Goal: Task Accomplishment & Management: Use online tool/utility

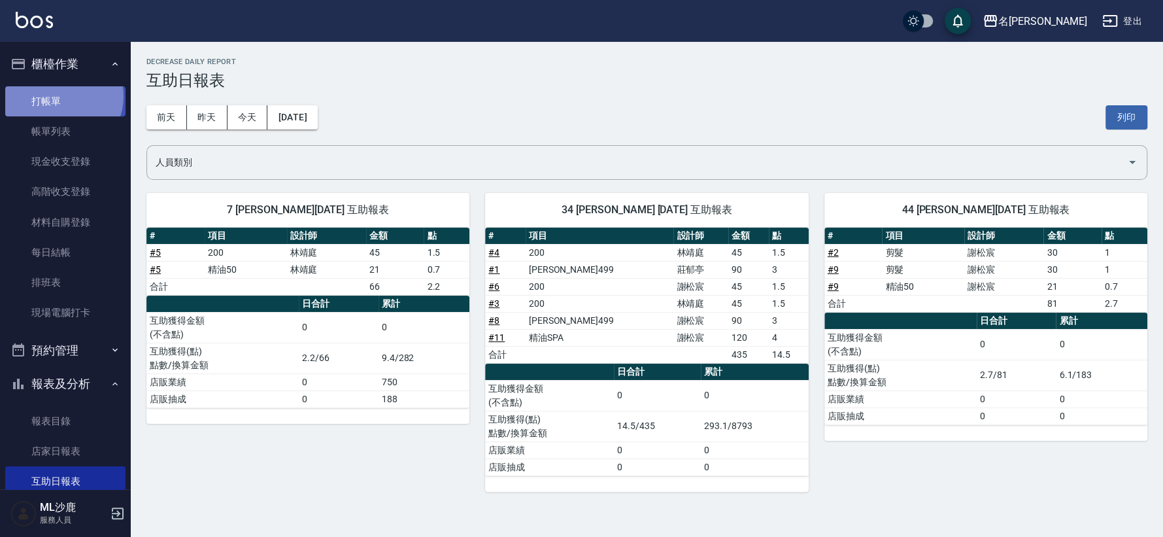
click at [63, 96] on link "打帳單" at bounding box center [65, 101] width 120 height 30
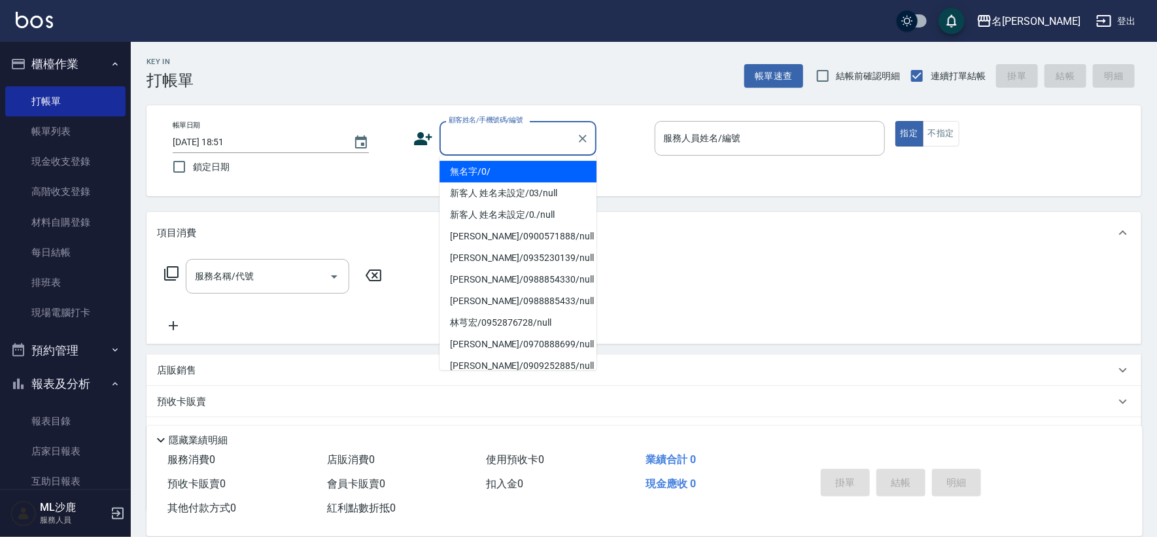
click at [477, 137] on input "顧客姓名/手機號碼/編號" at bounding box center [508, 138] width 126 height 23
click at [478, 174] on li "無名字/0/" at bounding box center [517, 172] width 157 height 22
type input "無名字/0/"
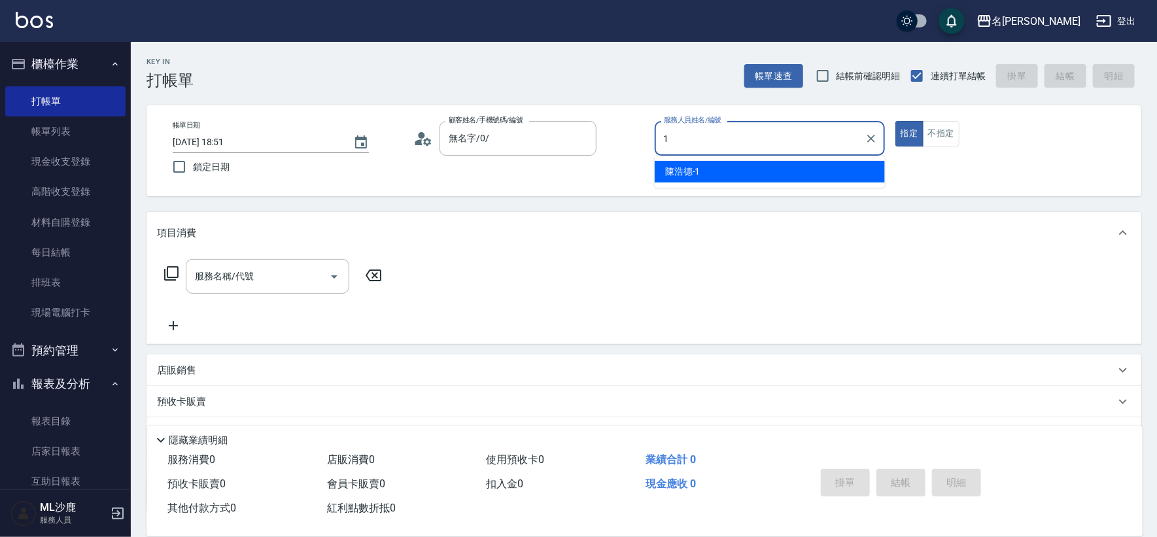
type input "[PERSON_NAME]1"
type button "true"
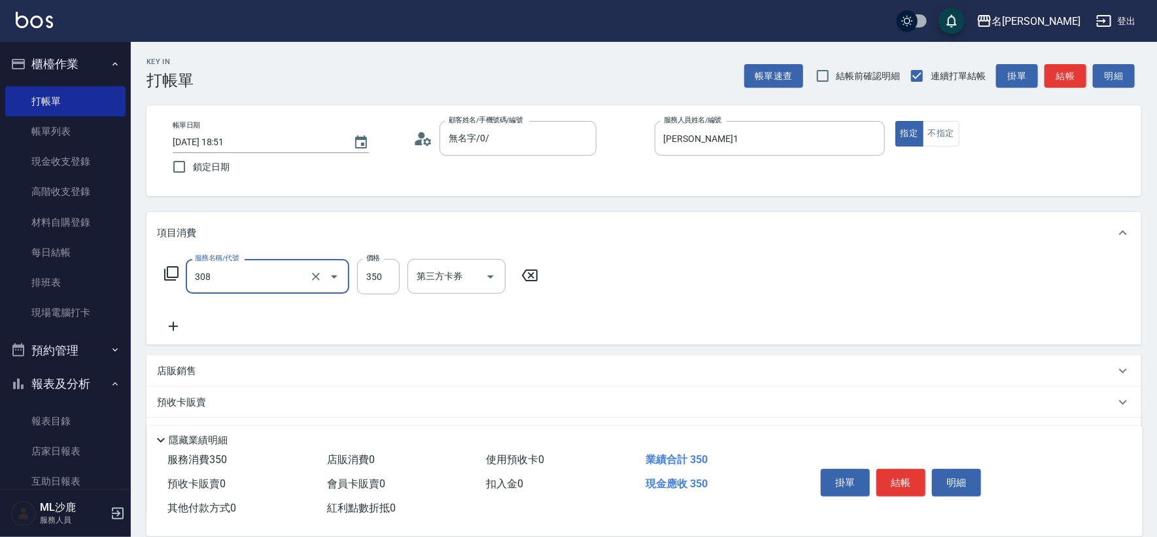
type input "洗+剪(308)"
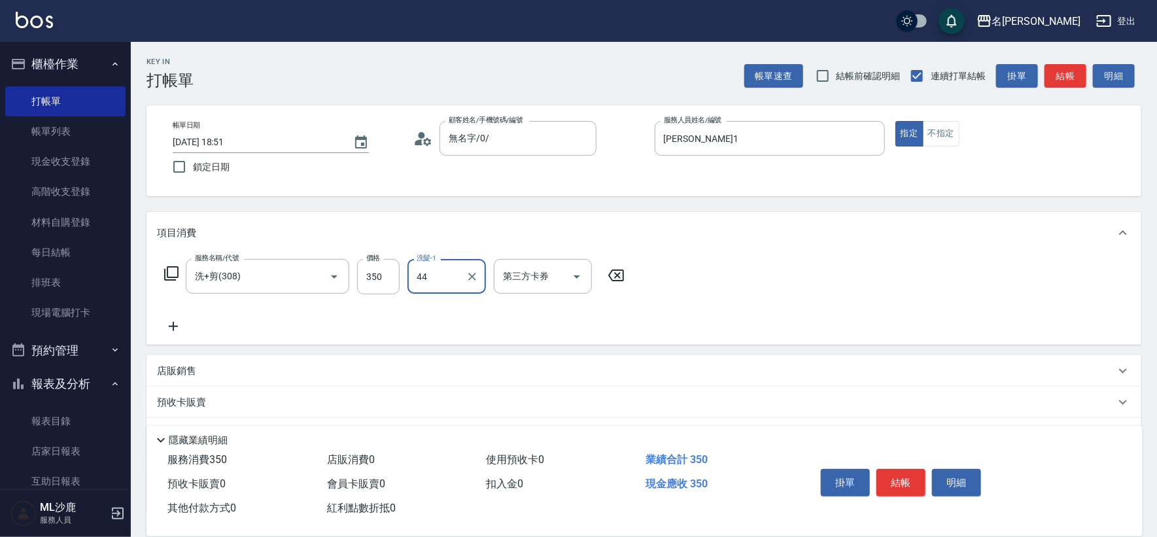
type input "[PERSON_NAME]-44"
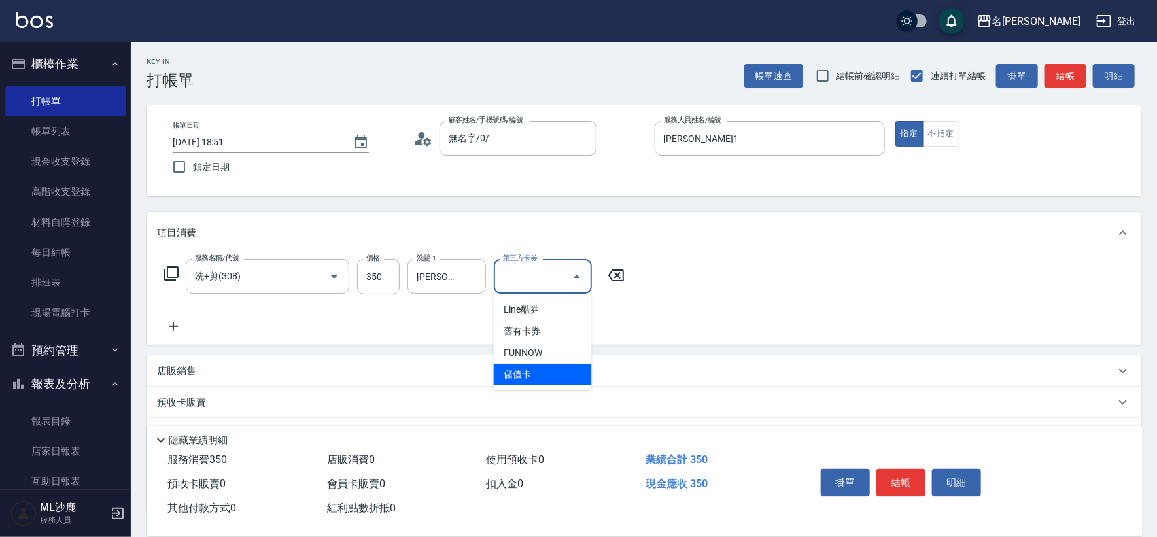
type input "儲值卡"
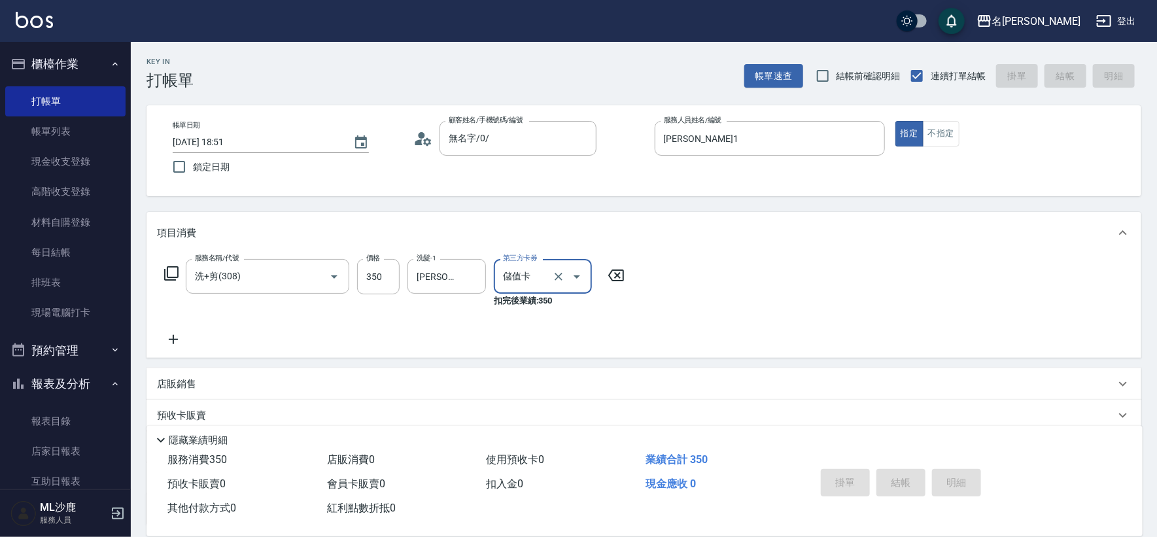
type input "[DATE] 19:00"
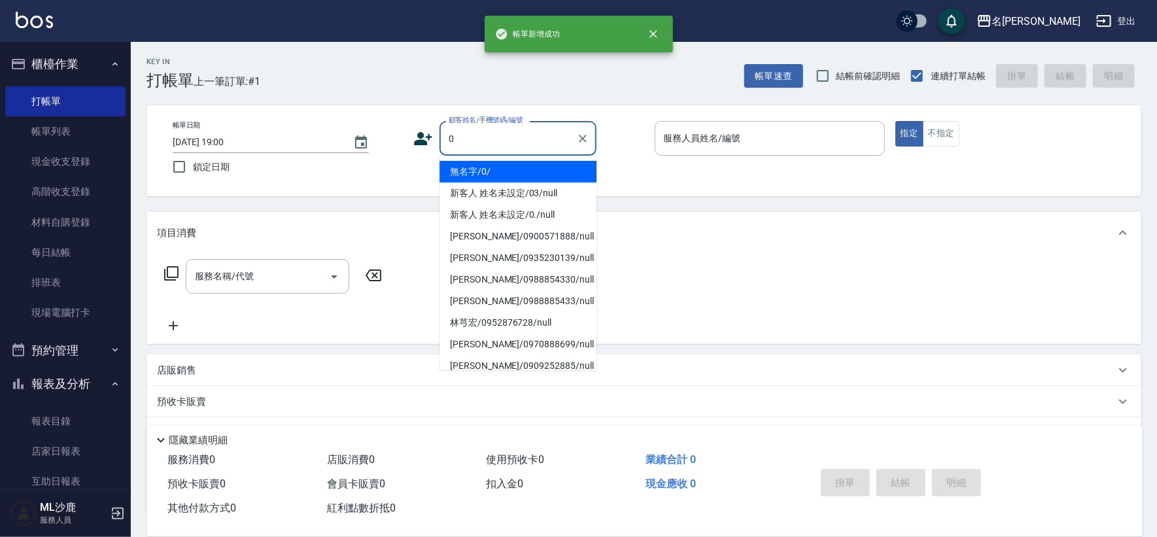
type input "無名字/0/"
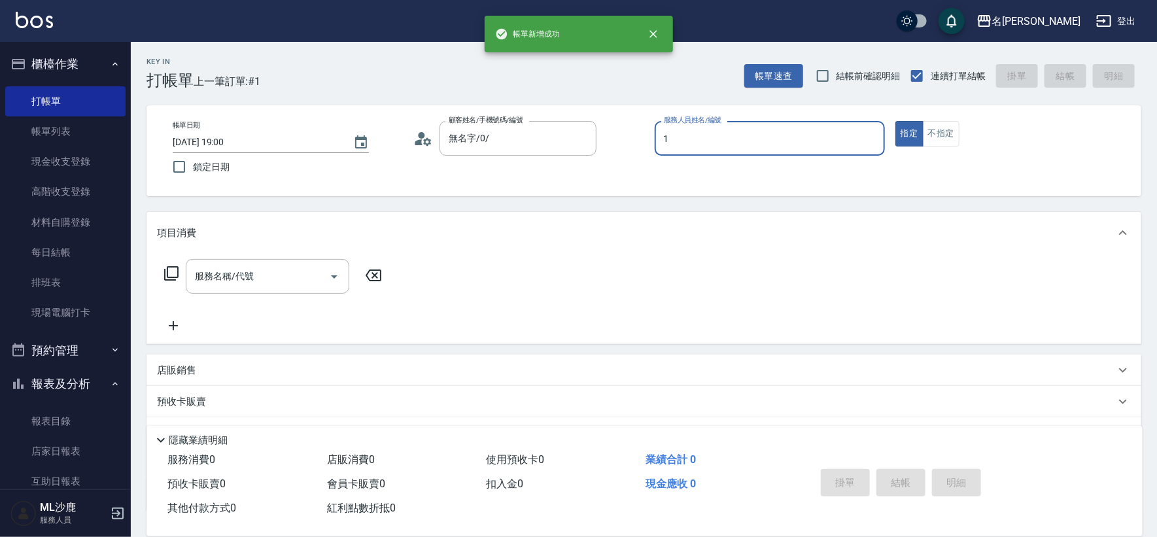
type input "[PERSON_NAME]1"
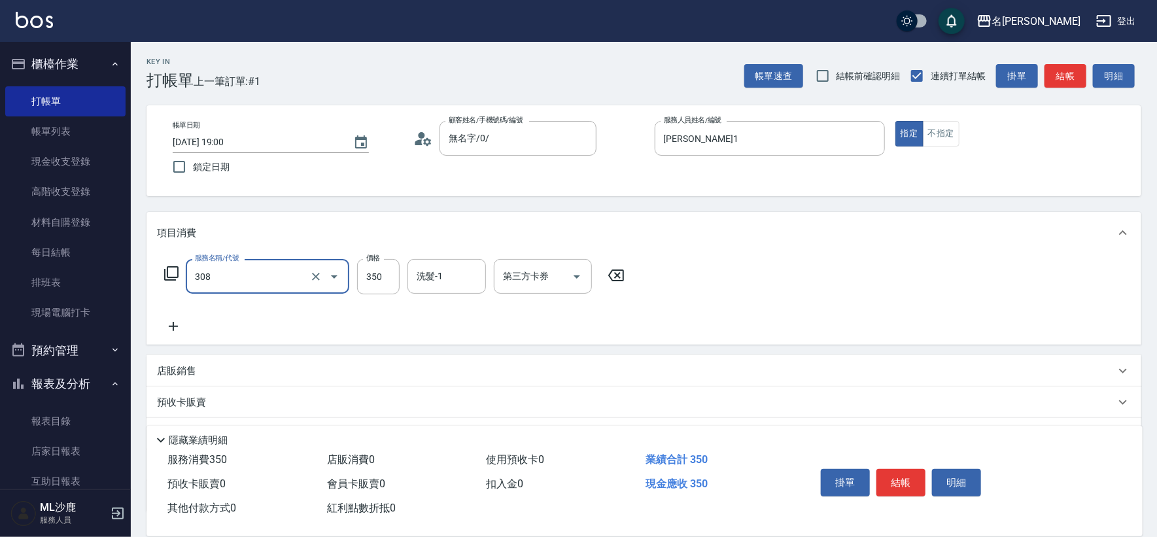
type input "洗+剪(308)"
type input "[PERSON_NAME]-44"
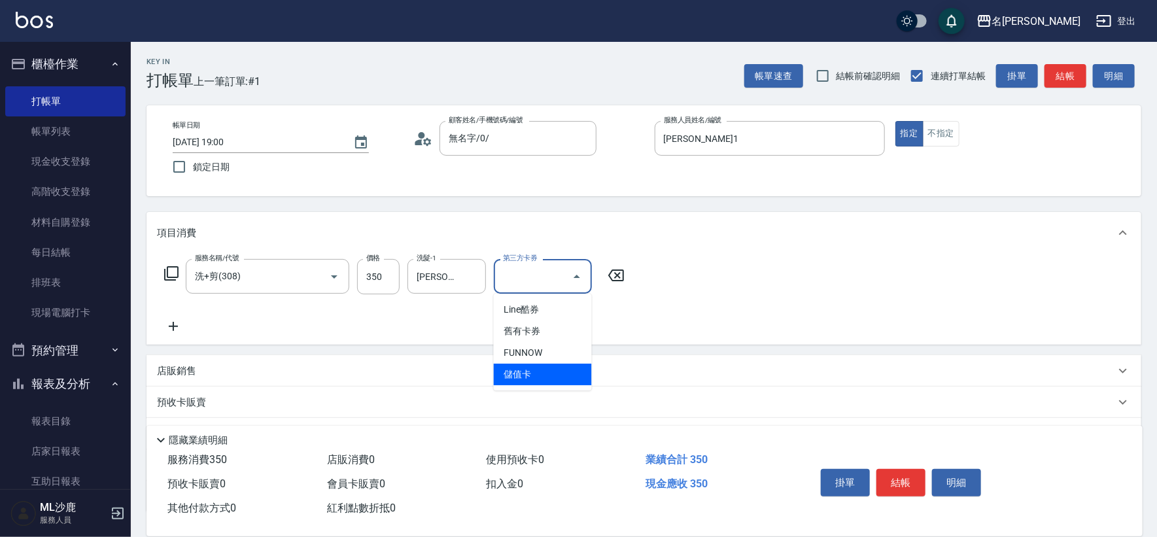
type input "儲值卡"
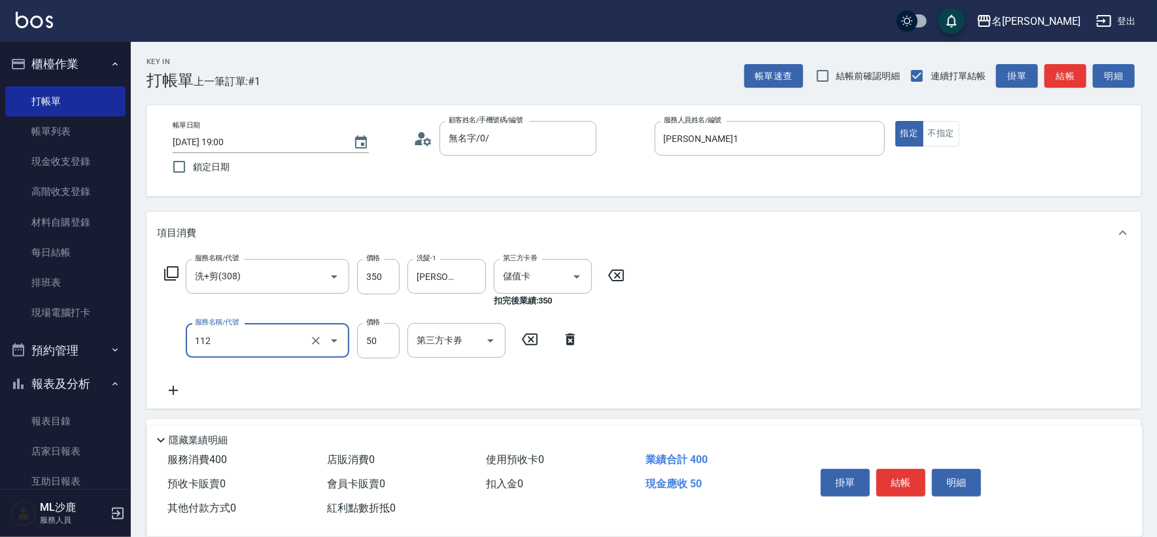
type input "精油50(112)"
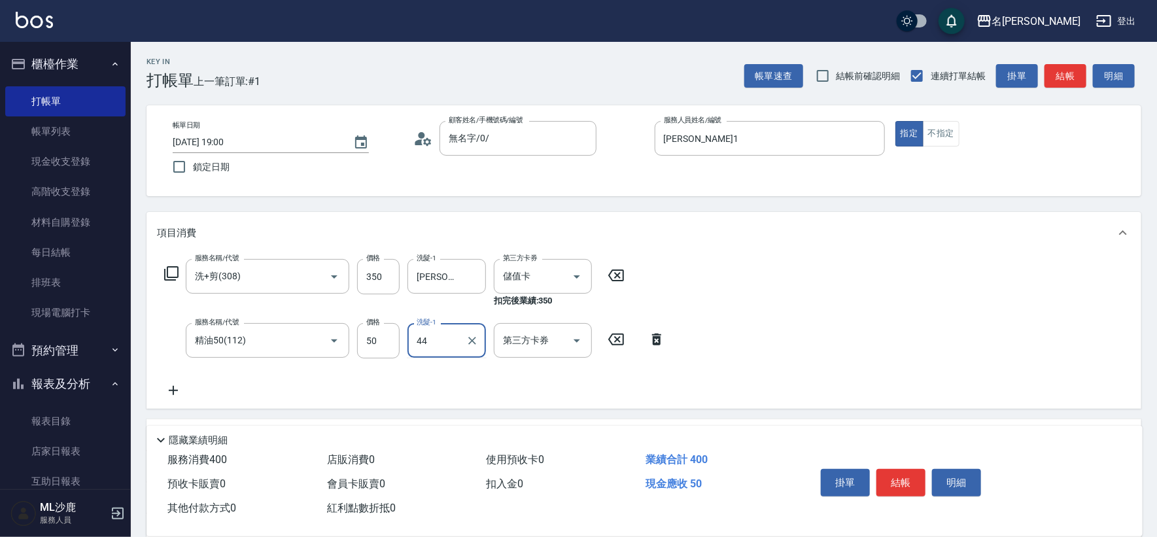
type input "[PERSON_NAME]-44"
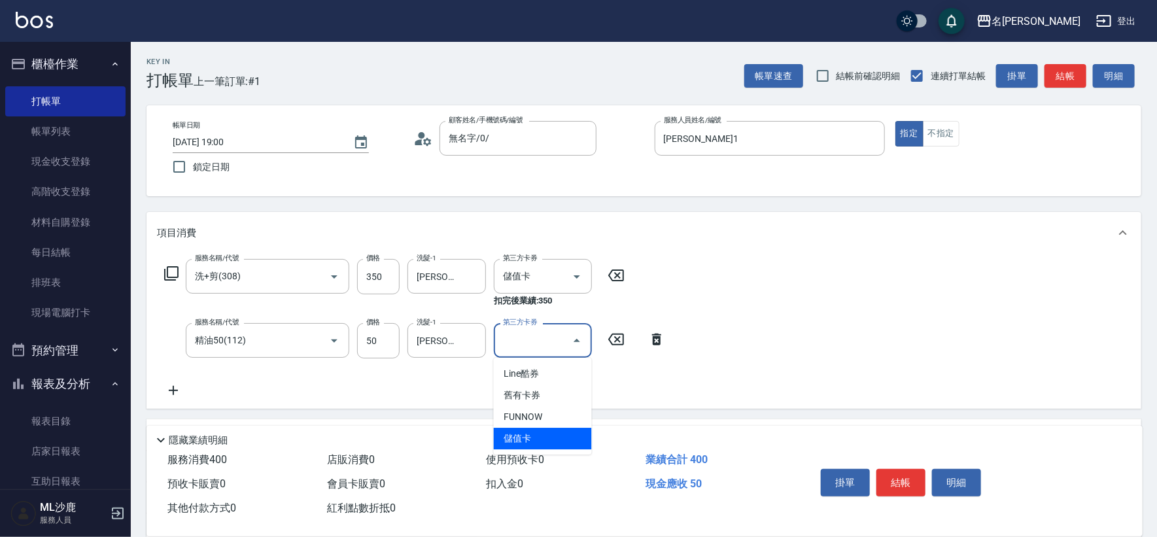
type input "儲值卡"
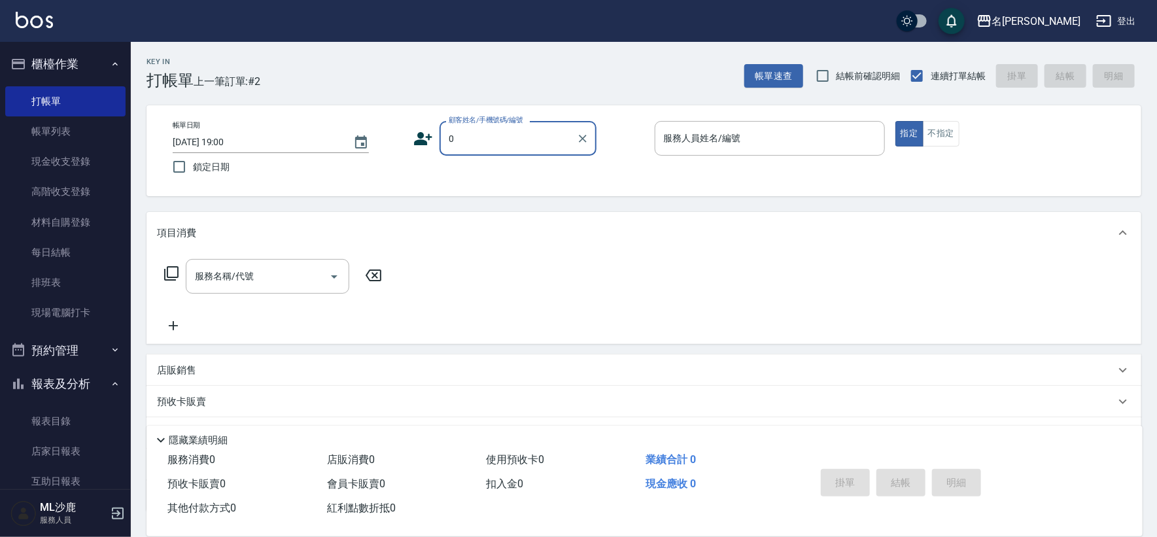
type input "無名字/0/"
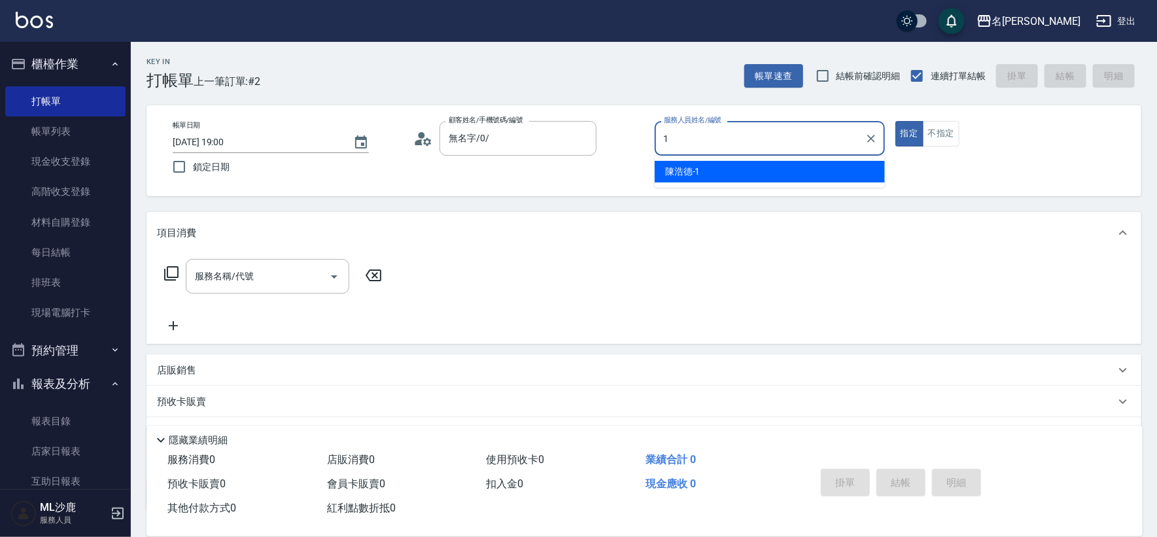
type input "[PERSON_NAME]1"
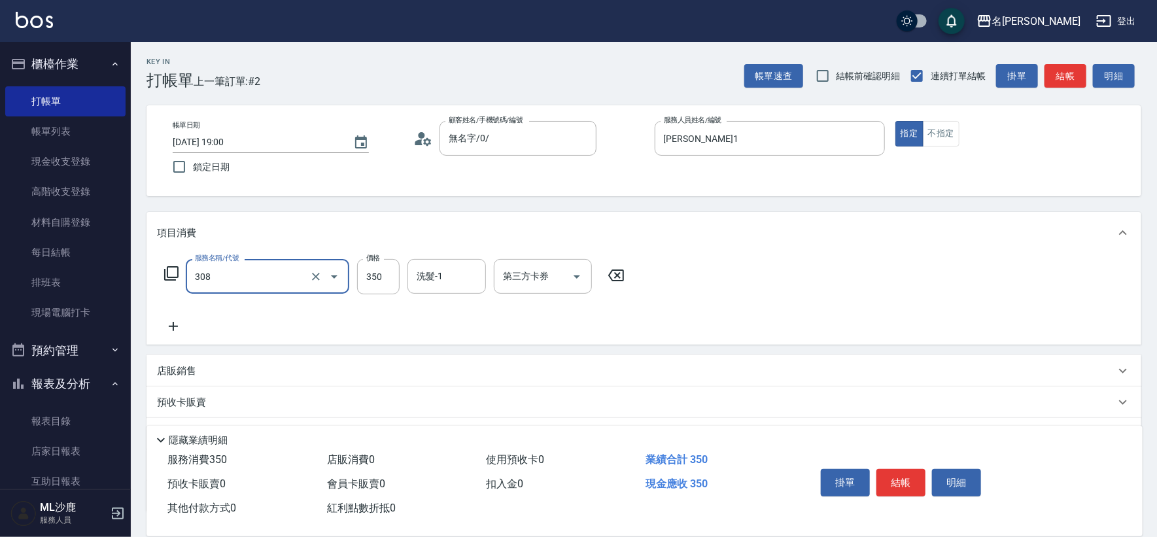
type input "洗+剪(308)"
type input "[PERSON_NAME]-44"
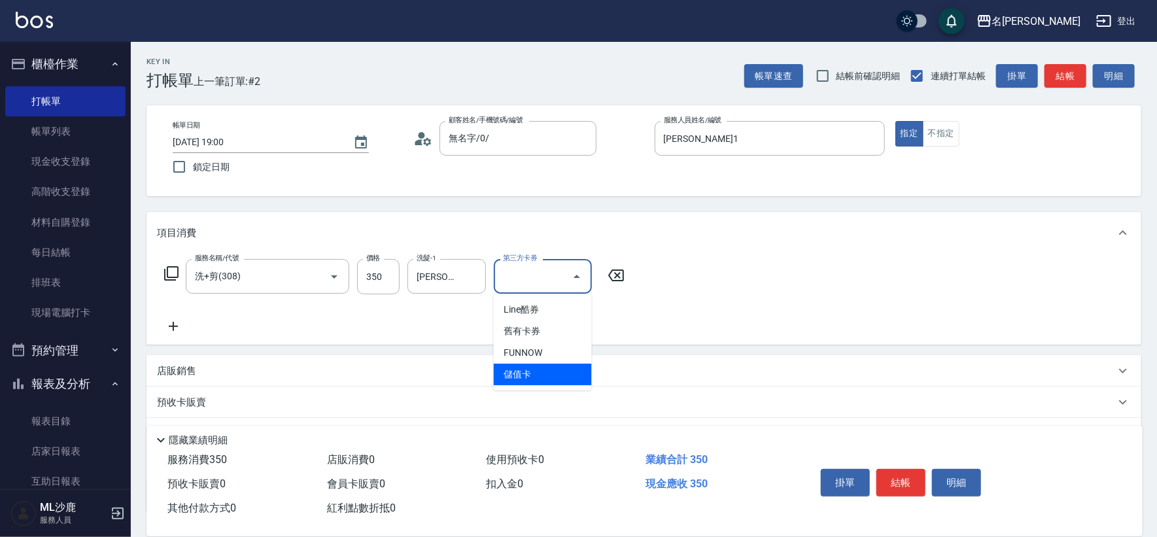
type input "儲值卡"
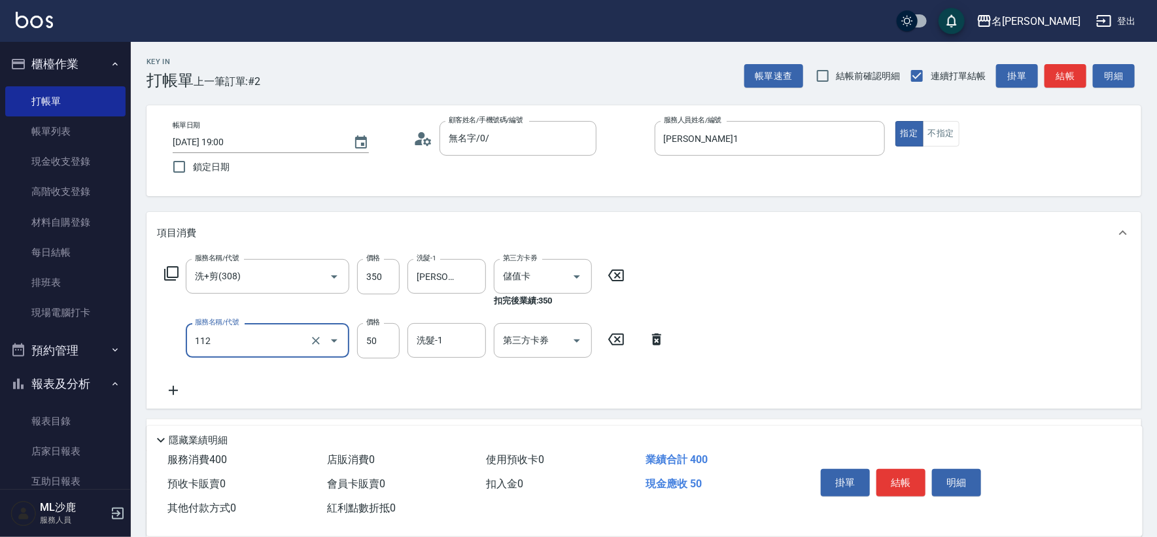
type input "精油50(112)"
type input "[PERSON_NAME]-44"
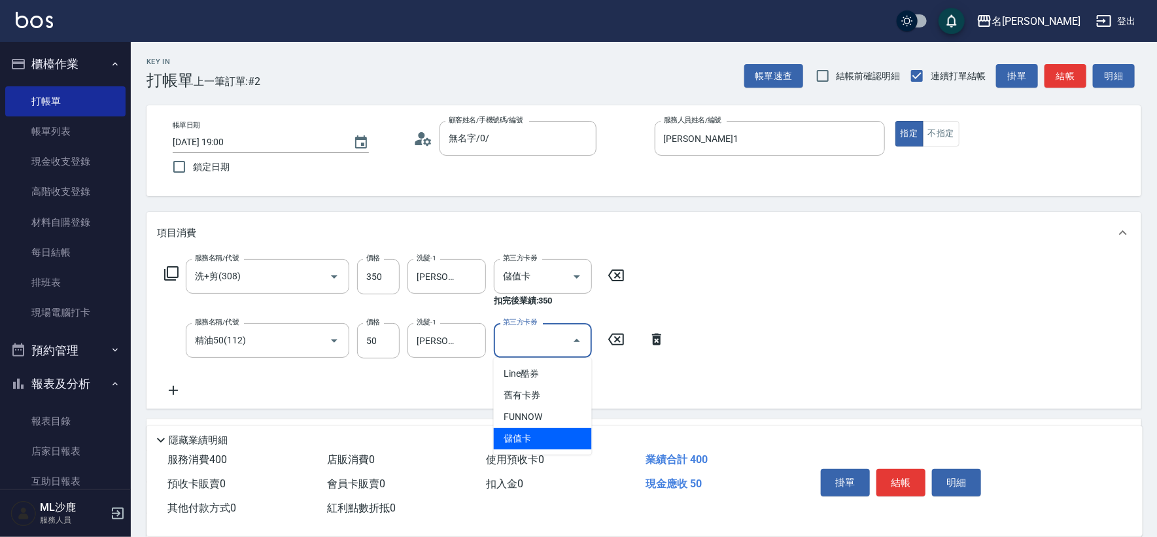
type input "儲值卡"
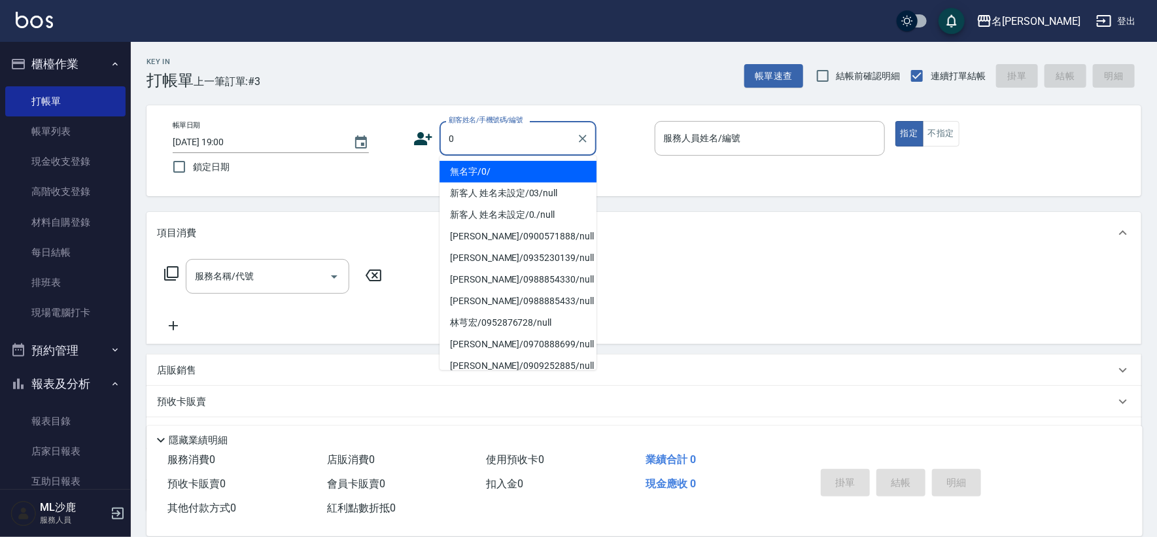
type input "無名字/0/"
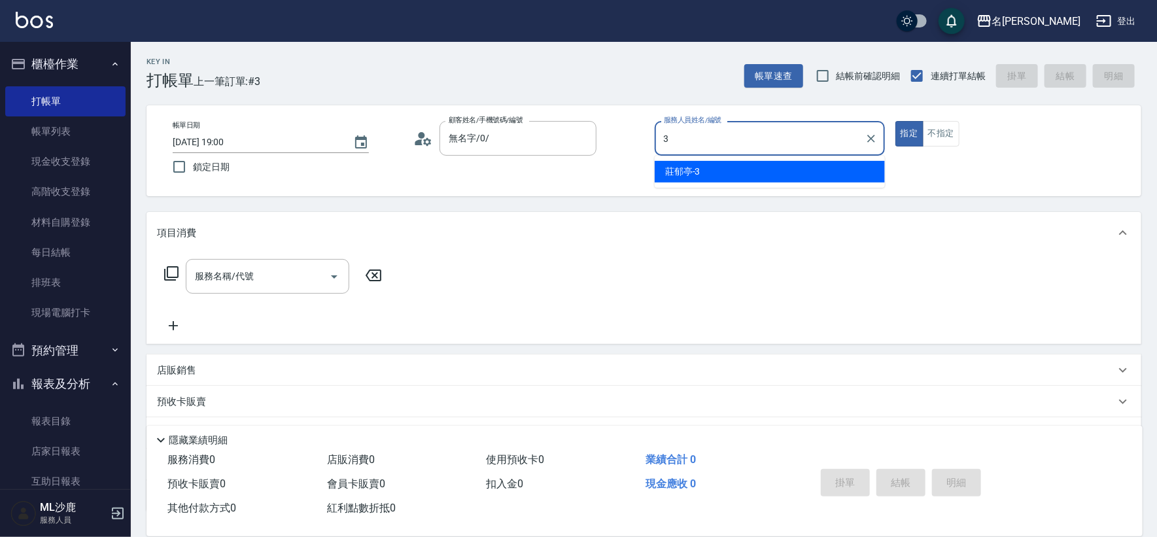
type input "[PERSON_NAME]-3"
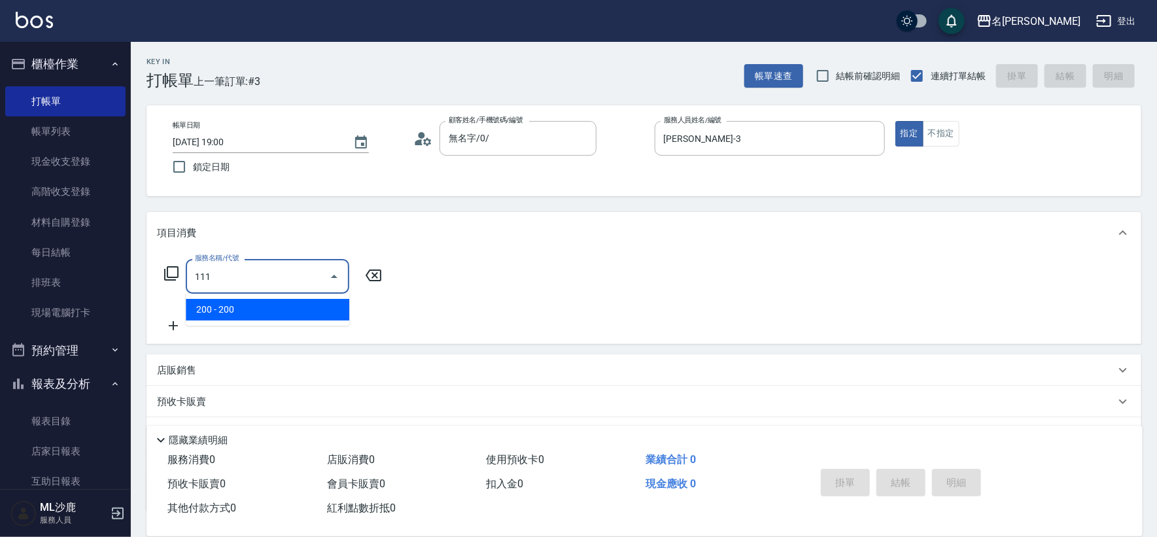
type input "200(111)"
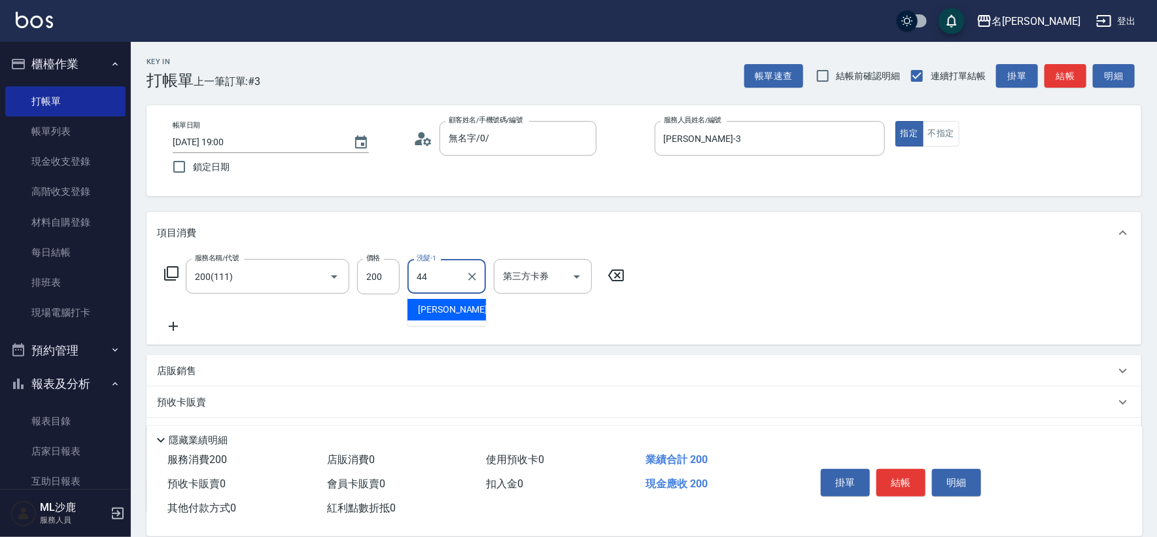
type input "[PERSON_NAME]-44"
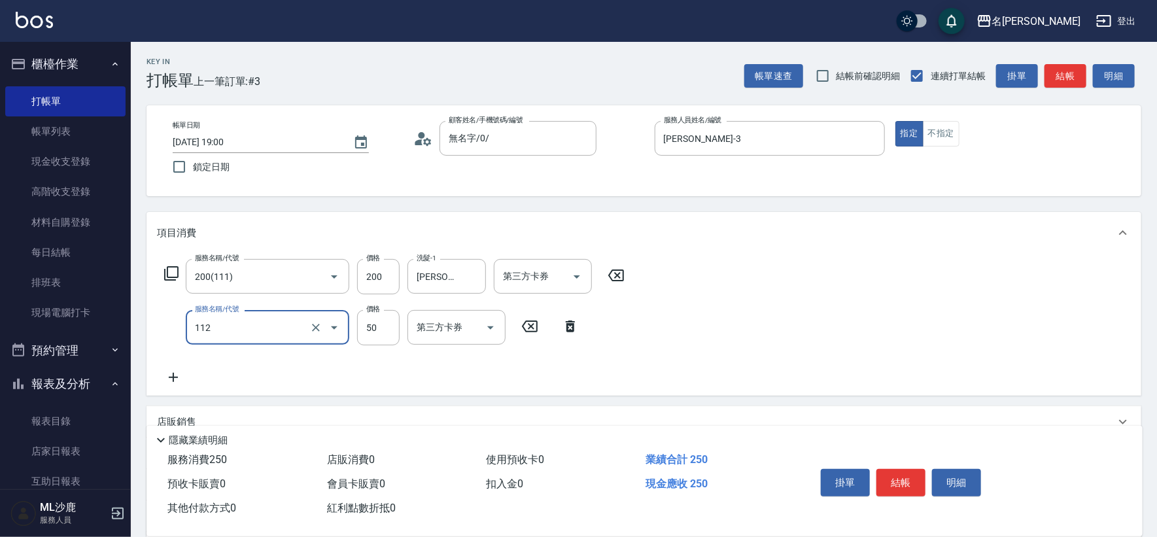
type input "精油50(112)"
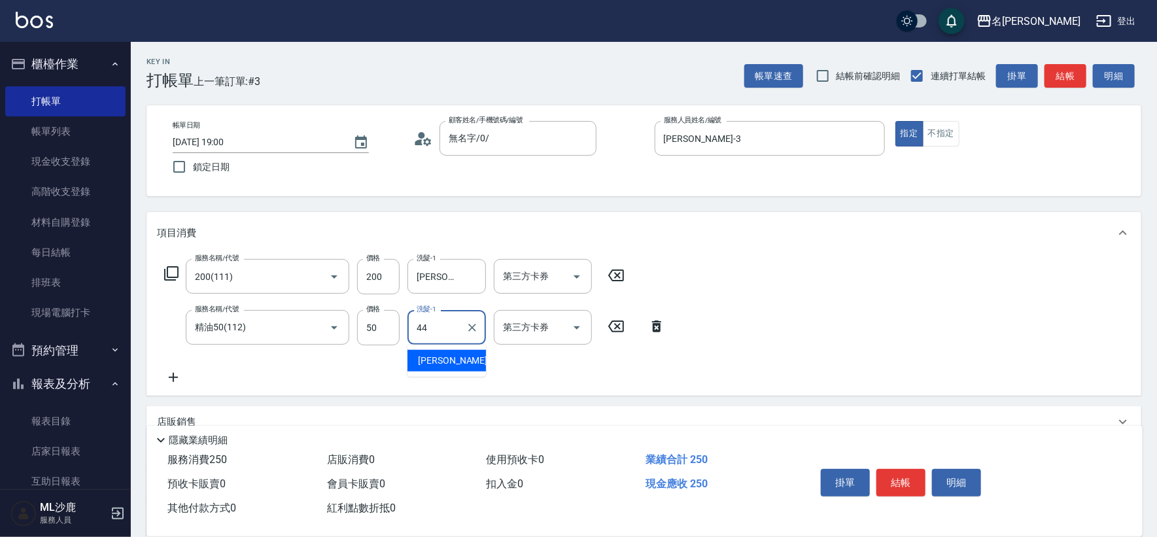
type input "[PERSON_NAME]-44"
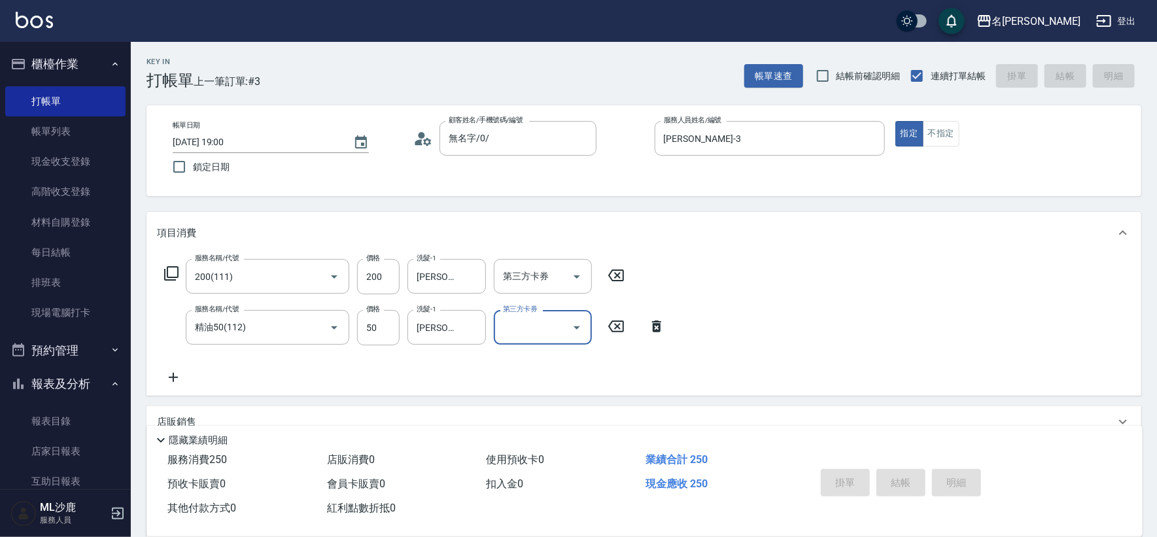
type input "[DATE] 19:03"
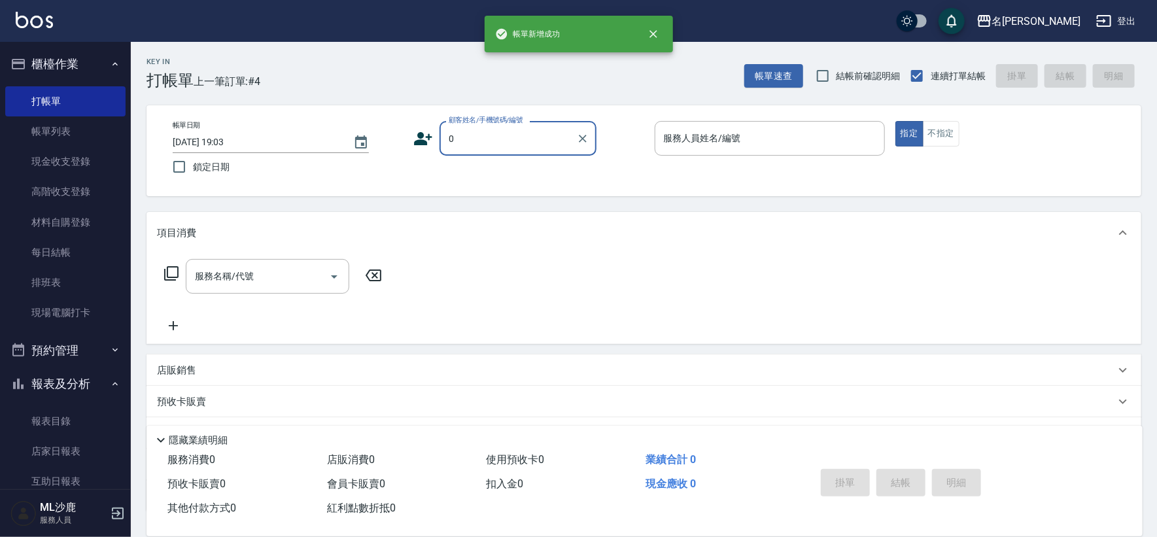
type input "無名字/0/"
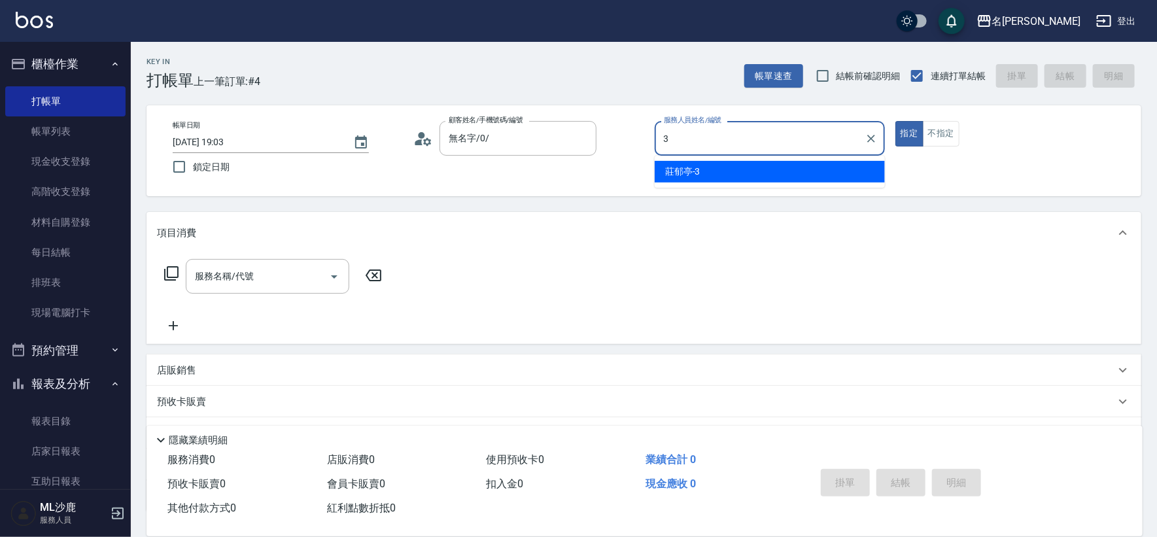
type input "[PERSON_NAME]-3"
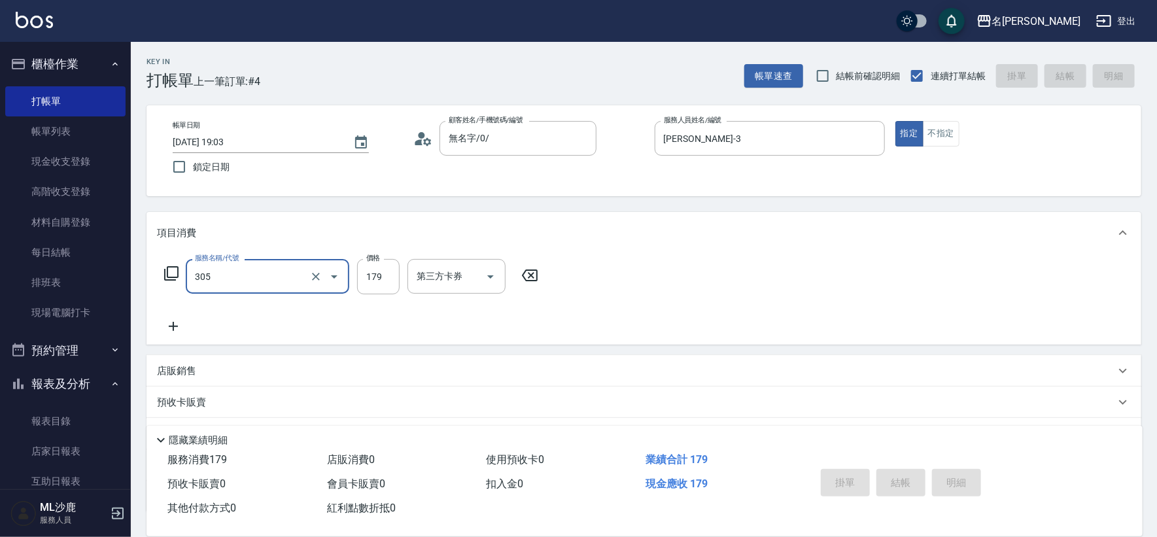
type input "305"
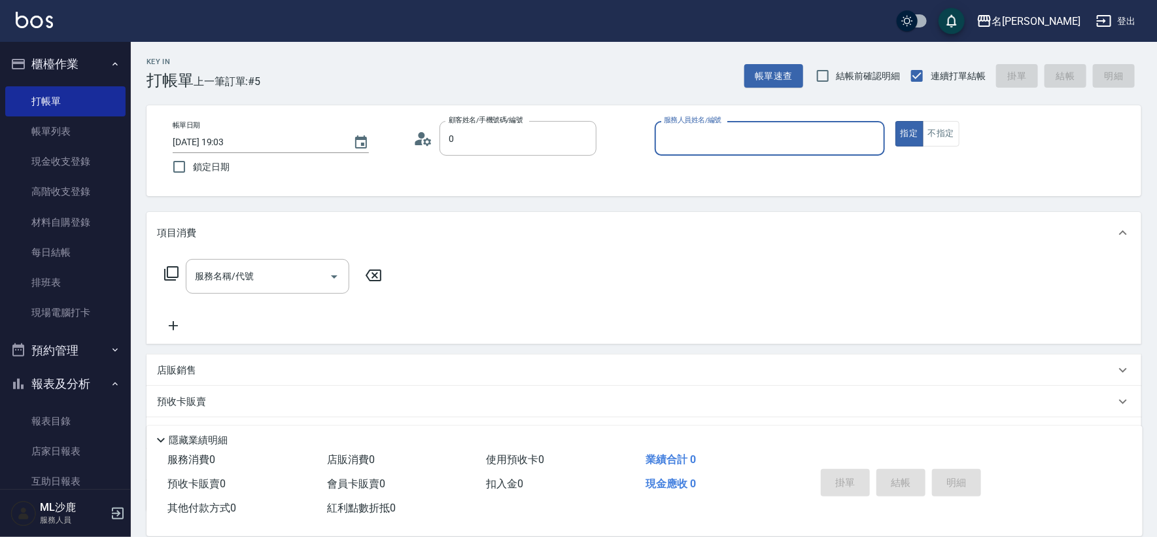
type input "無名字/0/"
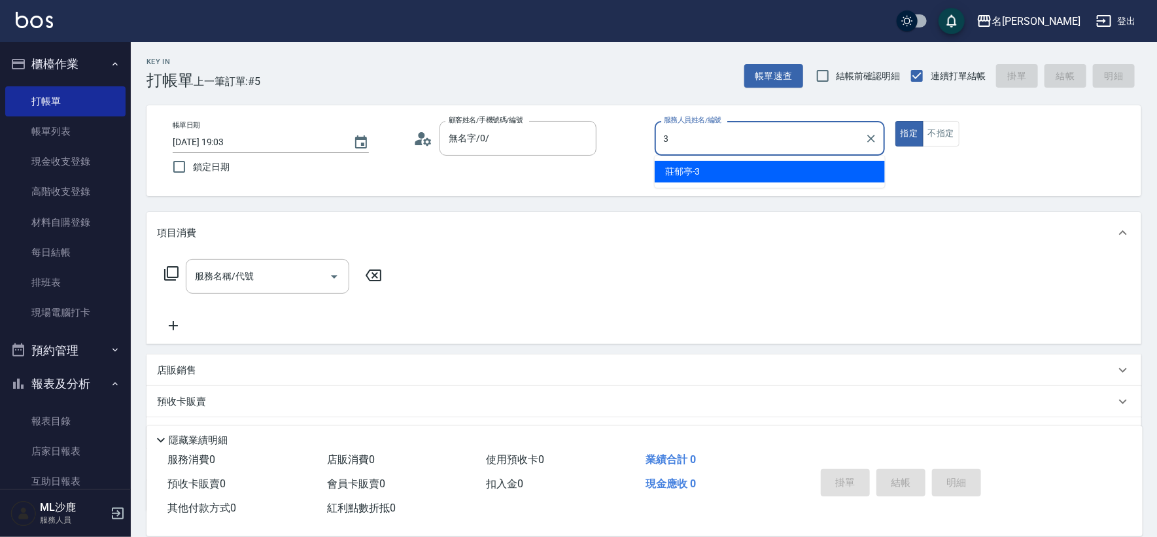
type input "[PERSON_NAME]-3"
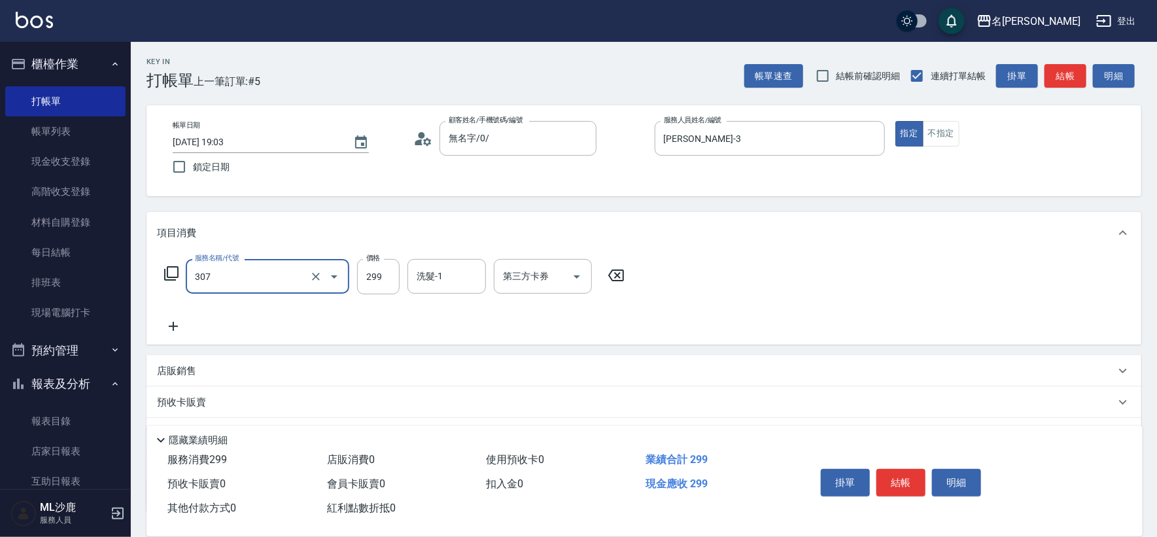
type input "剪髮(307)"
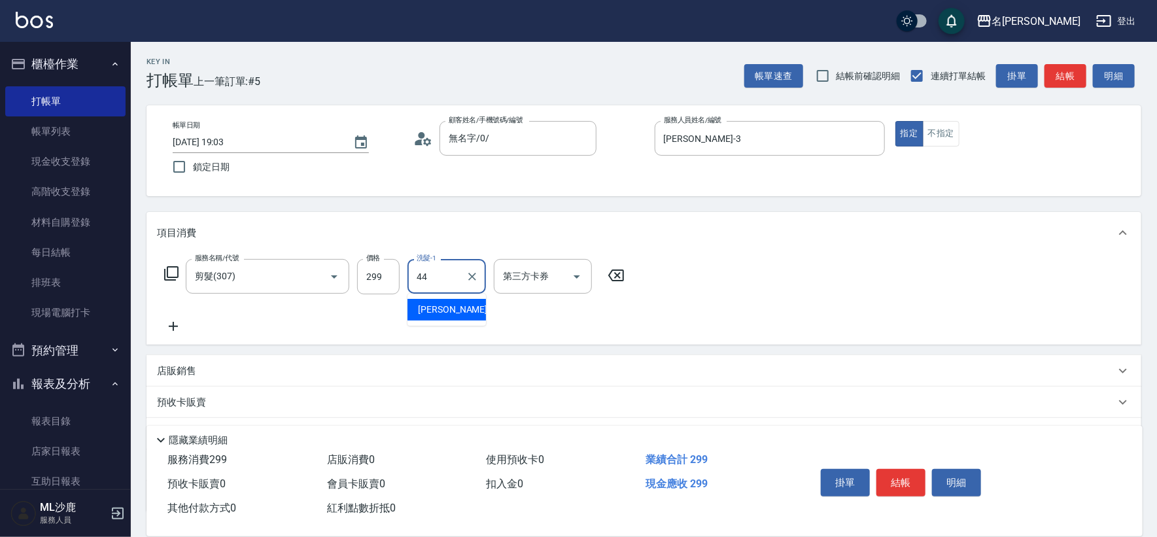
type input "[PERSON_NAME]-44"
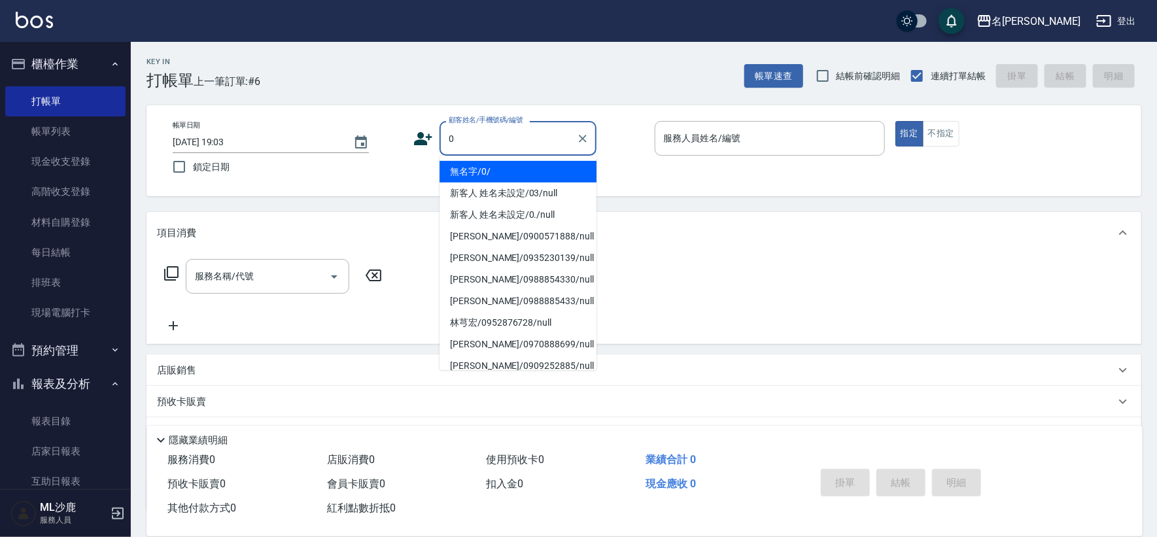
type input "無名字/0/"
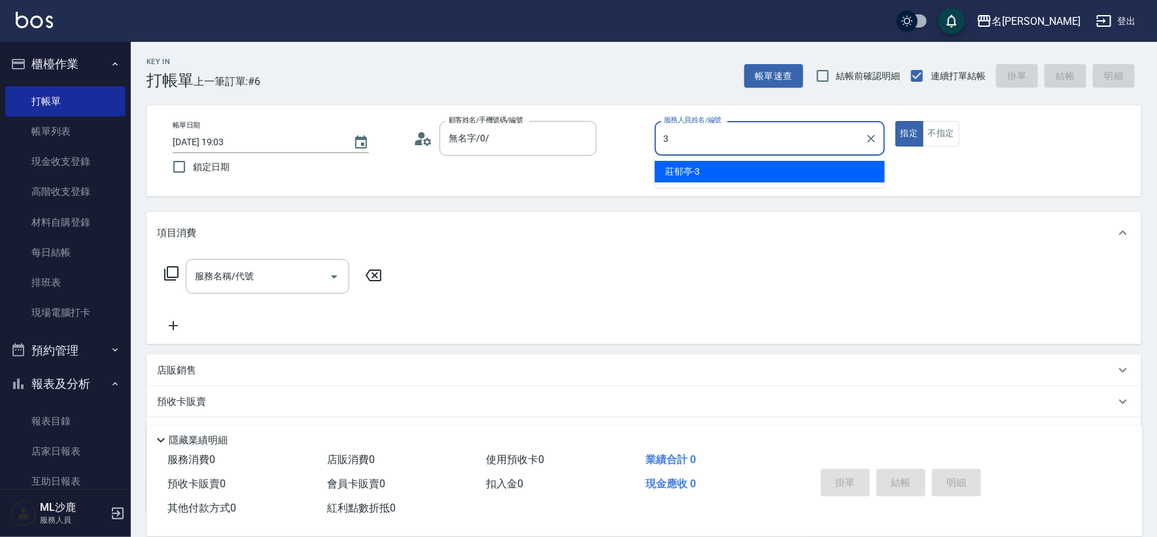
type input "[PERSON_NAME]-3"
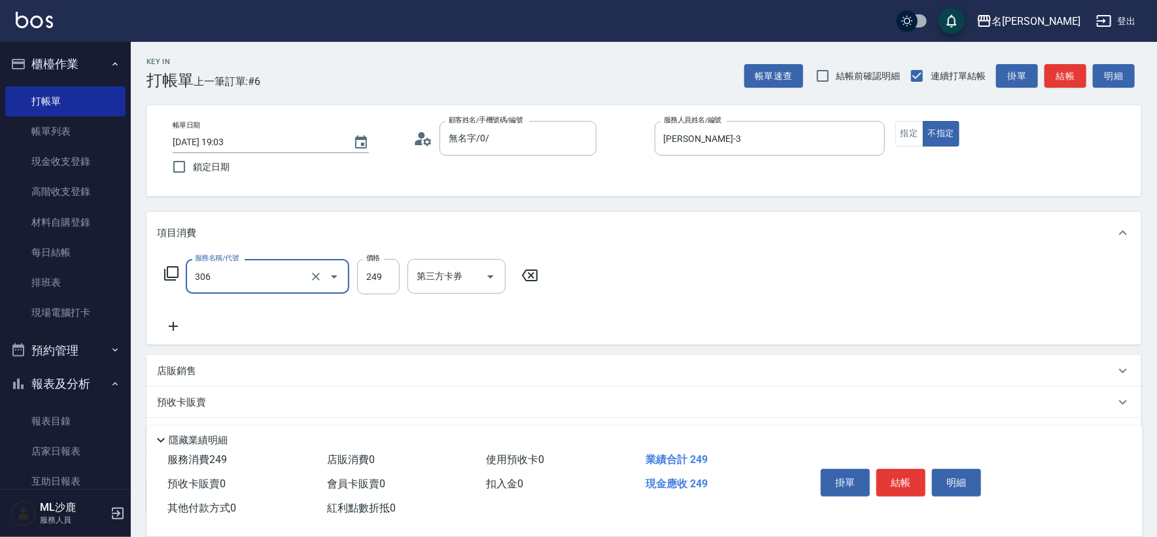
type input "剪髮(306)"
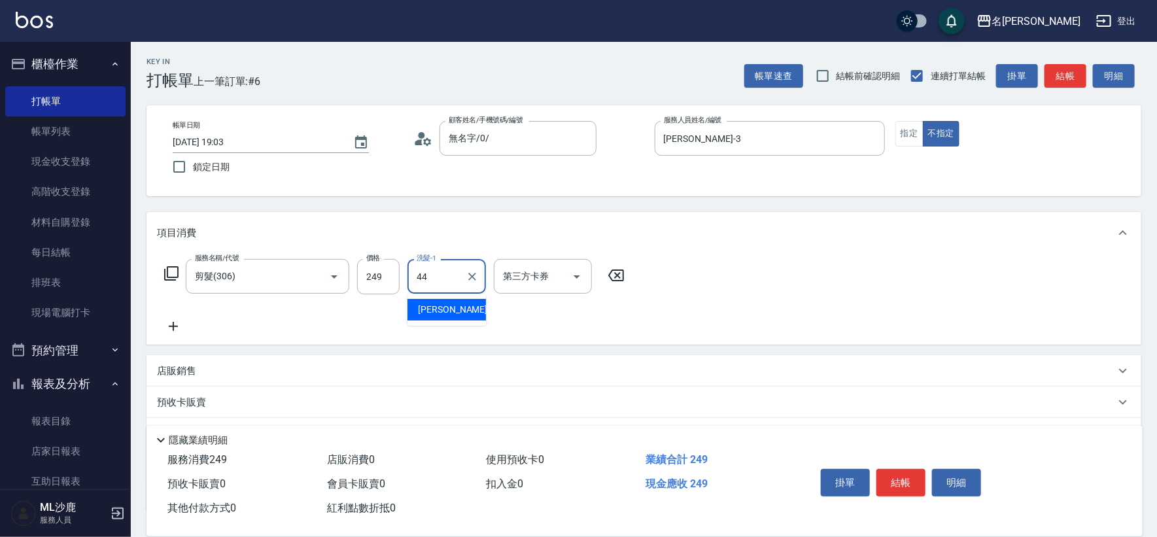
type input "[PERSON_NAME]-44"
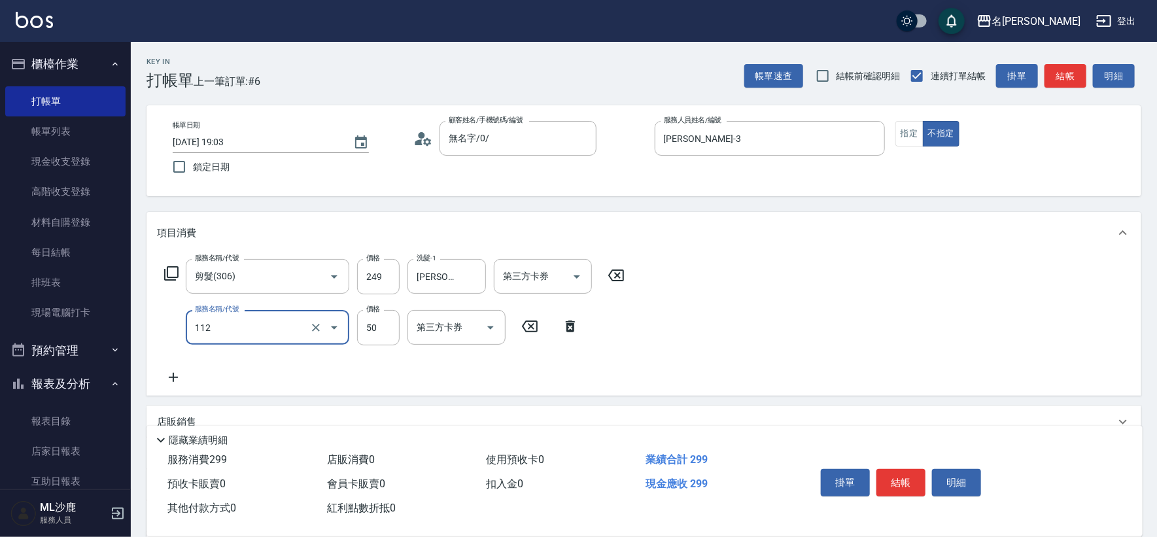
type input "精油50(112)"
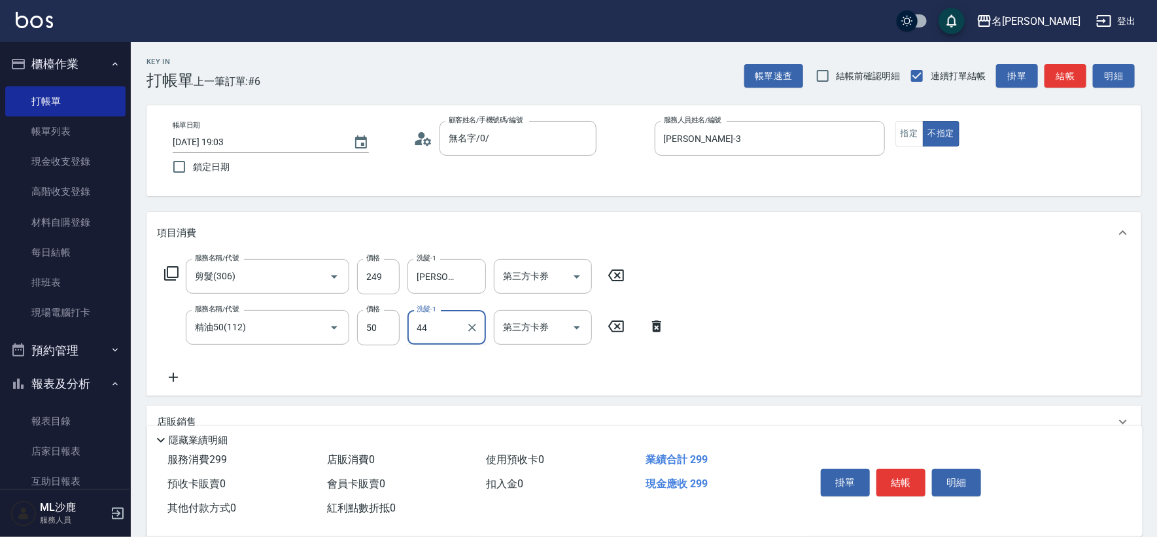
type input "[PERSON_NAME]-44"
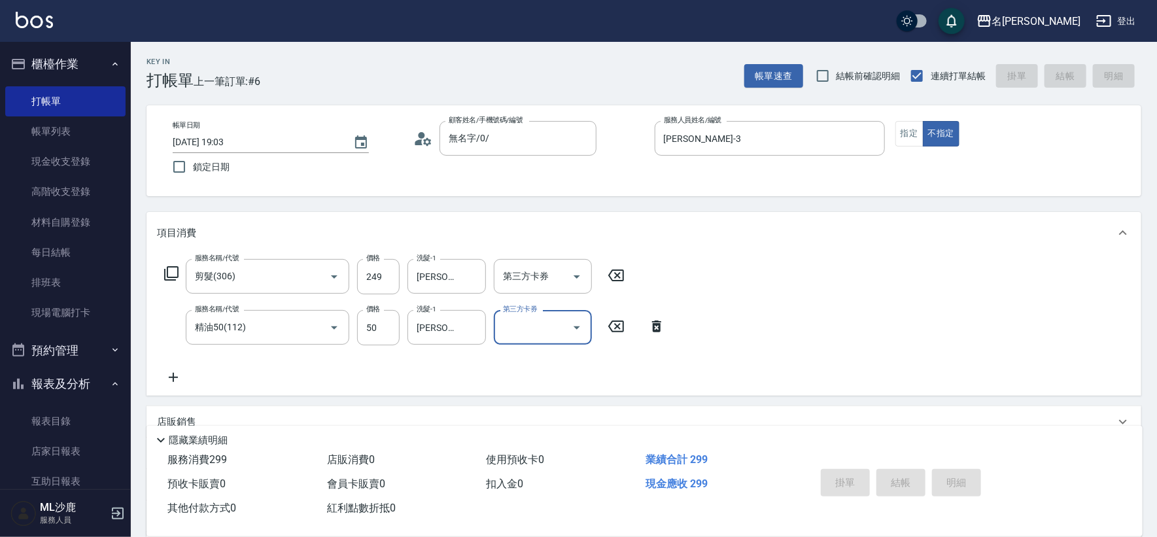
type input "[DATE] 19:04"
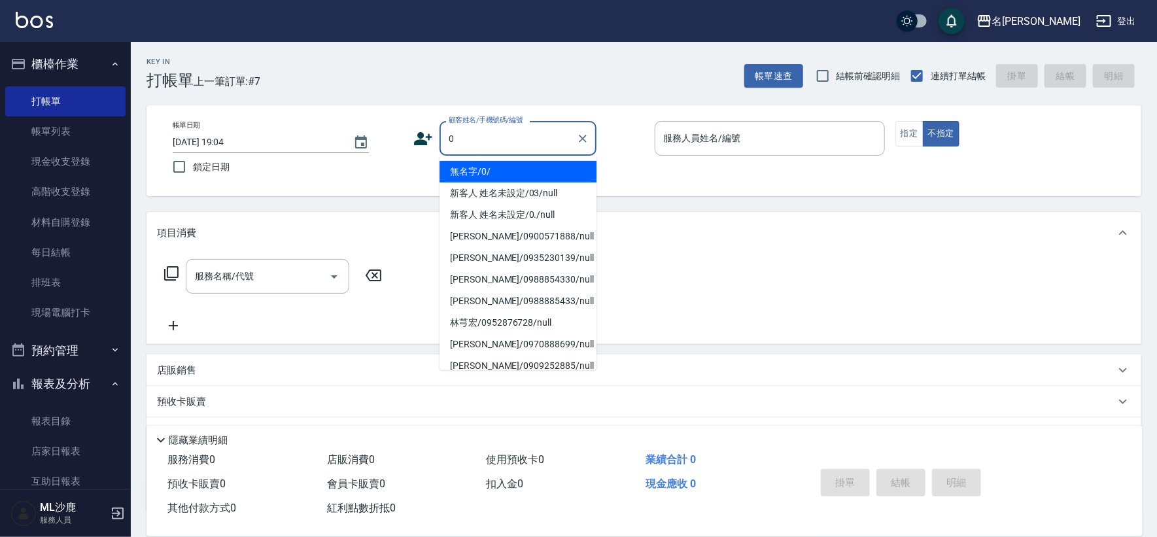
type input "無名字/0/"
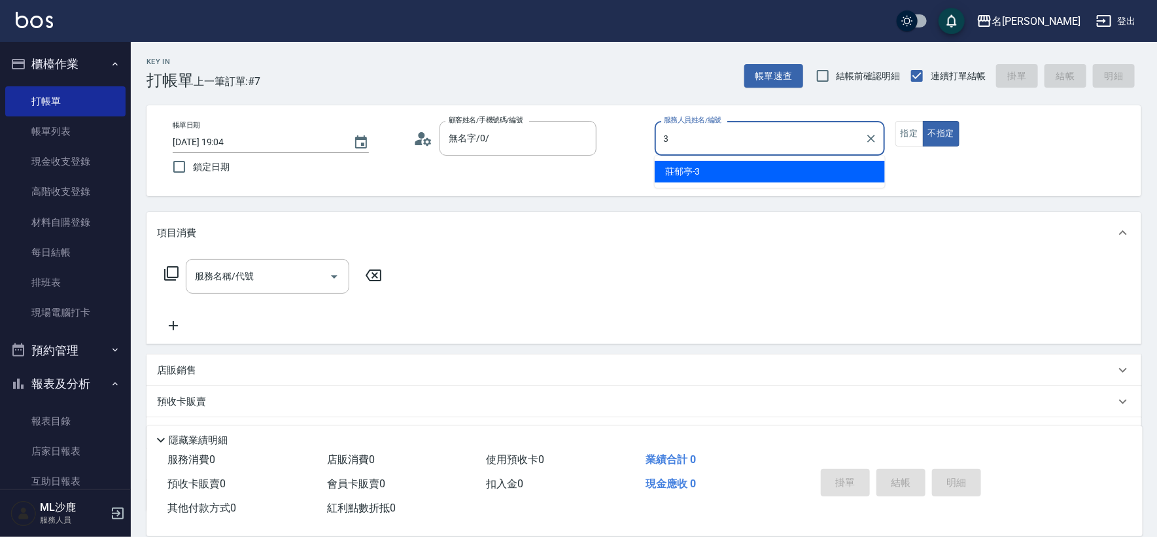
type input "[PERSON_NAME]-3"
type button "false"
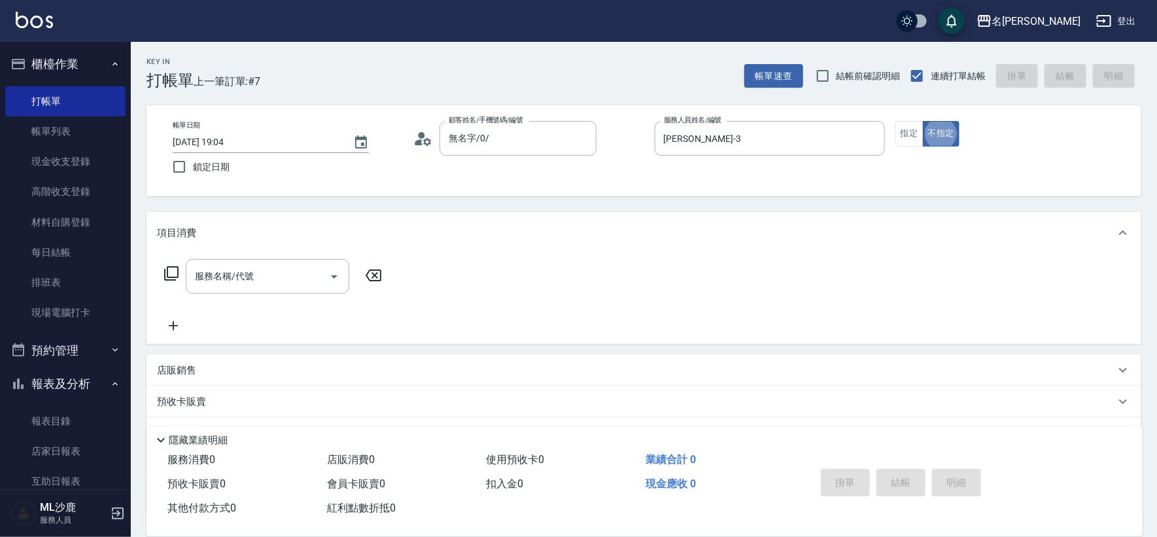
scroll to position [29, 0]
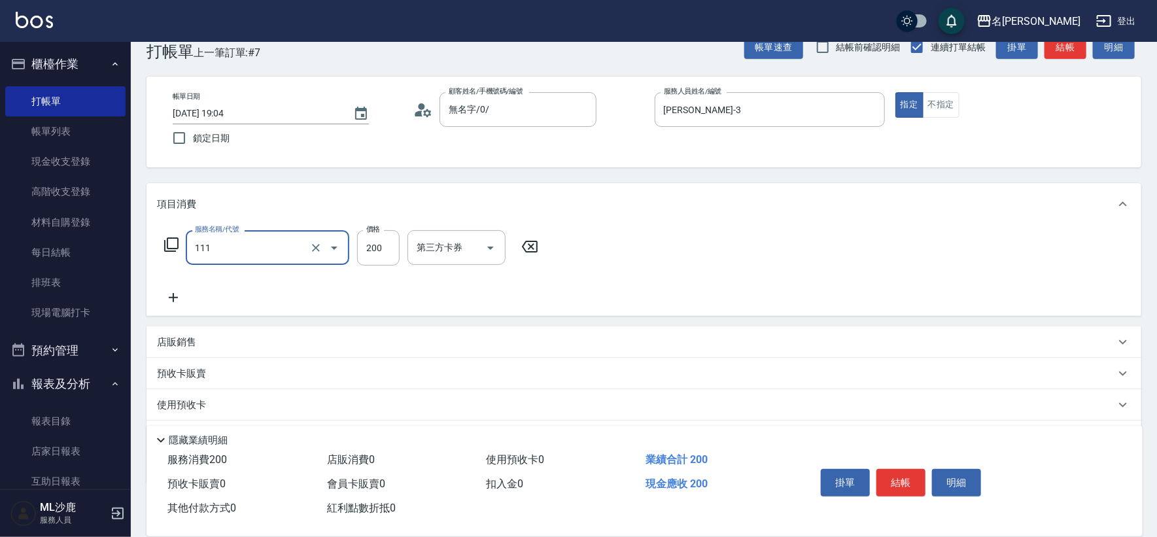
type input "200(111)"
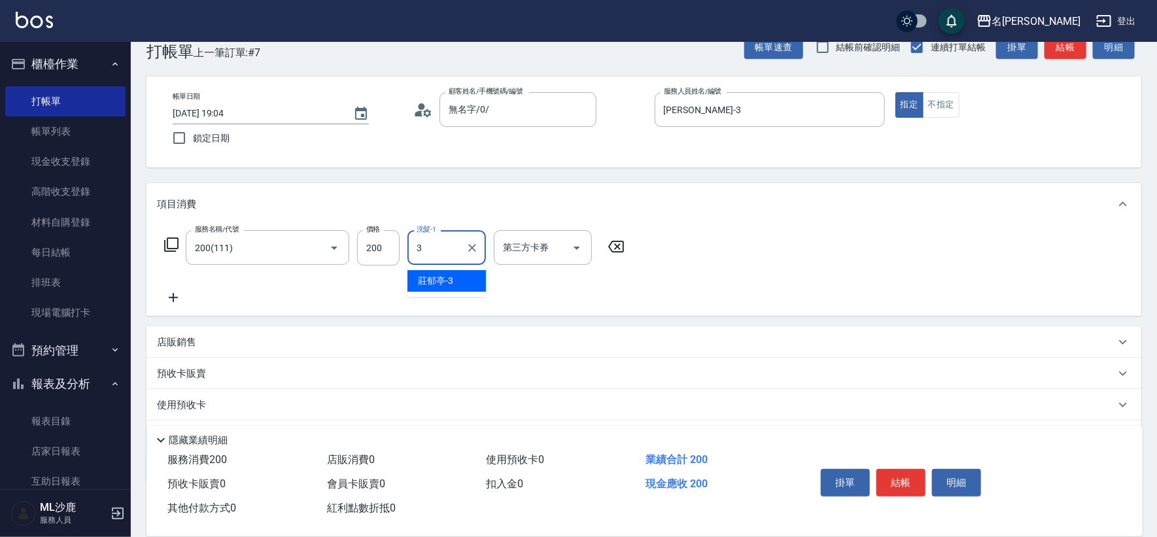
type input "[PERSON_NAME]-3"
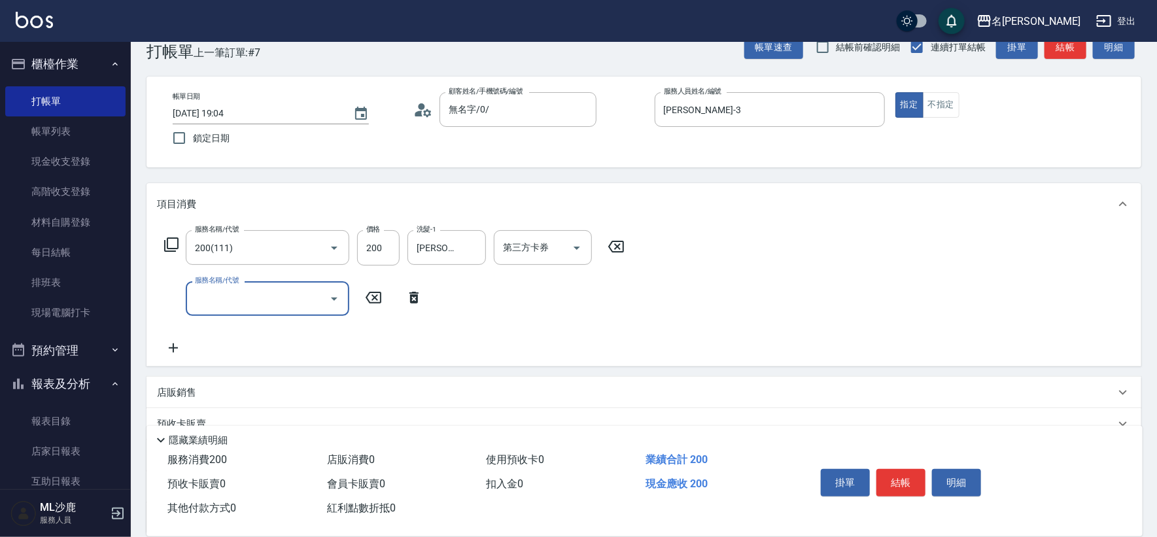
click at [617, 250] on icon at bounding box center [616, 247] width 33 height 16
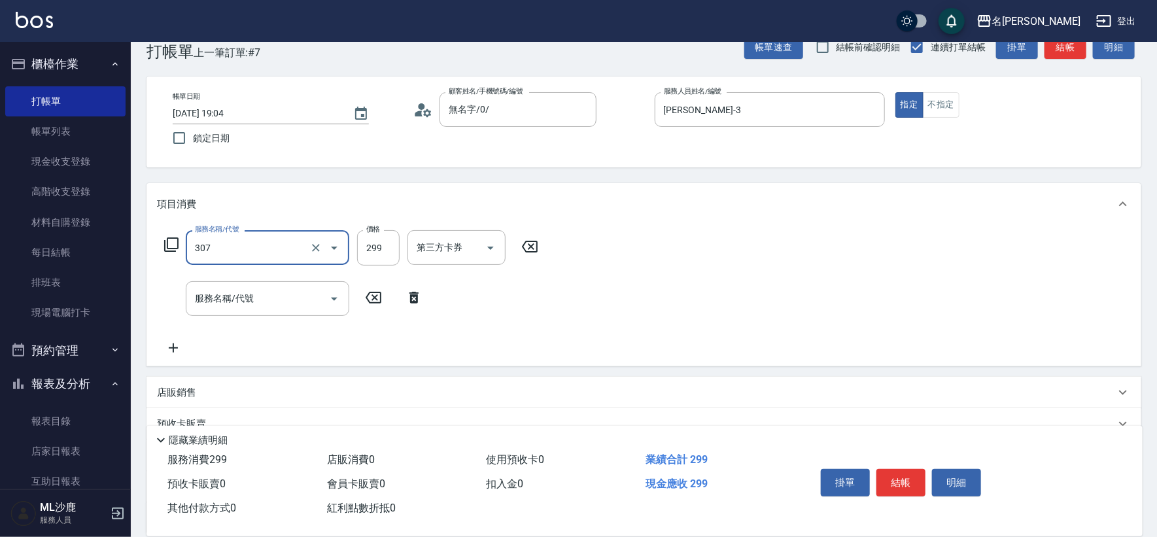
type input "剪髮(307)"
type input "300"
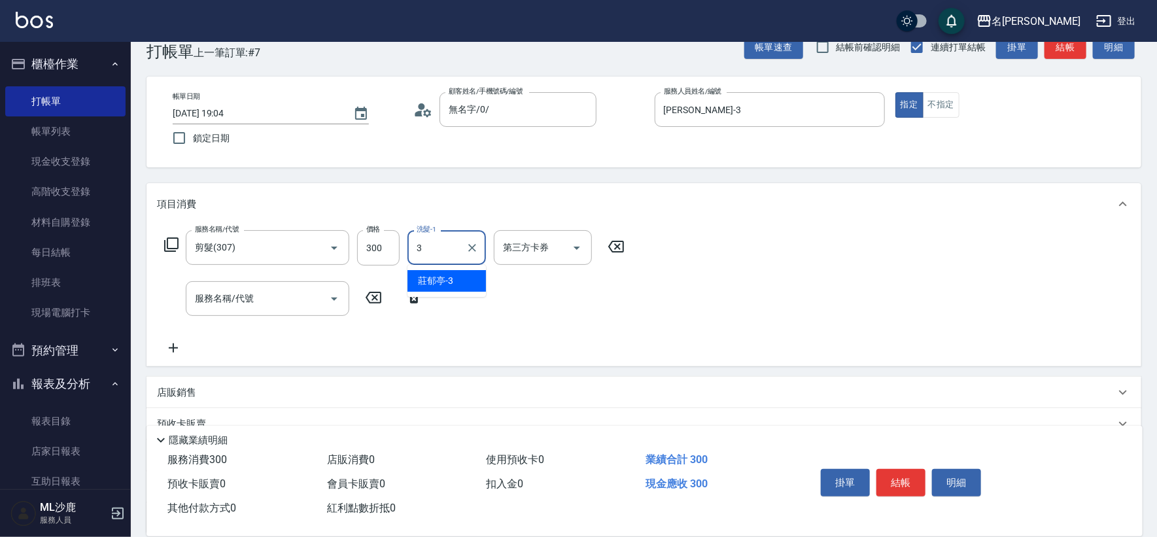
type input "[PERSON_NAME]-3"
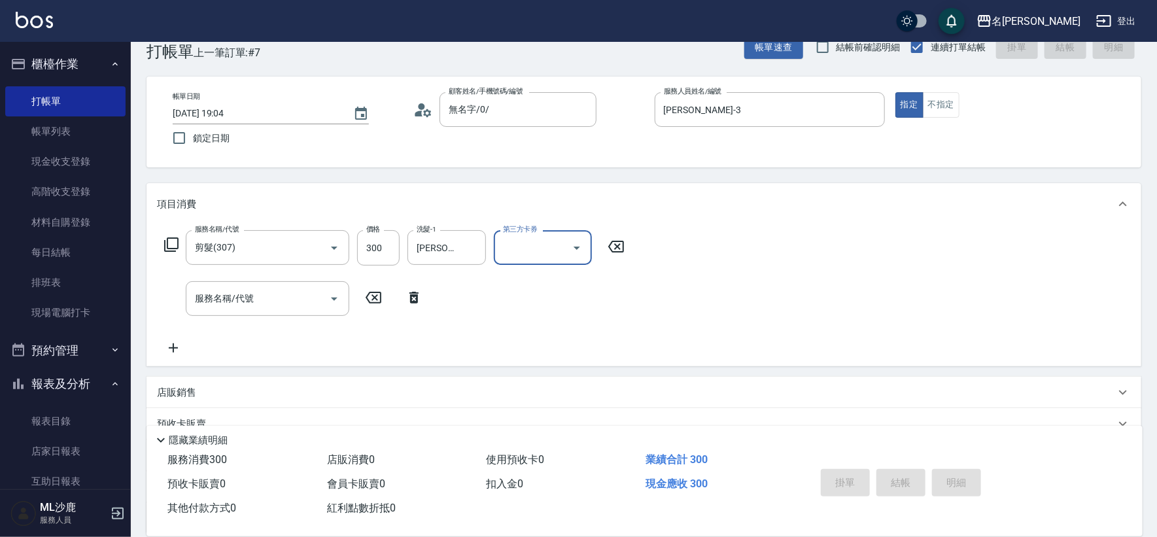
type input "[DATE] 19:05"
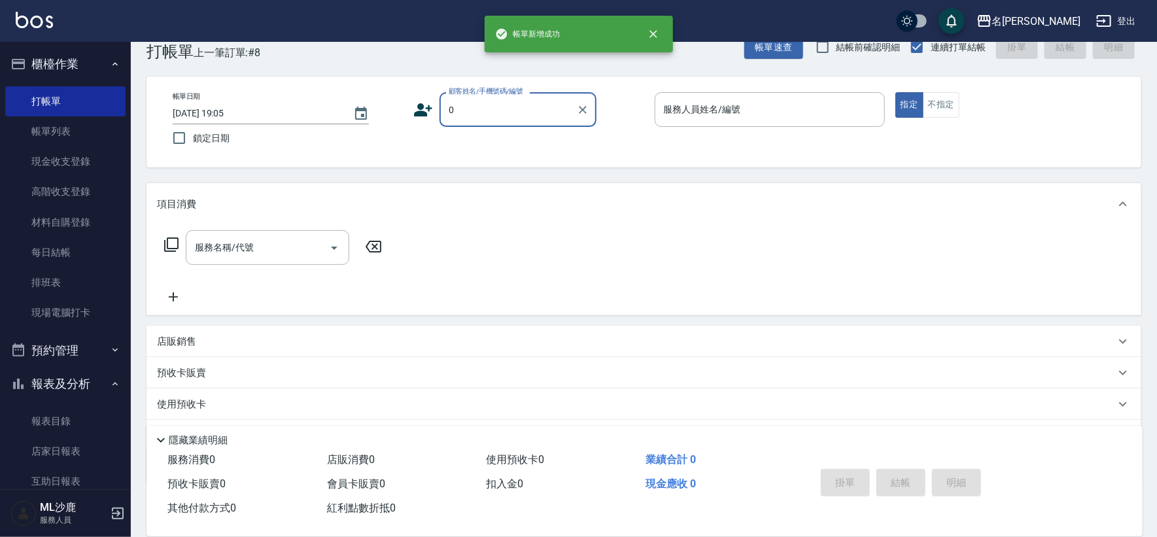
type input "無名字/0/"
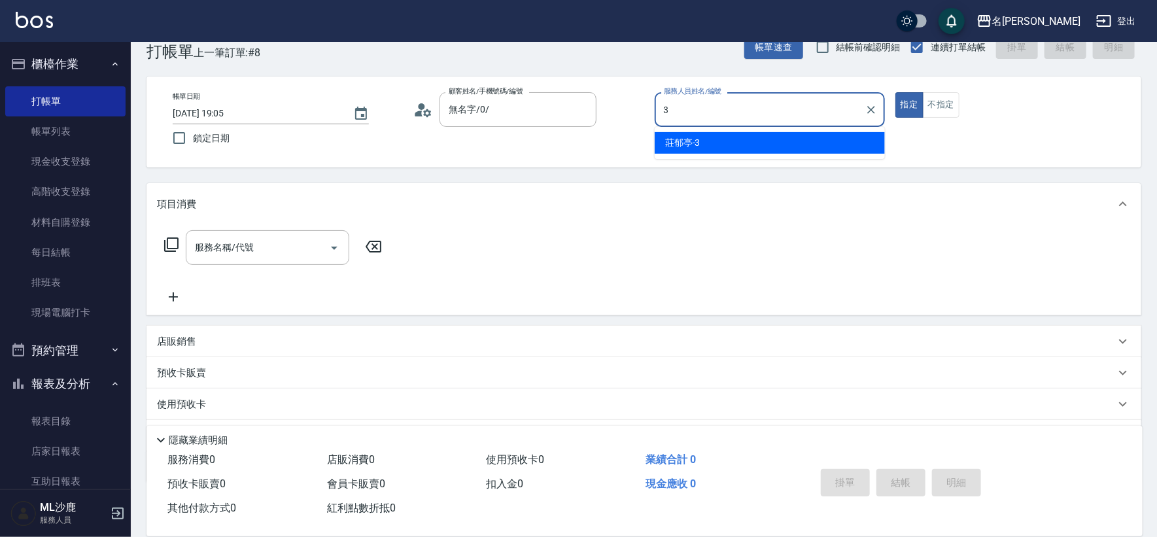
type input "[PERSON_NAME]-3"
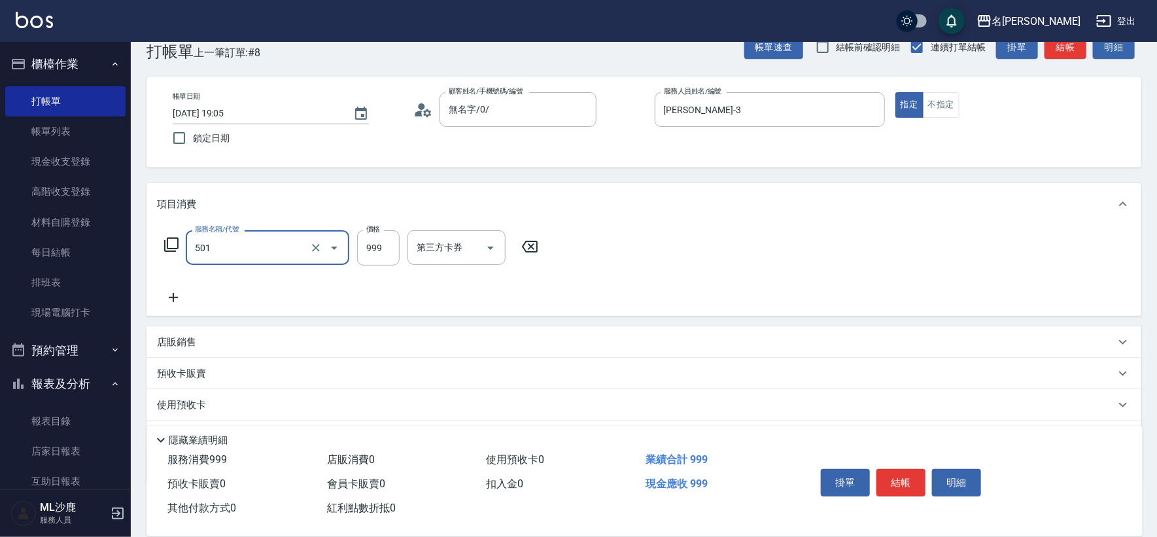
type input "染髮(501)"
type input "1200"
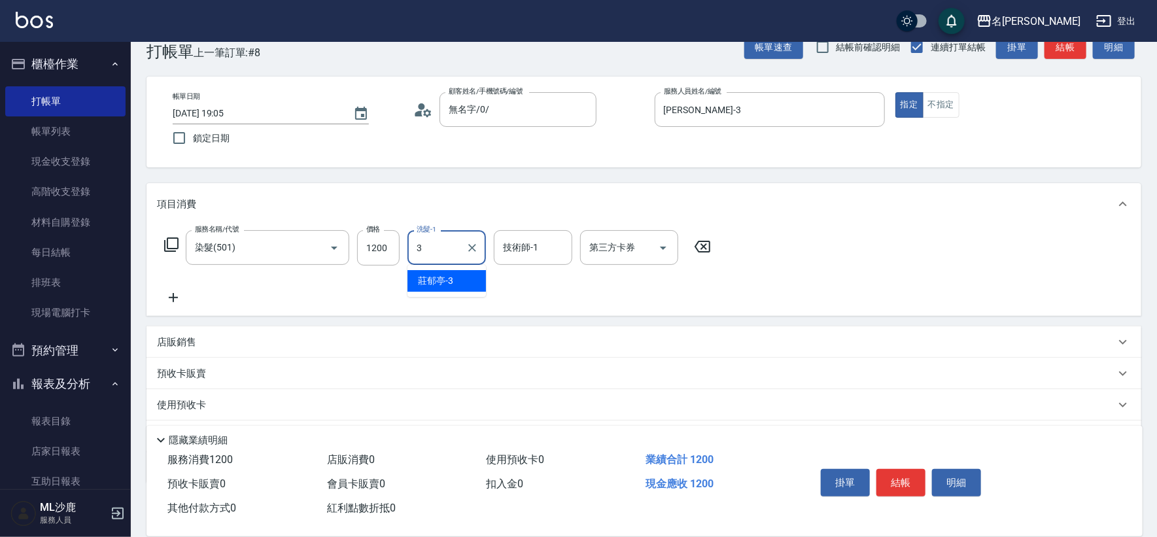
type input "[PERSON_NAME]-3"
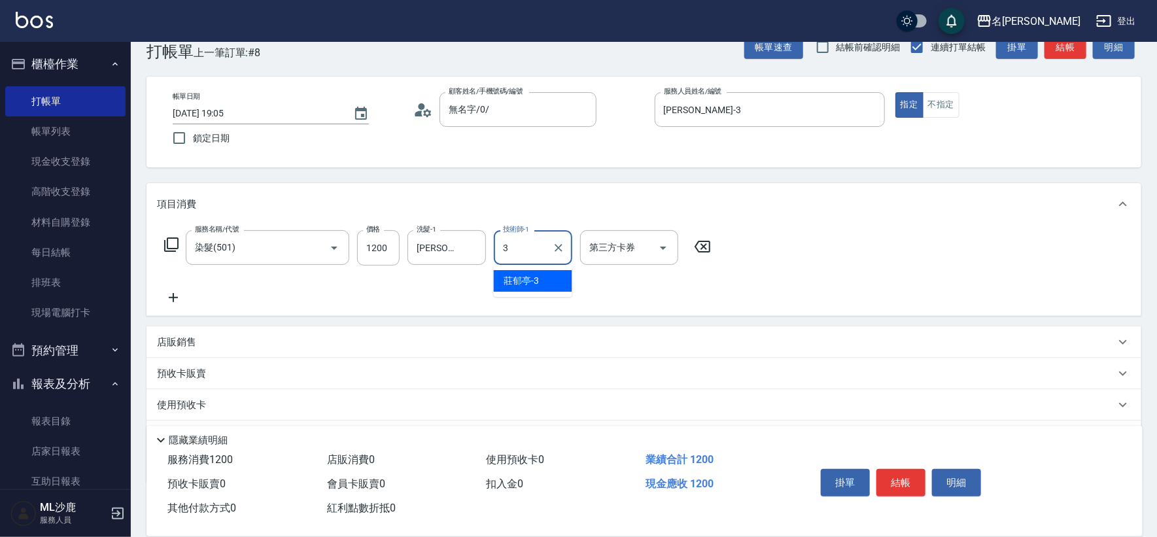
type input "[PERSON_NAME]-3"
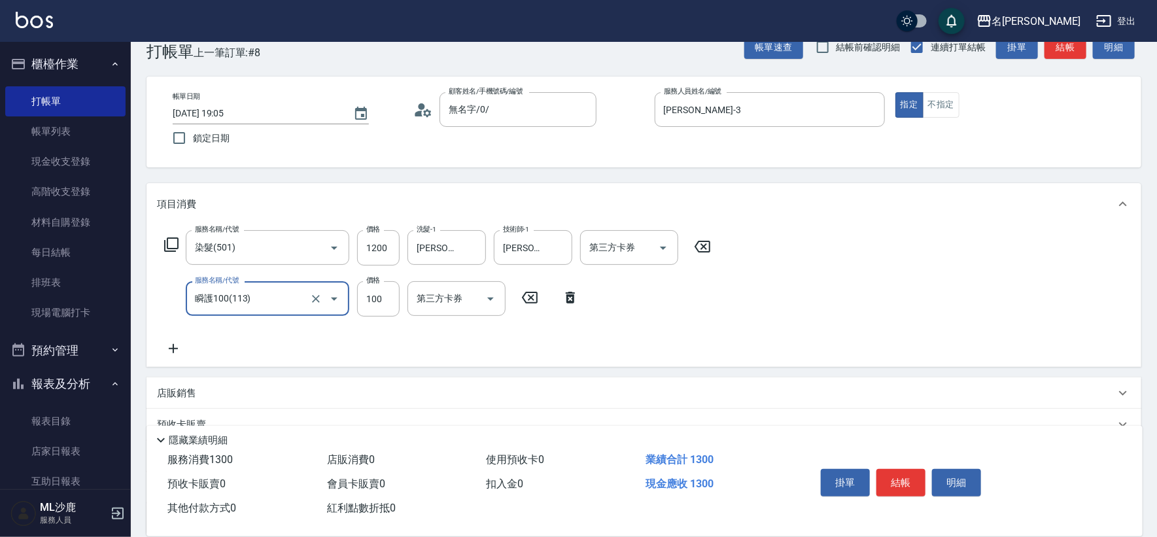
type input "瞬護100(113)"
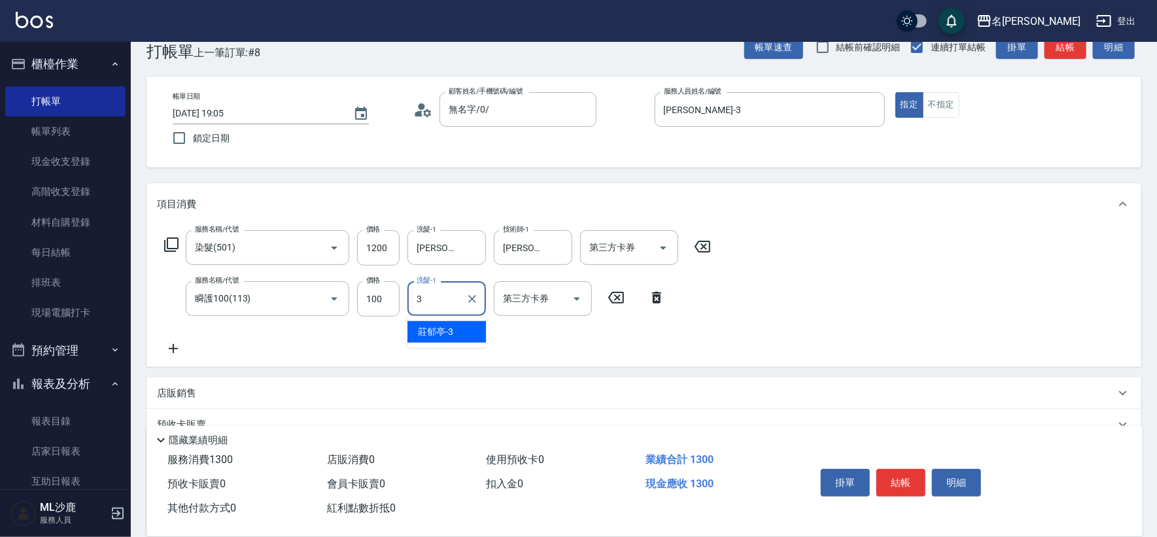
type input "[PERSON_NAME]-3"
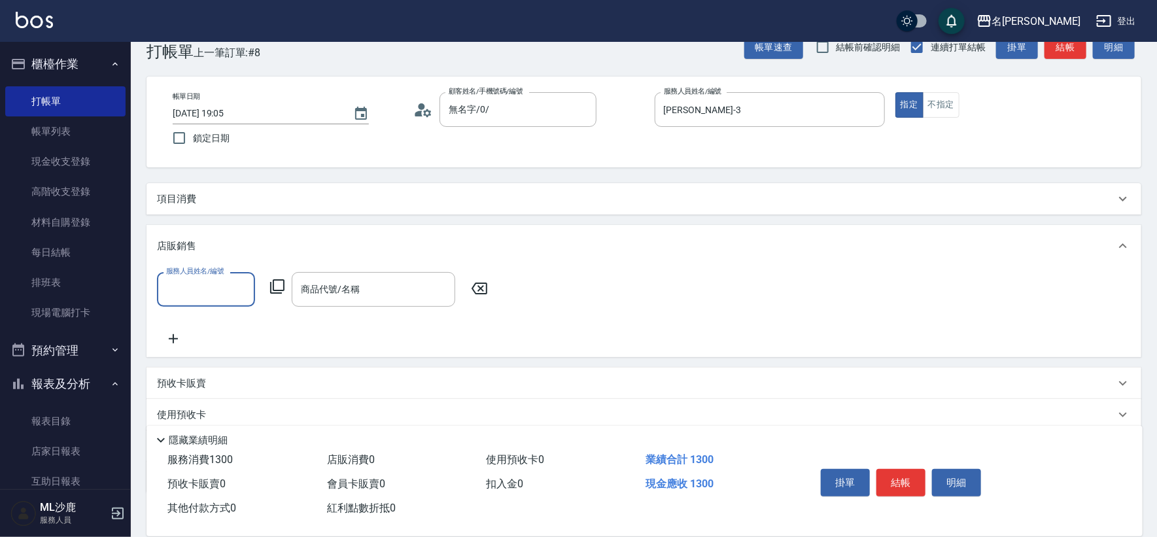
scroll to position [0, 0]
type input "[PERSON_NAME]-3"
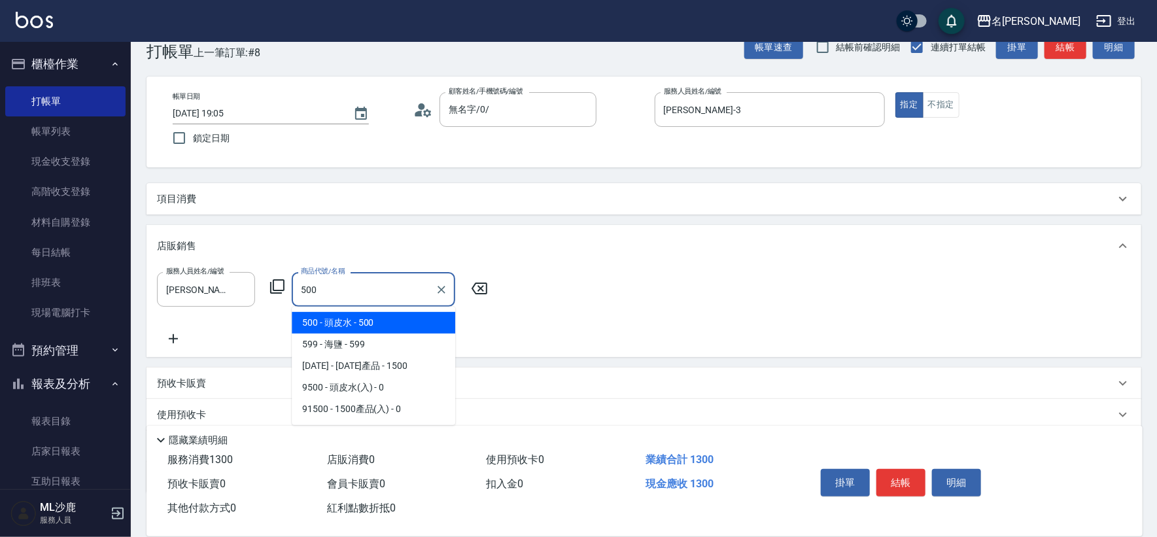
type input "頭皮水"
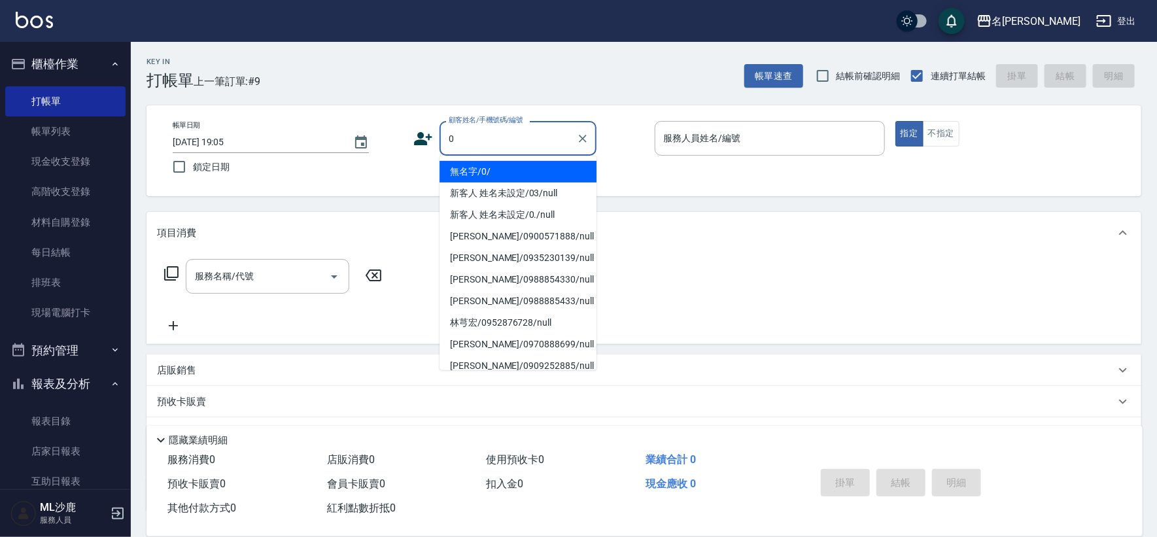
type input "無名字/0/"
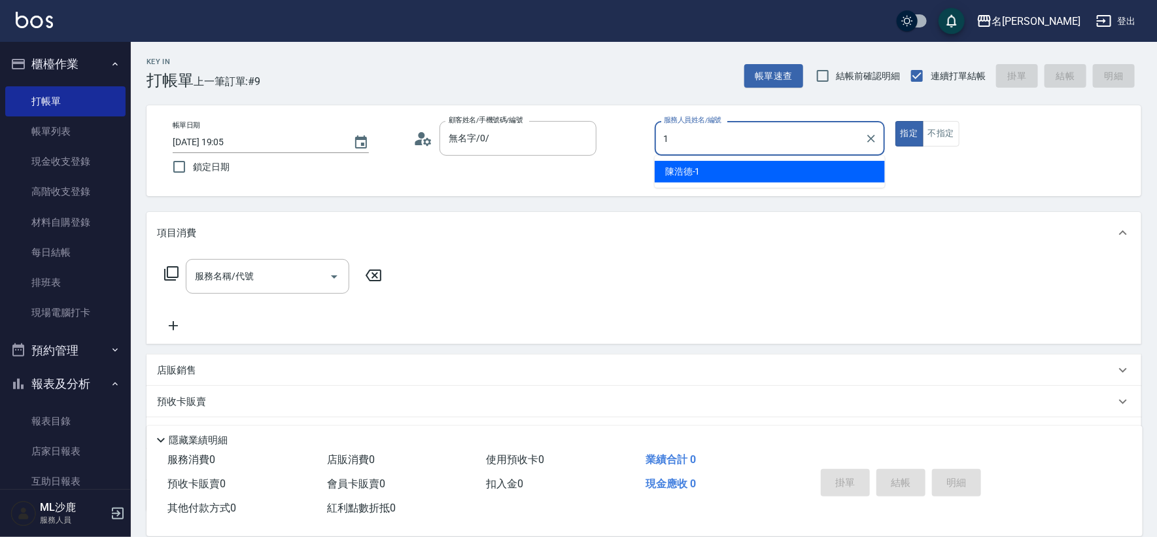
type input "[PERSON_NAME]1"
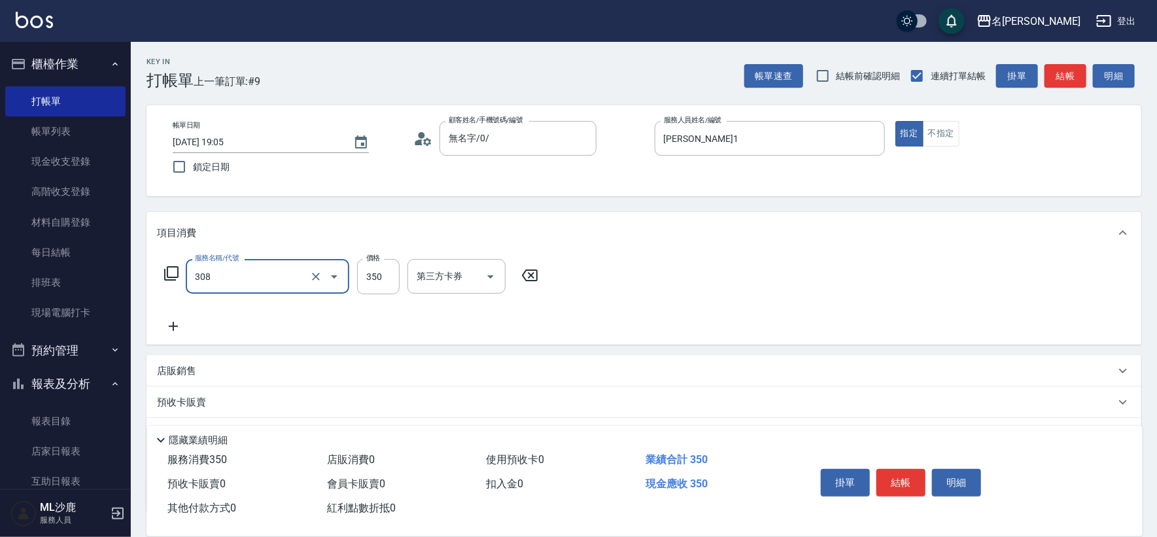
type input "洗+剪(308)"
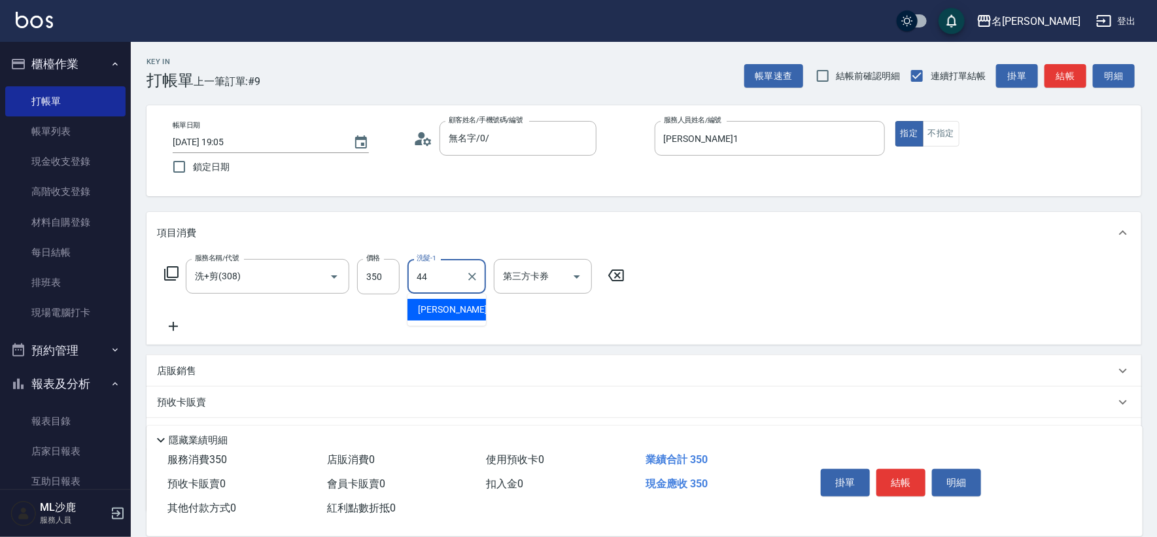
type input "[PERSON_NAME]-44"
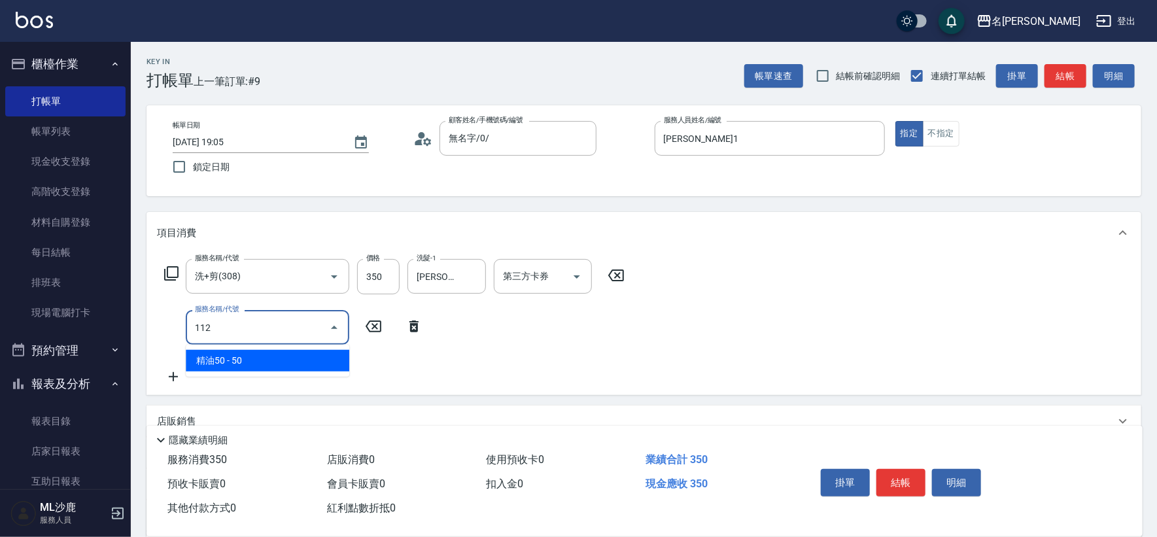
type input "精油50(112)"
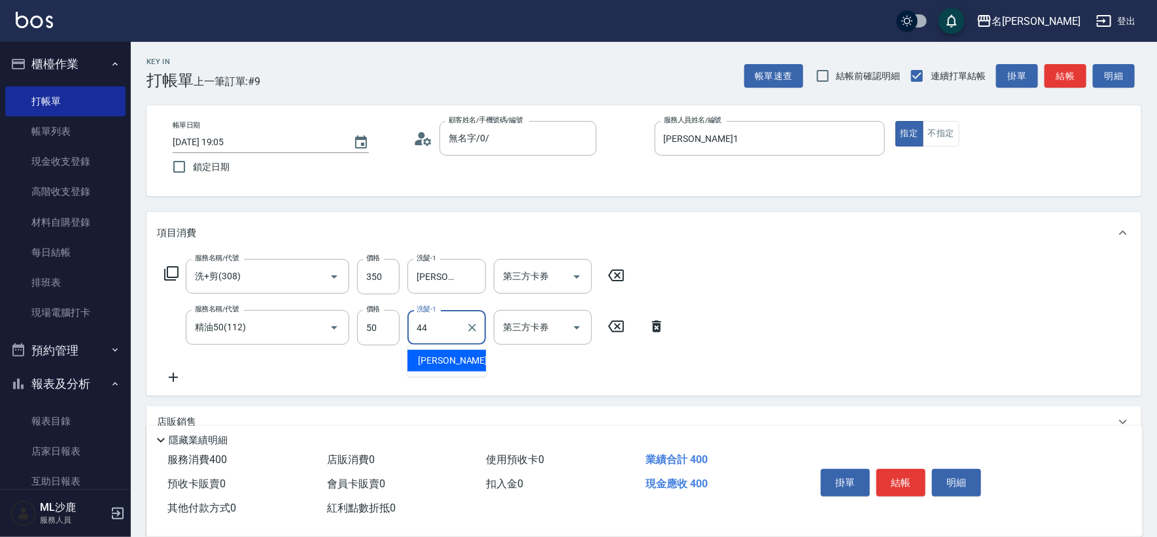
type input "[PERSON_NAME]-44"
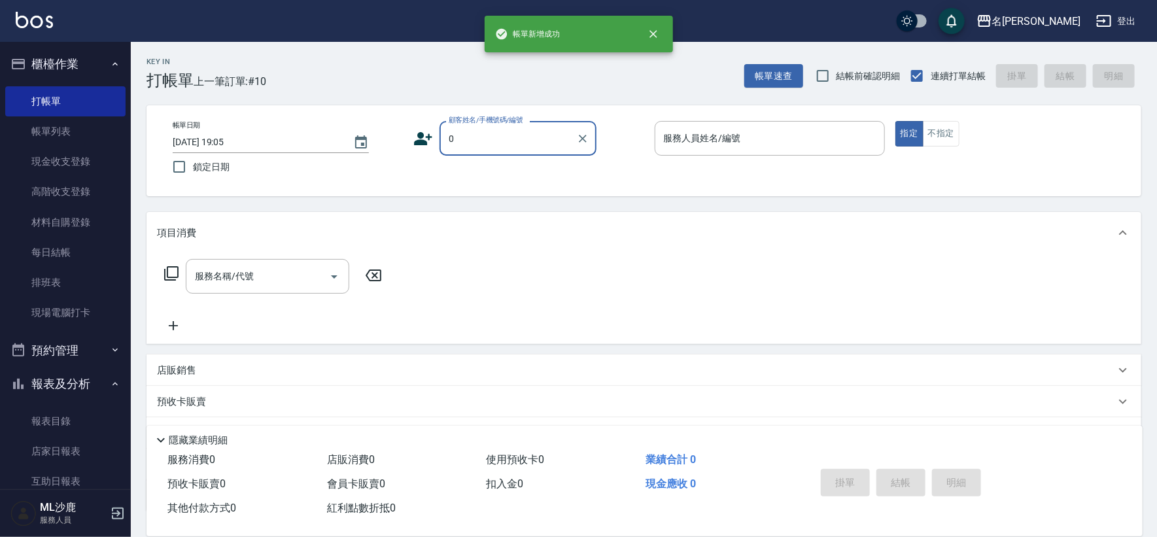
type input "無名字/0/"
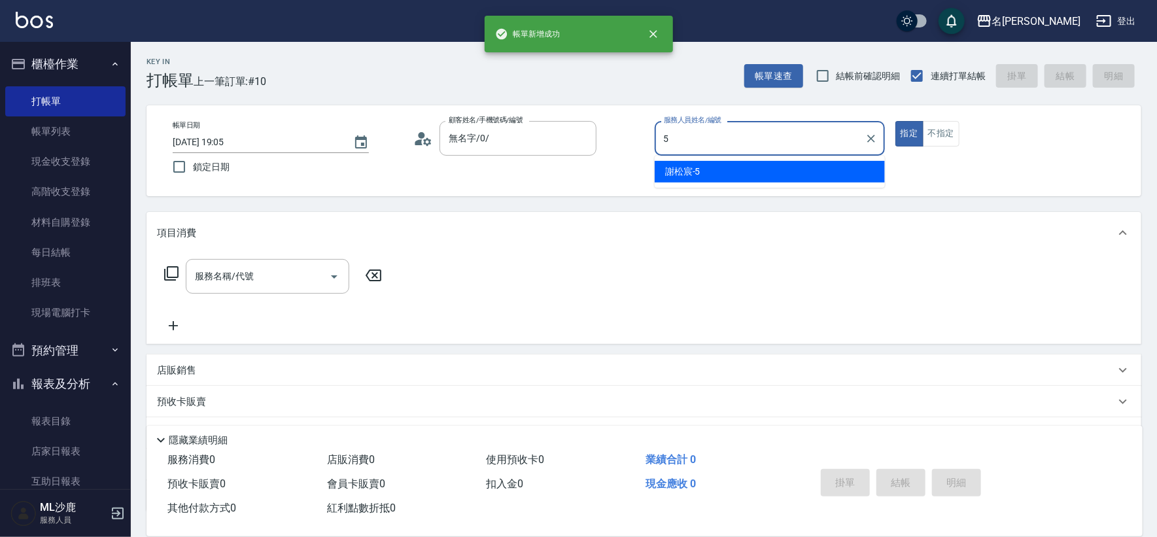
type input "[PERSON_NAME]-5"
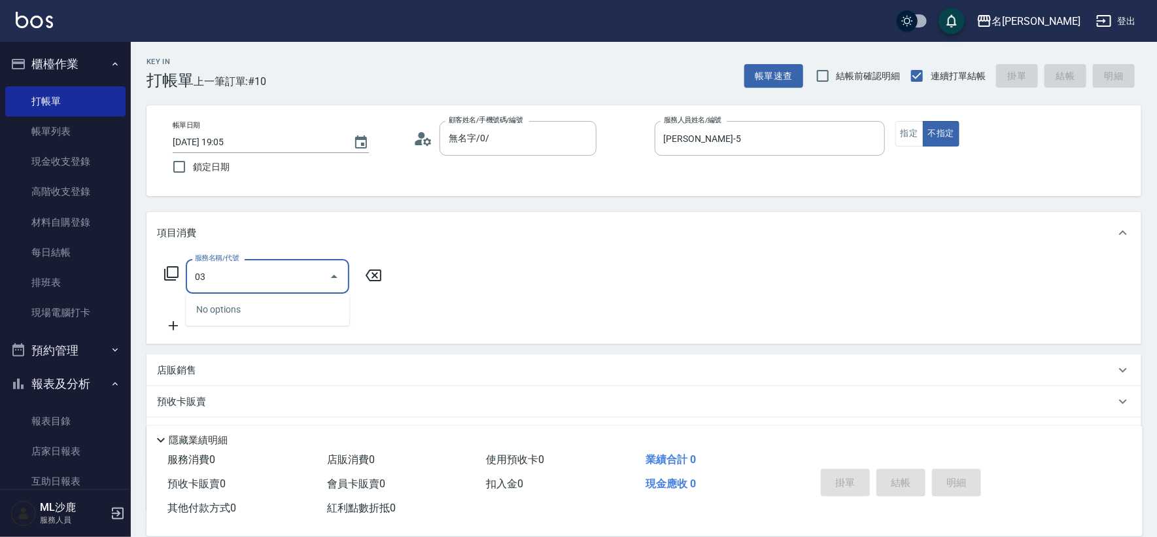
type input "0"
type input "剪髮(306)"
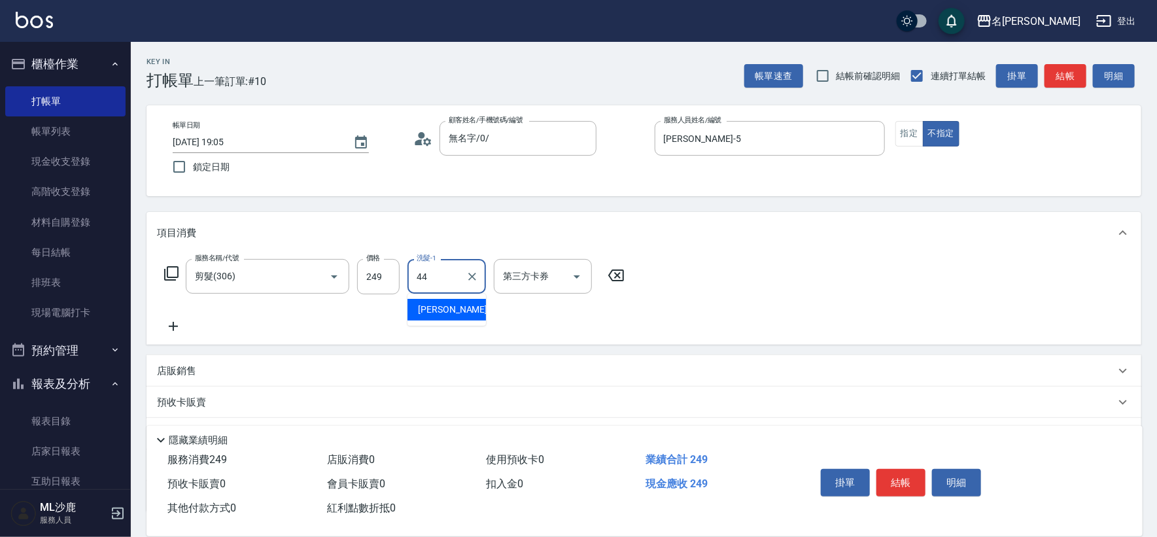
type input "[PERSON_NAME]-44"
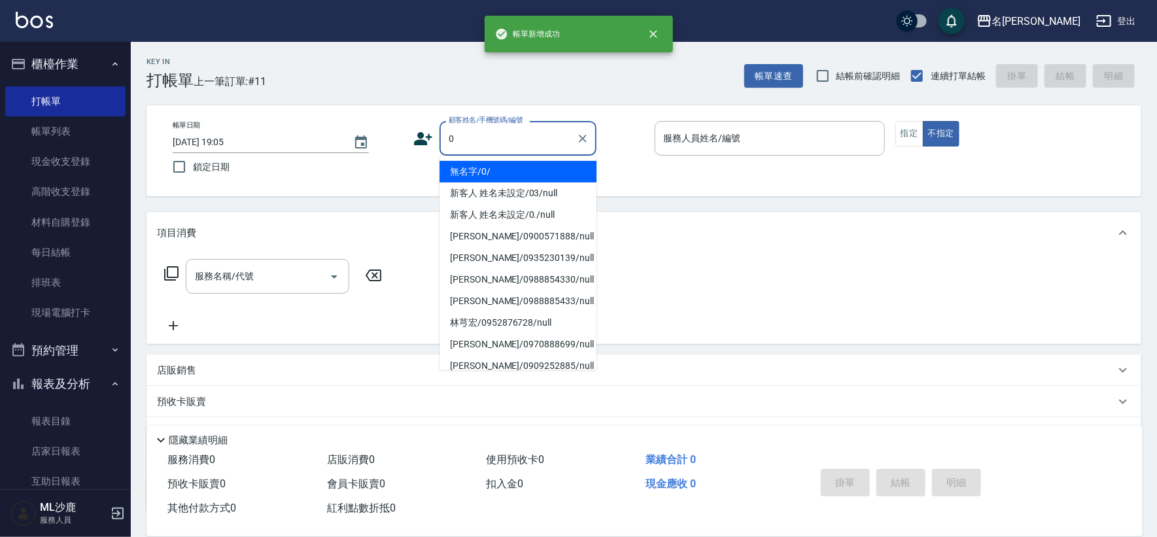
type input "無名字/0/"
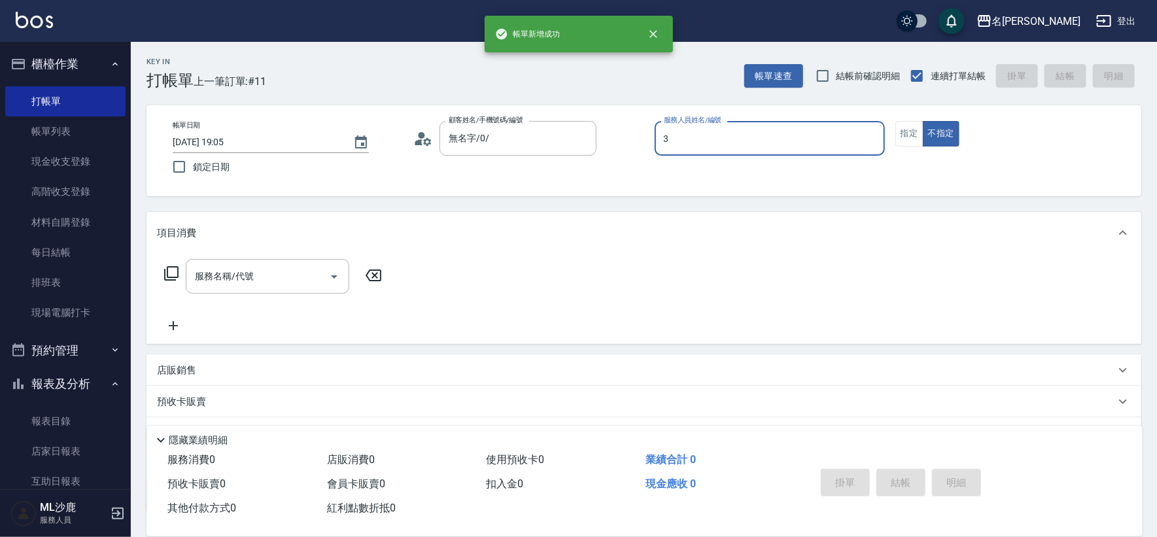
type input "[PERSON_NAME]-3"
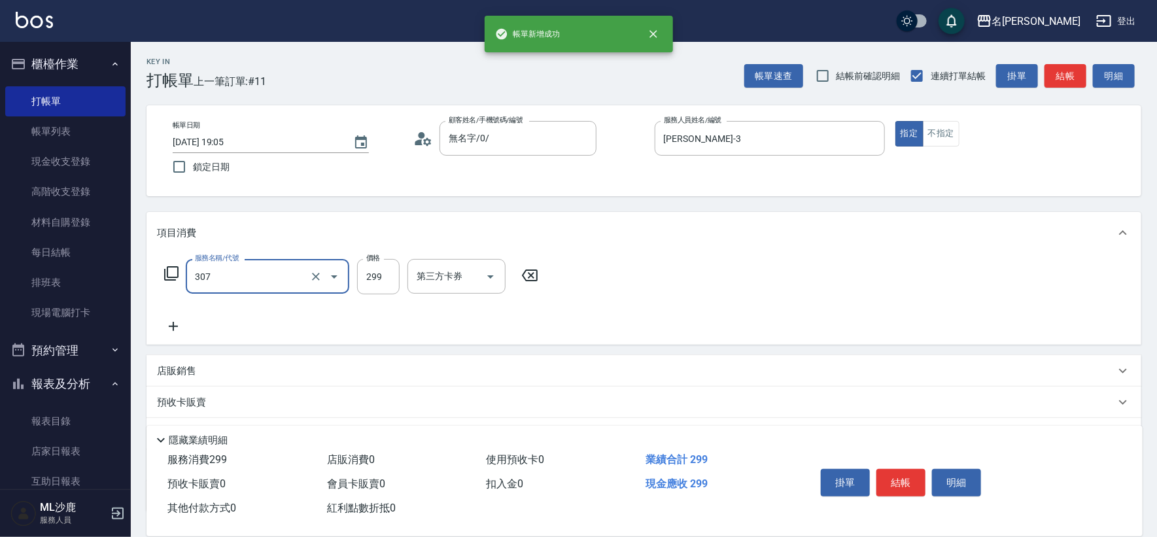
type input "剪髮(307)"
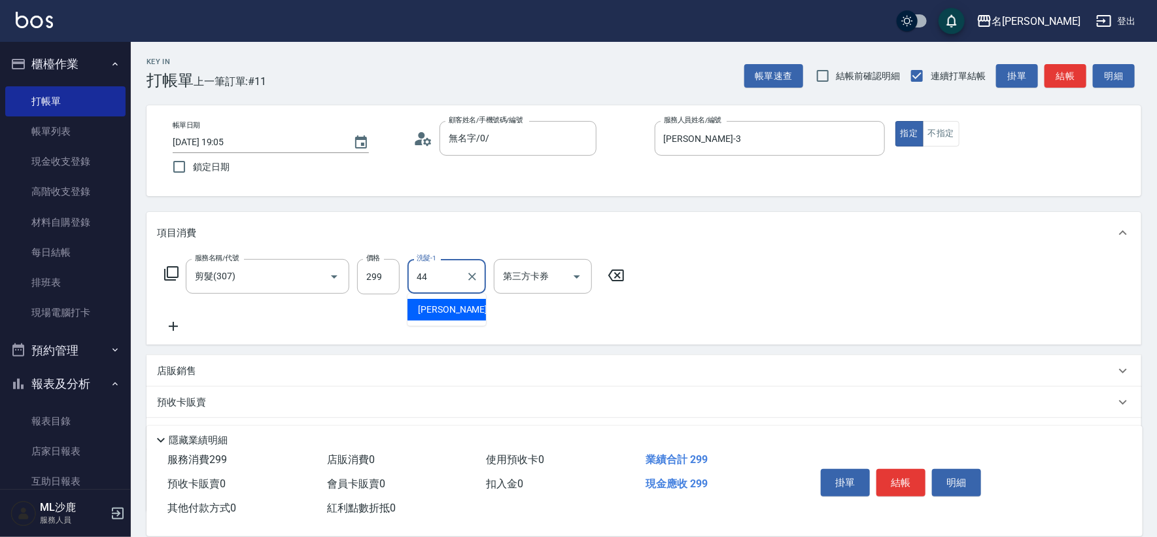
type input "[PERSON_NAME]-44"
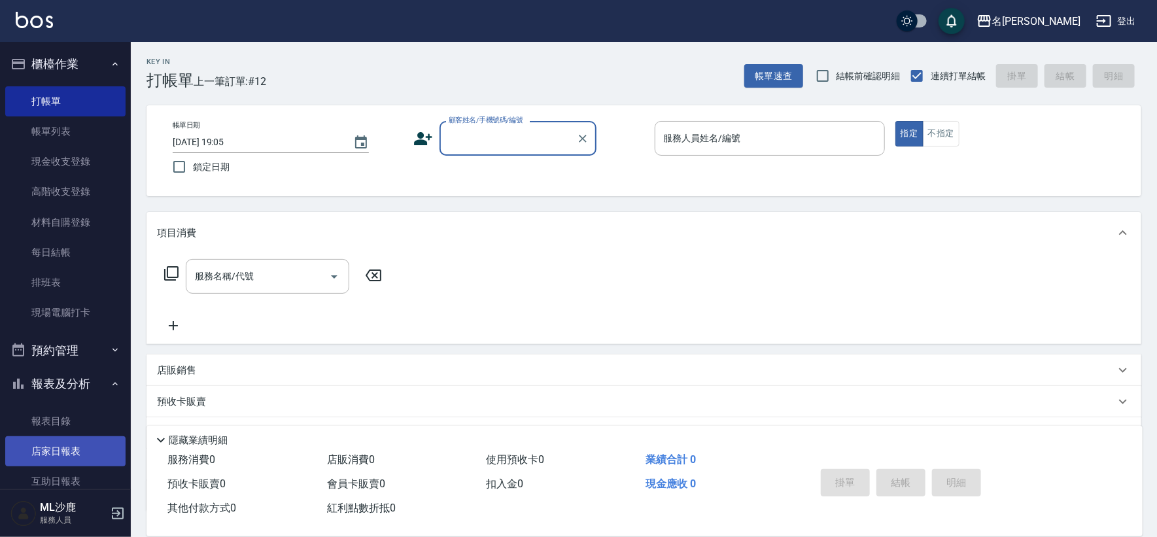
click at [58, 449] on link "店家日報表" at bounding box center [65, 451] width 120 height 30
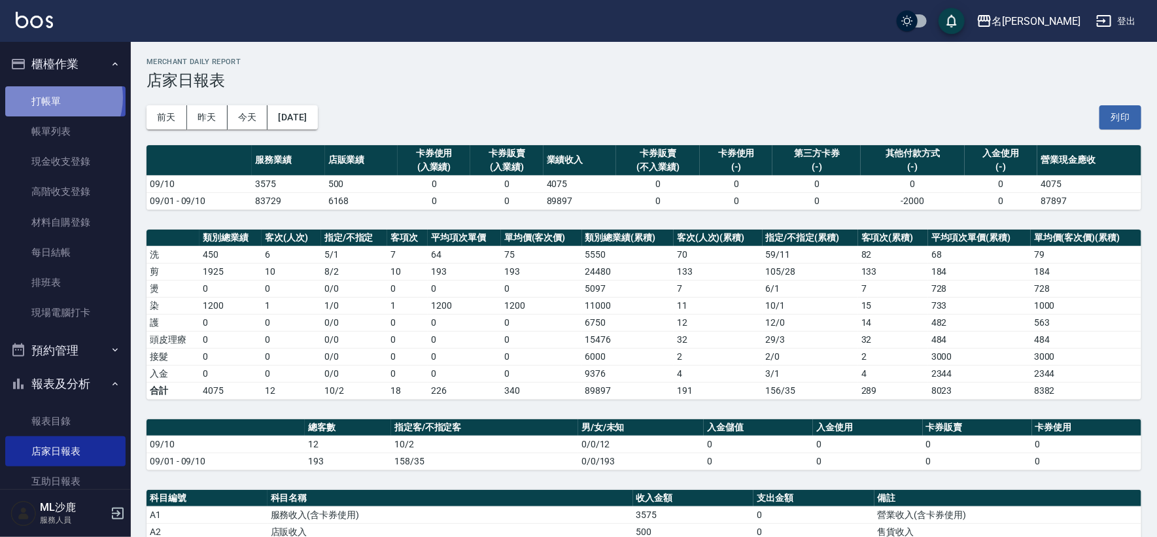
click at [54, 97] on link "打帳單" at bounding box center [65, 101] width 120 height 30
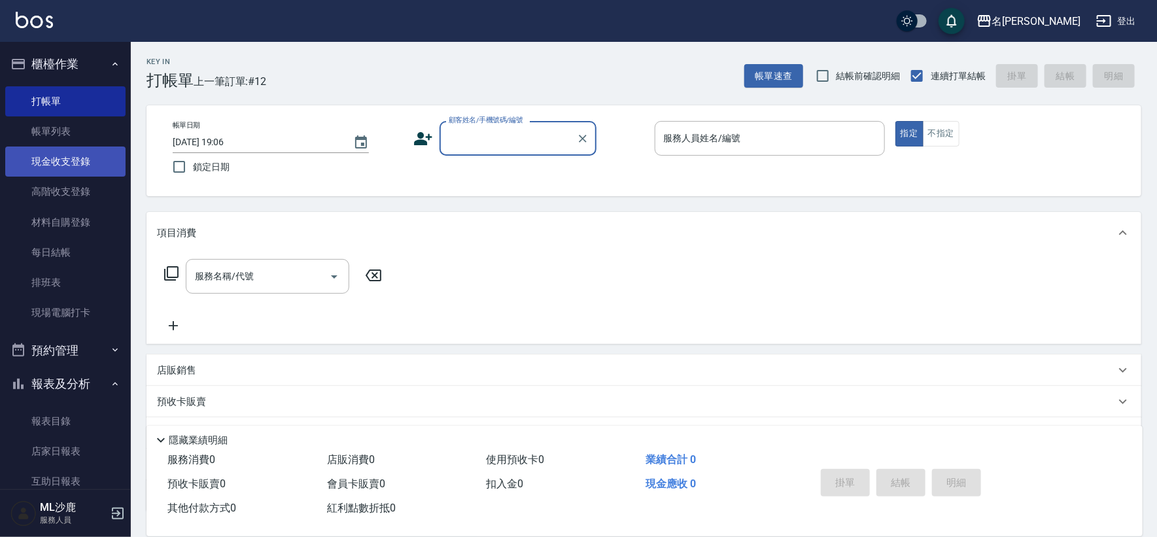
click at [52, 148] on link "現金收支登錄" at bounding box center [65, 161] width 120 height 30
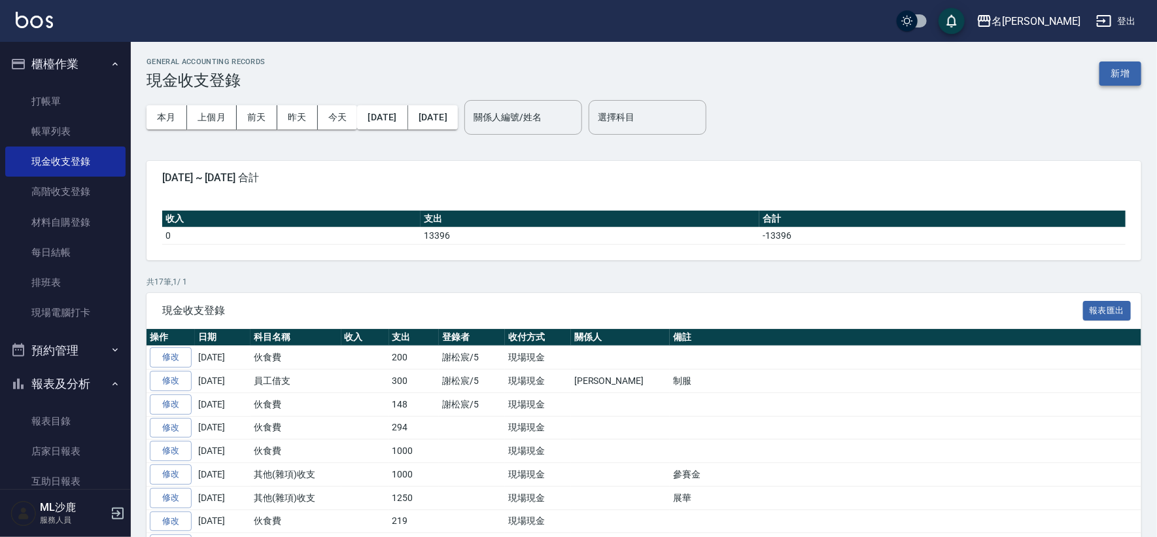
click at [1119, 63] on button "新增" at bounding box center [1120, 73] width 42 height 24
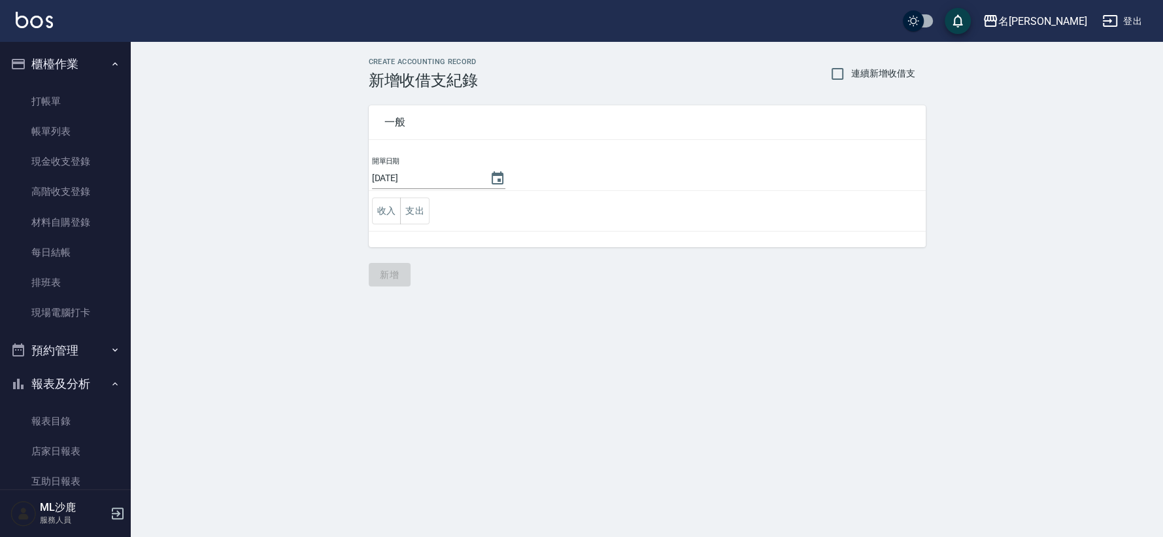
drag, startPoint x: 424, startPoint y: 206, endPoint x: 428, endPoint y: 227, distance: 21.3
click at [424, 213] on button "支出" at bounding box center [414, 210] width 29 height 27
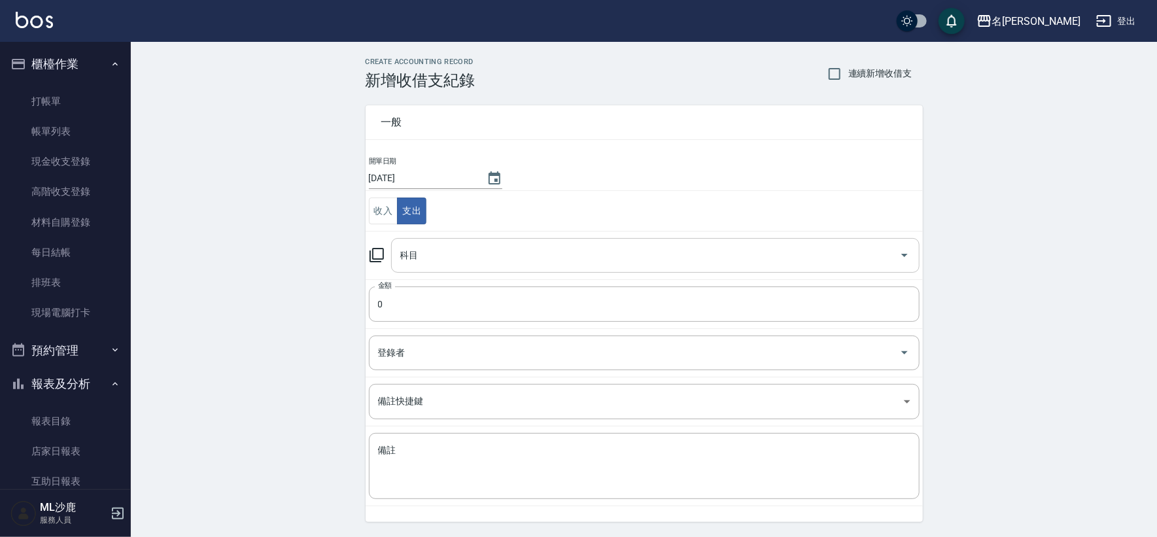
drag, startPoint x: 434, startPoint y: 254, endPoint x: 435, endPoint y: 269, distance: 14.4
click at [434, 254] on input "科目" at bounding box center [645, 255] width 497 height 23
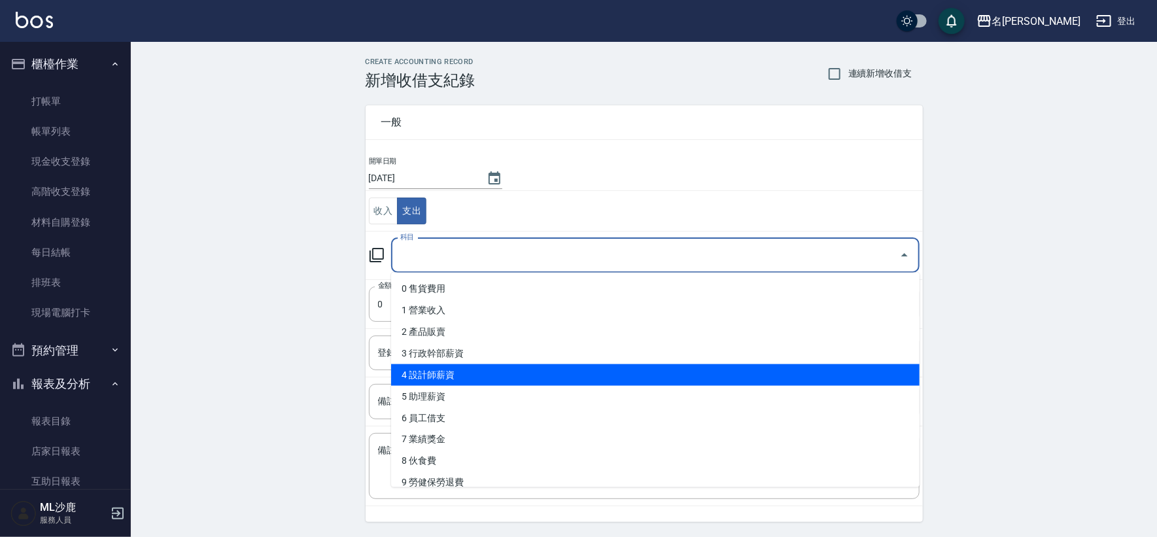
click at [447, 371] on li "4 設計師薪資" at bounding box center [655, 375] width 528 height 22
click at [447, 371] on td "登錄者 登錄者" at bounding box center [644, 352] width 557 height 48
type input "4 設計師薪資"
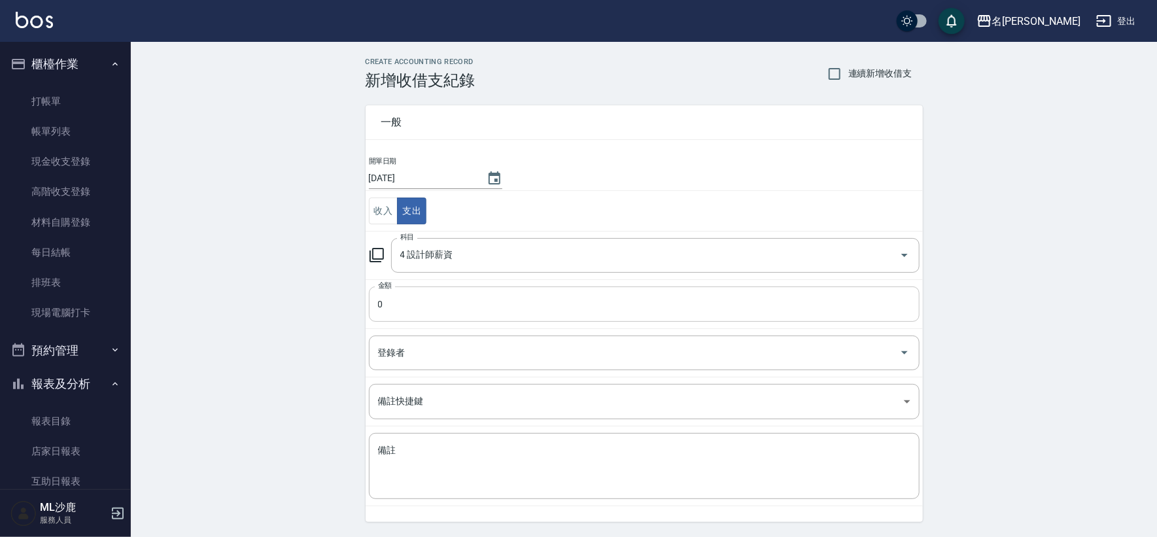
click at [420, 300] on input "0" at bounding box center [644, 303] width 551 height 35
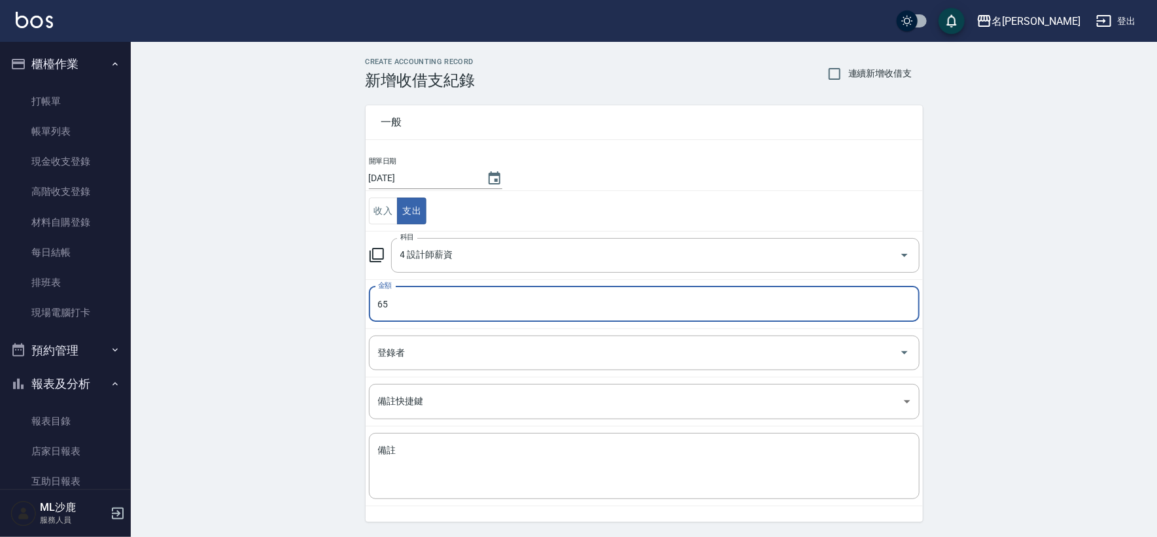
type input "65"
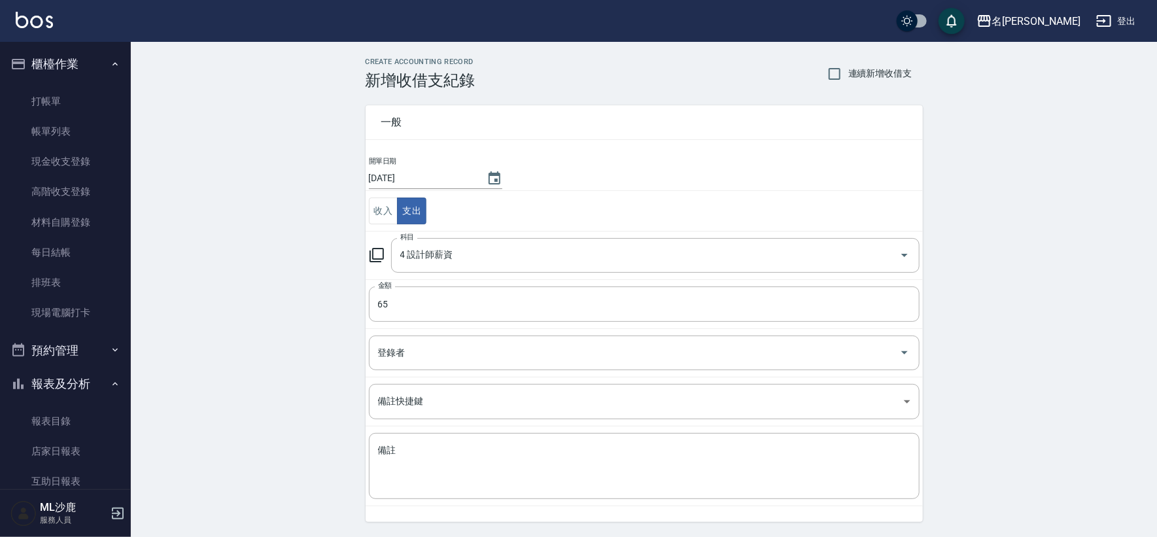
click at [275, 345] on div "CREATE ACCOUNTING RECORD 新增收借支紀錄 連續新增收借支 一般 開單日期 [DATE] 收入 支出 科目 4 設計師薪資 科目 金額 …" at bounding box center [644, 310] width 1026 height 536
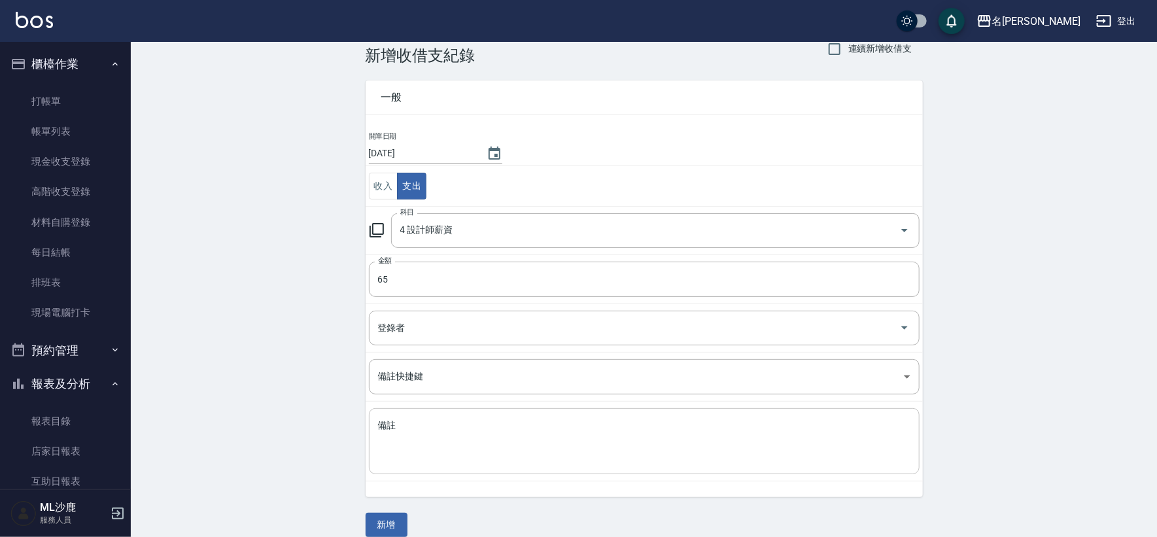
scroll to position [39, 0]
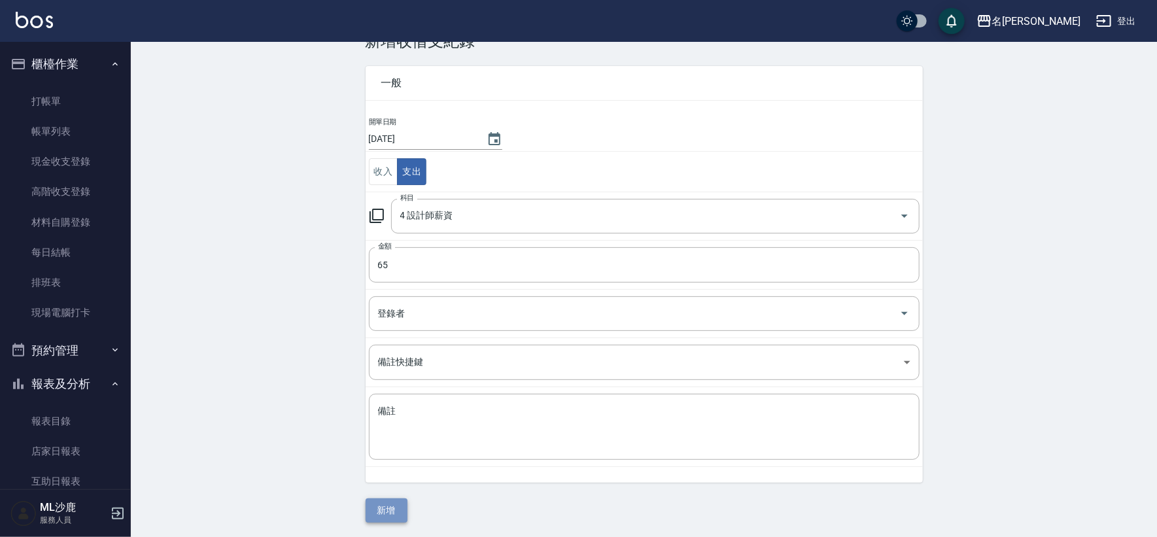
click at [385, 502] on button "新增" at bounding box center [387, 510] width 42 height 24
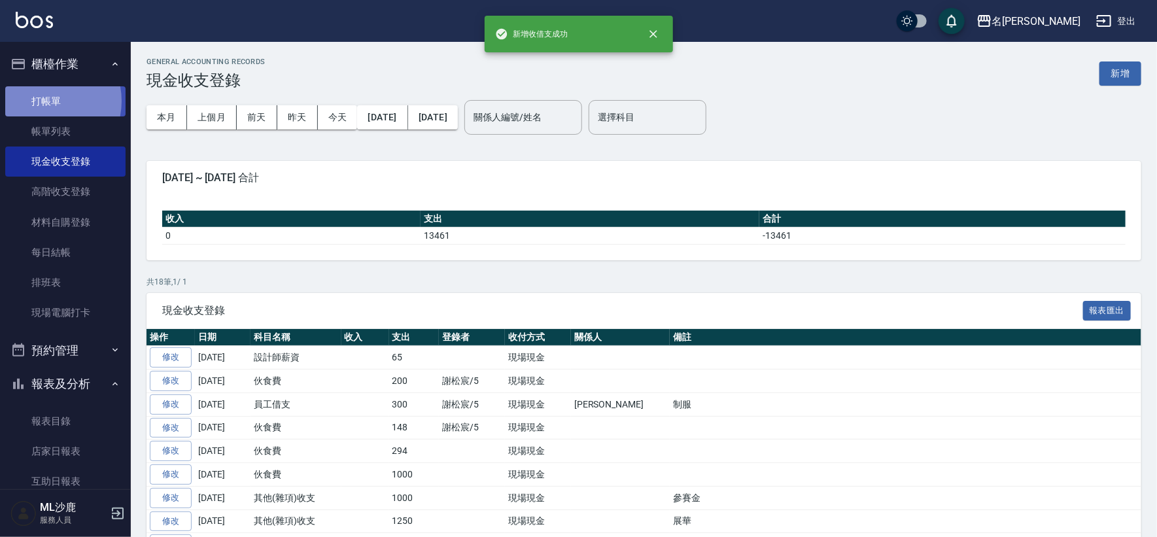
drag, startPoint x: 45, startPoint y: 101, endPoint x: 56, endPoint y: 101, distance: 10.5
click at [45, 101] on link "打帳單" at bounding box center [65, 101] width 120 height 30
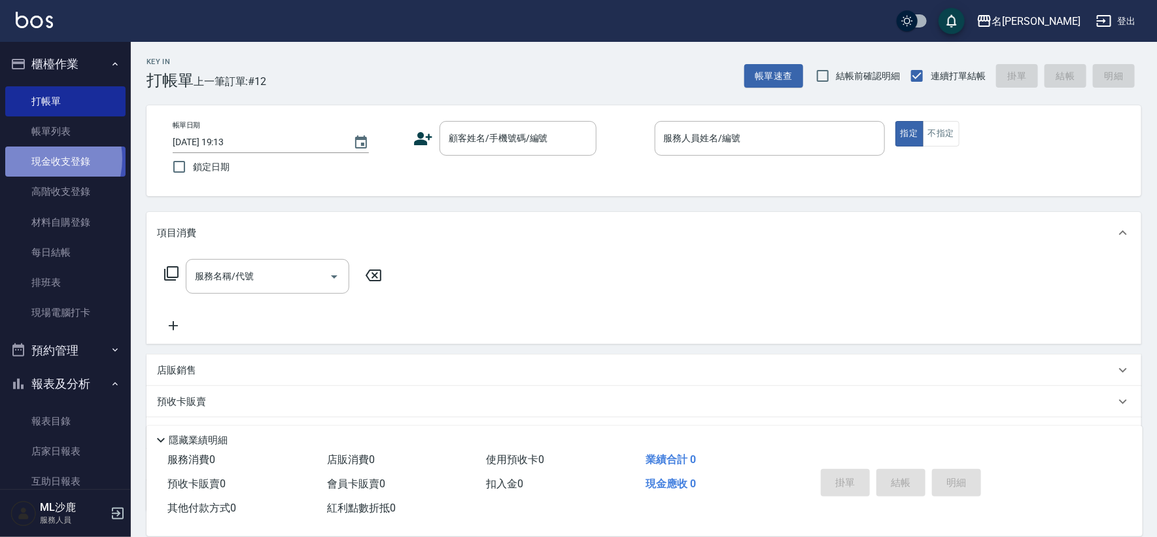
click at [41, 159] on link "現金收支登錄" at bounding box center [65, 161] width 120 height 30
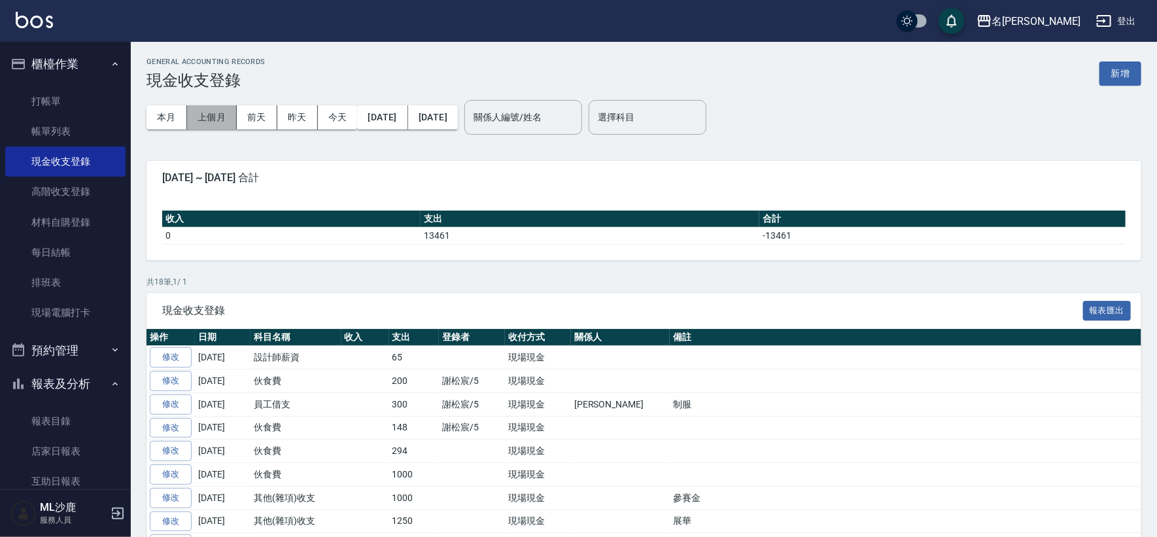
click at [213, 120] on button "上個月" at bounding box center [212, 117] width 50 height 24
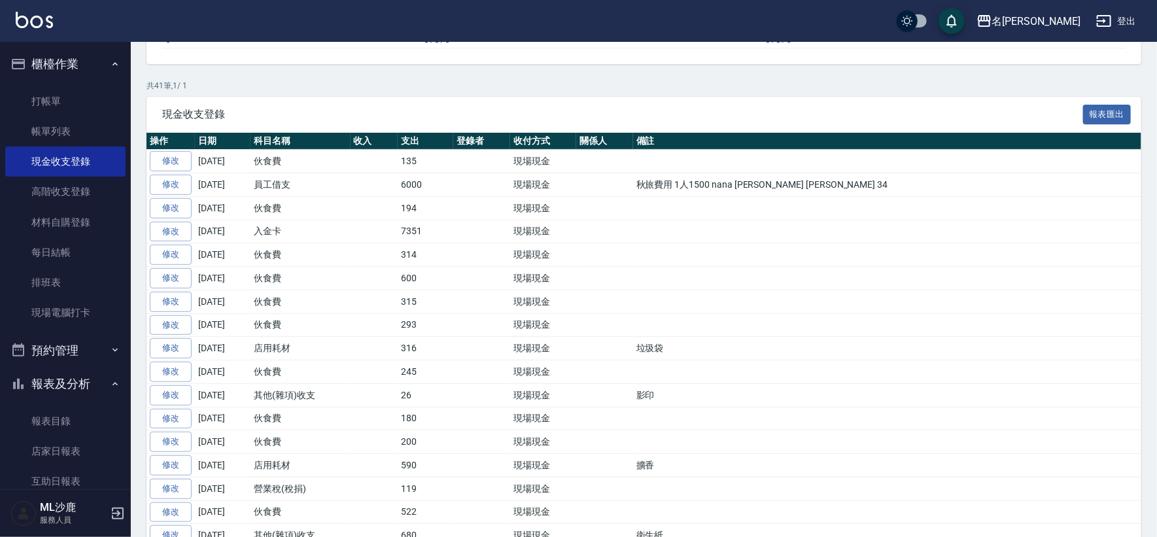
scroll to position [218, 0]
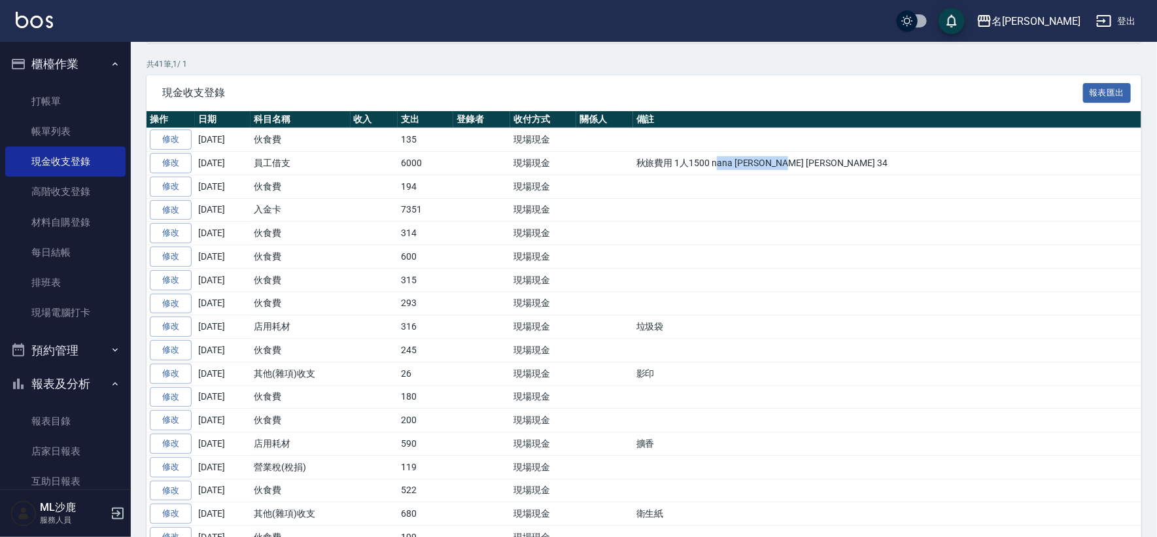
drag, startPoint x: 717, startPoint y: 163, endPoint x: 771, endPoint y: 161, distance: 53.7
click at [771, 161] on td "秋旅費用 1人1500 nana [PERSON_NAME] [PERSON_NAME] 34" at bounding box center [887, 164] width 508 height 24
click at [793, 163] on td "秋旅費用 1人1500 nana [PERSON_NAME] [PERSON_NAME] 34" at bounding box center [887, 164] width 508 height 24
drag, startPoint x: 688, startPoint y: 161, endPoint x: 711, endPoint y: 160, distance: 23.6
click at [709, 160] on td "秋旅費用 1人1500 nana [PERSON_NAME] [PERSON_NAME] 34" at bounding box center [887, 164] width 508 height 24
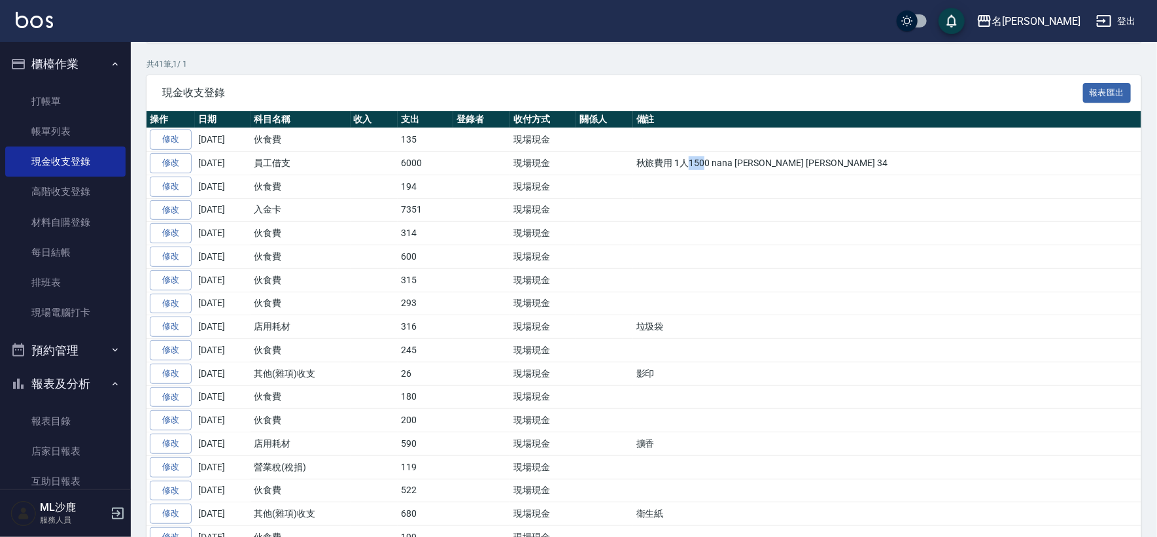
click at [710, 160] on td "秋旅費用 1人1500 nana [PERSON_NAME] [PERSON_NAME] 34" at bounding box center [887, 164] width 508 height 24
click at [723, 175] on td at bounding box center [887, 187] width 508 height 24
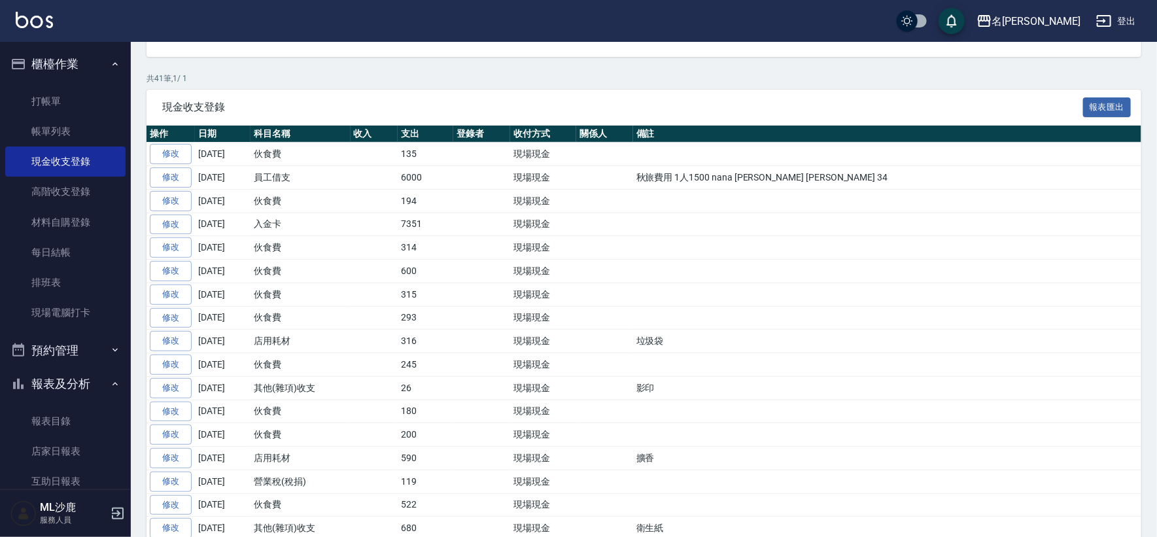
scroll to position [0, 0]
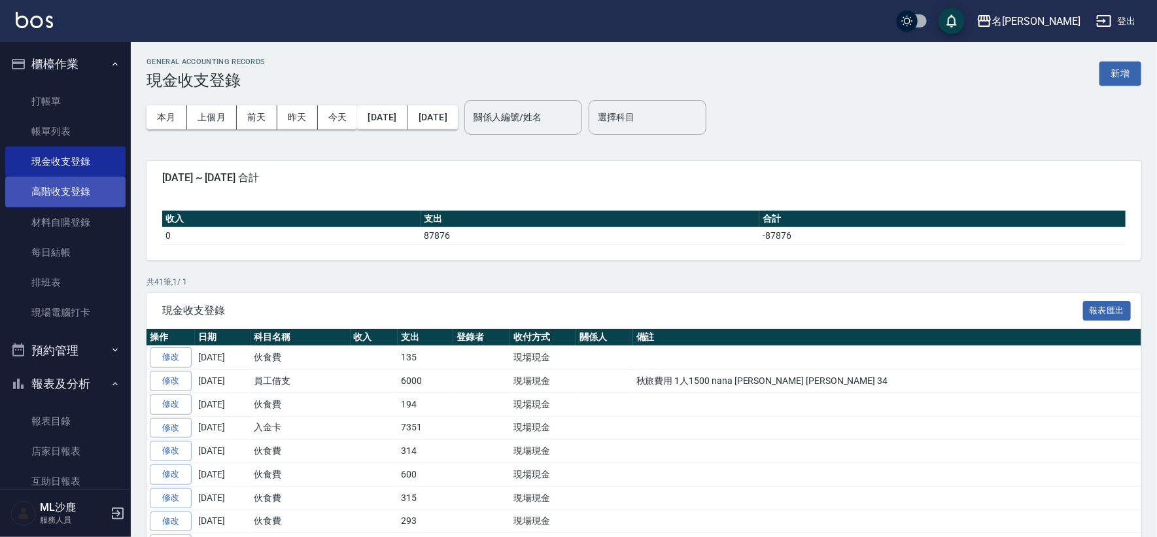
click at [82, 197] on link "高階收支登錄" at bounding box center [65, 192] width 120 height 30
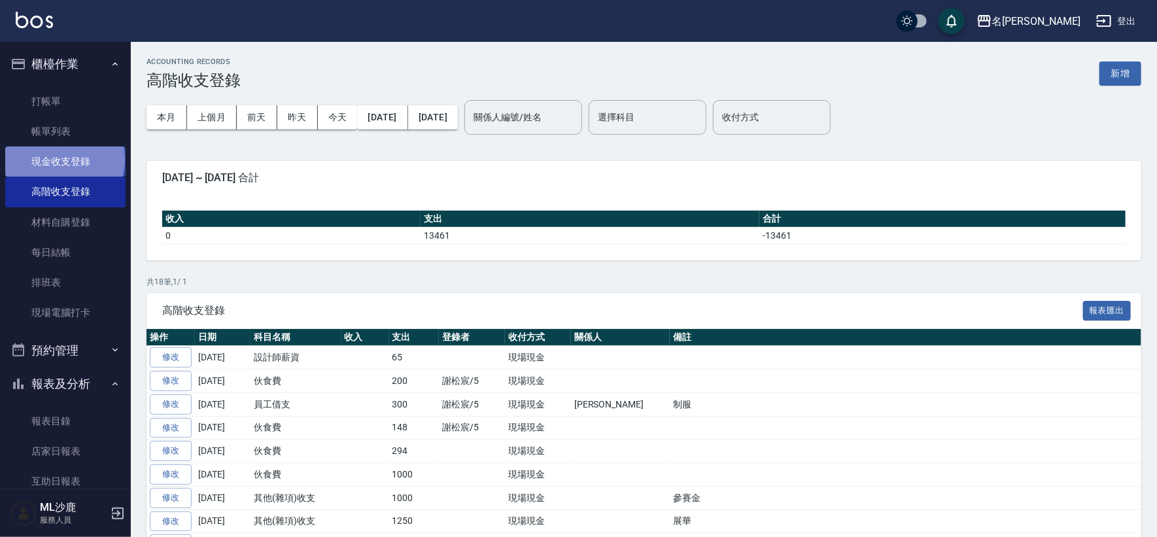
click at [63, 160] on link "現金收支登錄" at bounding box center [65, 161] width 120 height 30
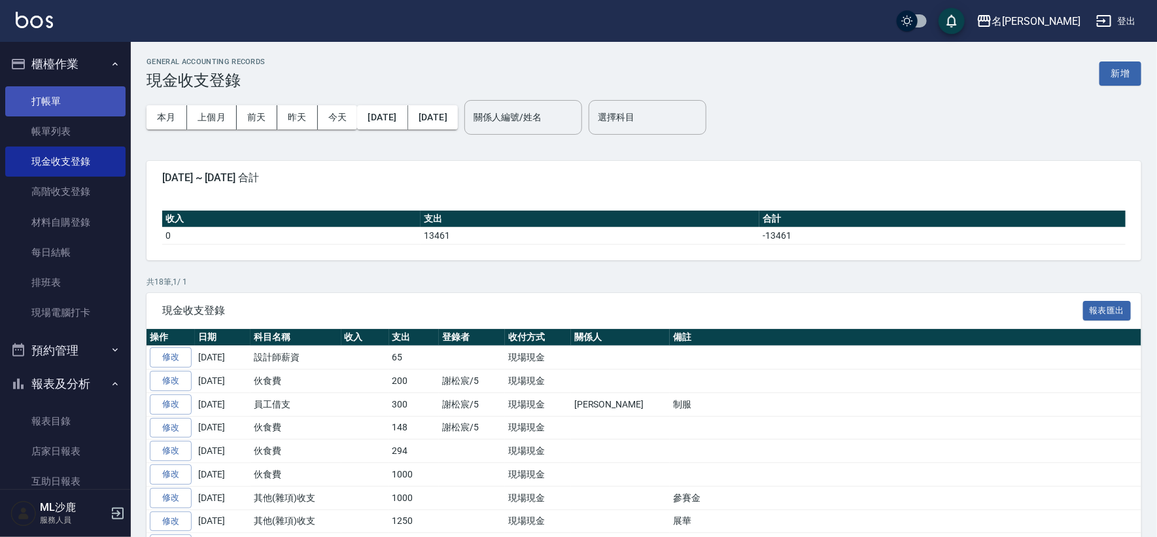
click at [45, 101] on link "打帳單" at bounding box center [65, 101] width 120 height 30
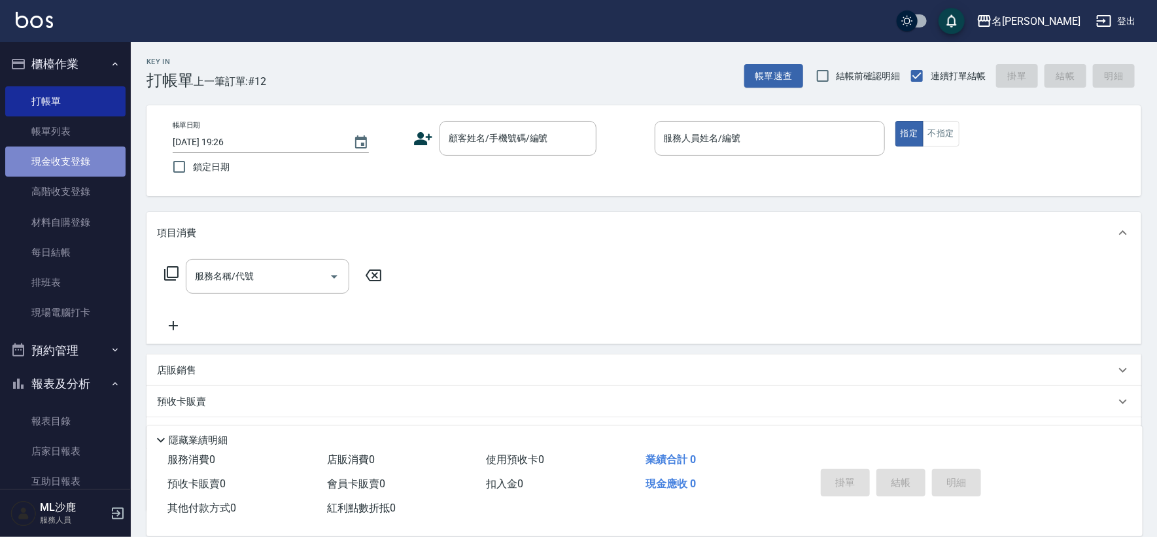
click at [68, 166] on link "現金收支登錄" at bounding box center [65, 161] width 120 height 30
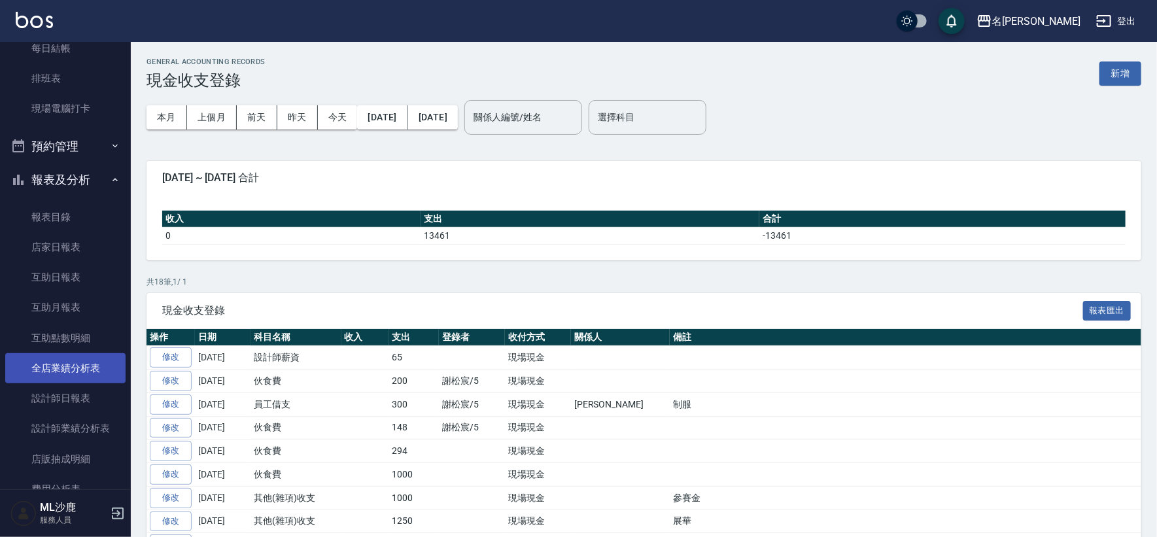
scroll to position [218, 0]
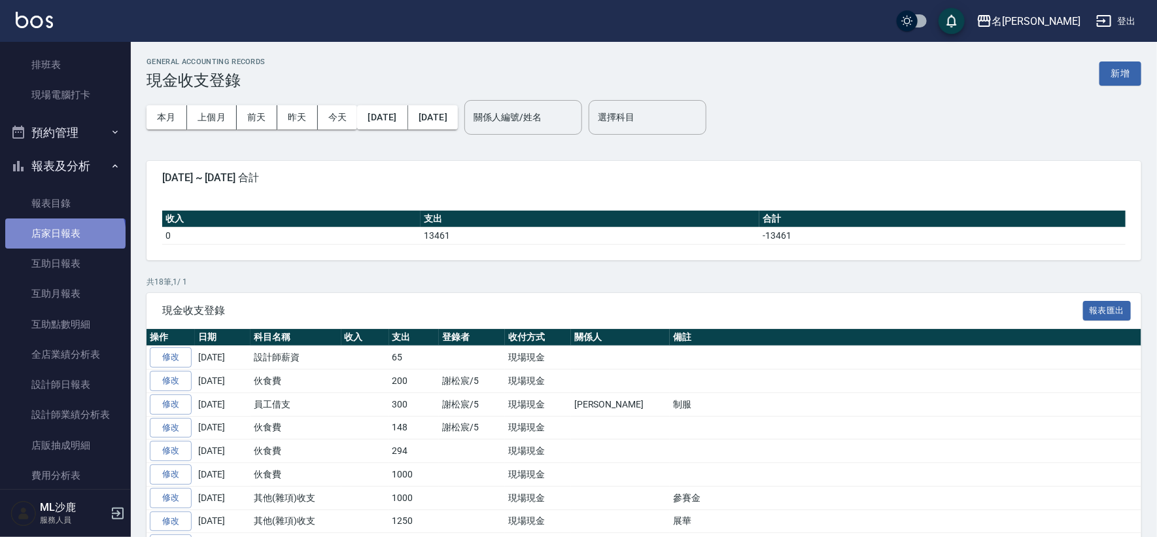
click at [64, 235] on link "店家日報表" at bounding box center [65, 233] width 120 height 30
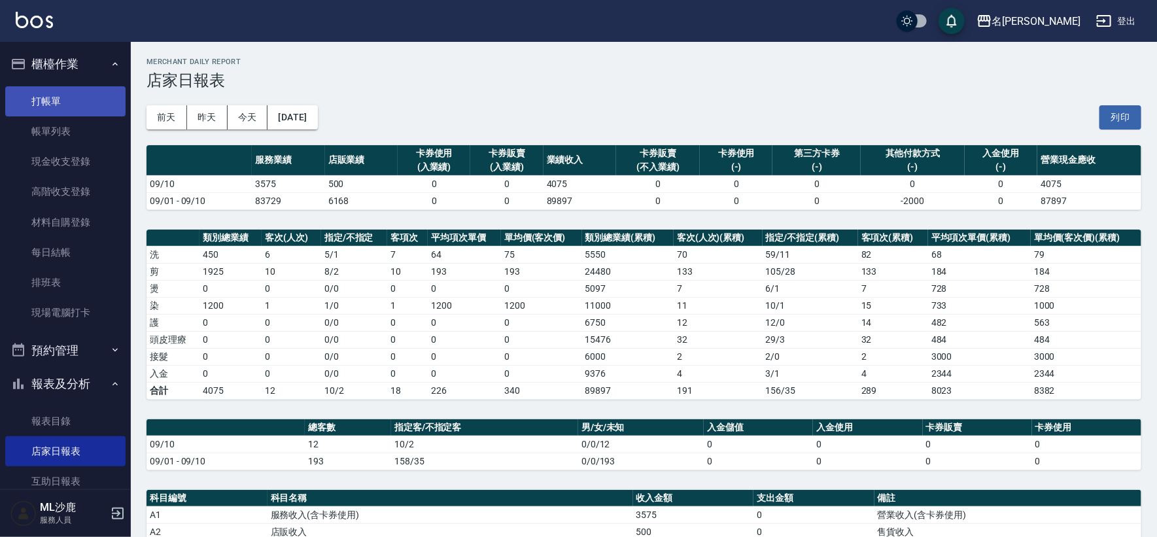
click at [88, 112] on link "打帳單" at bounding box center [65, 101] width 120 height 30
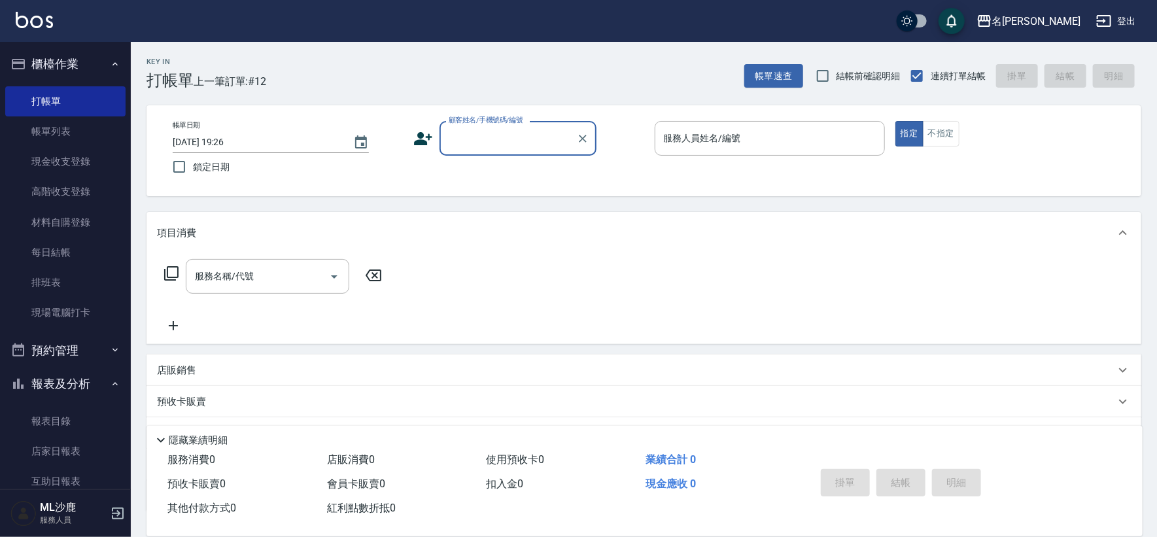
click at [181, 75] on h3 "打帳單" at bounding box center [169, 80] width 47 height 18
click at [268, 80] on div "Key In 打帳單 上一筆訂單:#12 帳單速查 結帳前確認明細 連續打單結帳 掛單 結帳 明細" at bounding box center [636, 66] width 1010 height 48
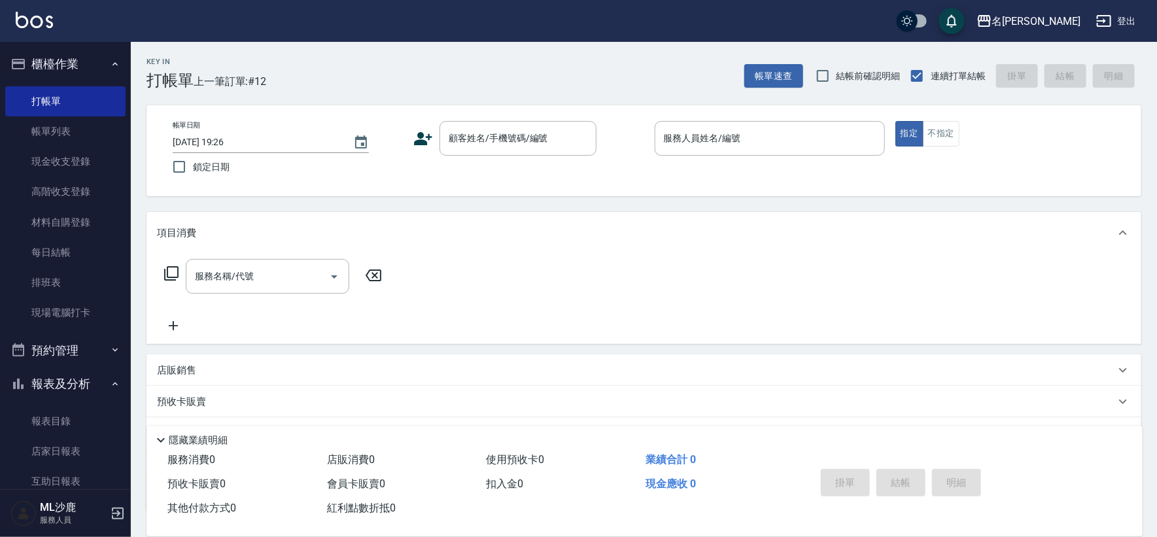
click at [250, 83] on span "上一筆訂單:#12" at bounding box center [230, 81] width 73 height 16
click at [294, 88] on div "Key In 打帳單 上一筆訂單:#12 帳單速查 結帳前確認明細 連續打單結帳 掛單 結帳 明細" at bounding box center [636, 66] width 1010 height 48
click at [37, 156] on link "現金收支登錄" at bounding box center [65, 161] width 120 height 30
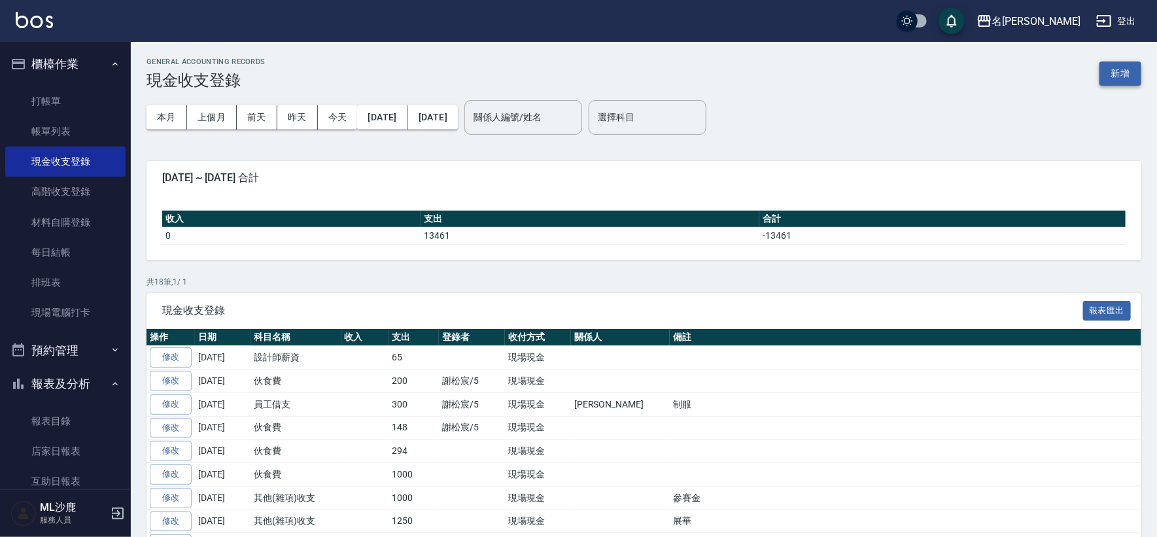
click at [1114, 78] on button "新增" at bounding box center [1120, 73] width 42 height 24
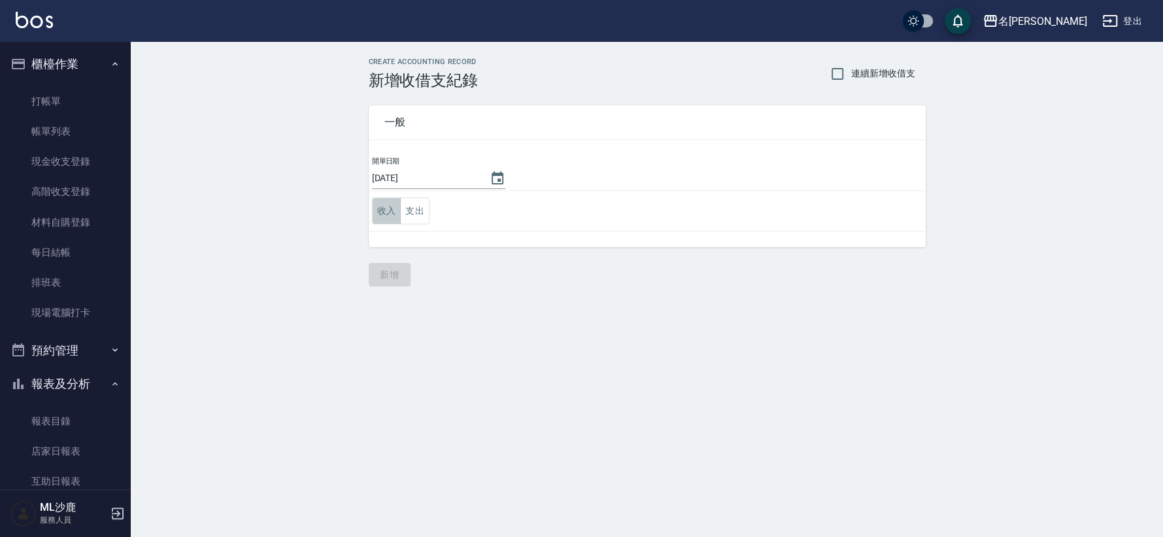
click at [379, 218] on button "收入" at bounding box center [386, 210] width 29 height 27
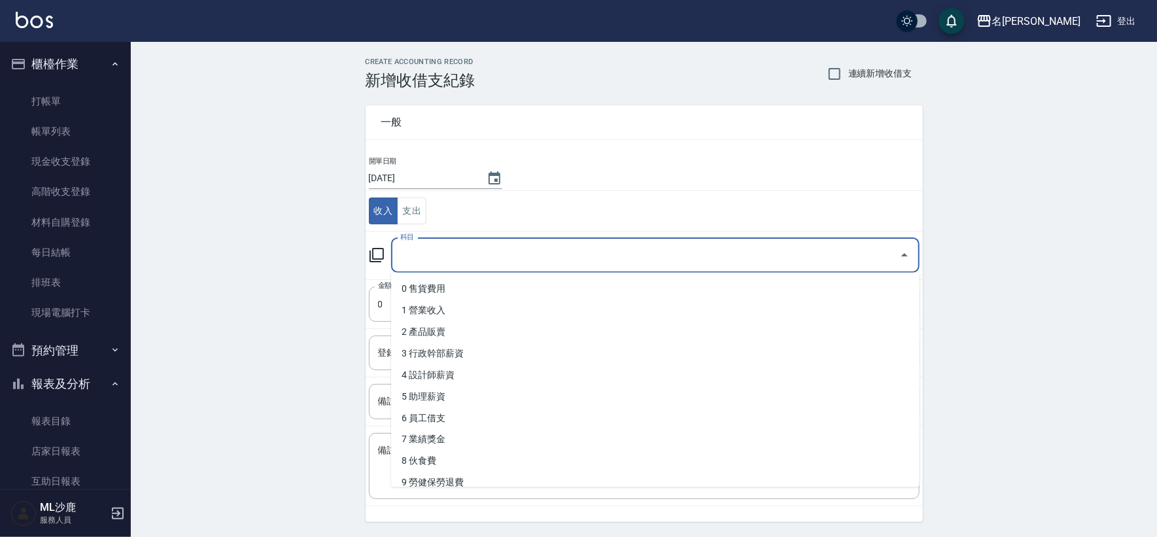
click at [451, 247] on input "科目" at bounding box center [645, 255] width 497 height 23
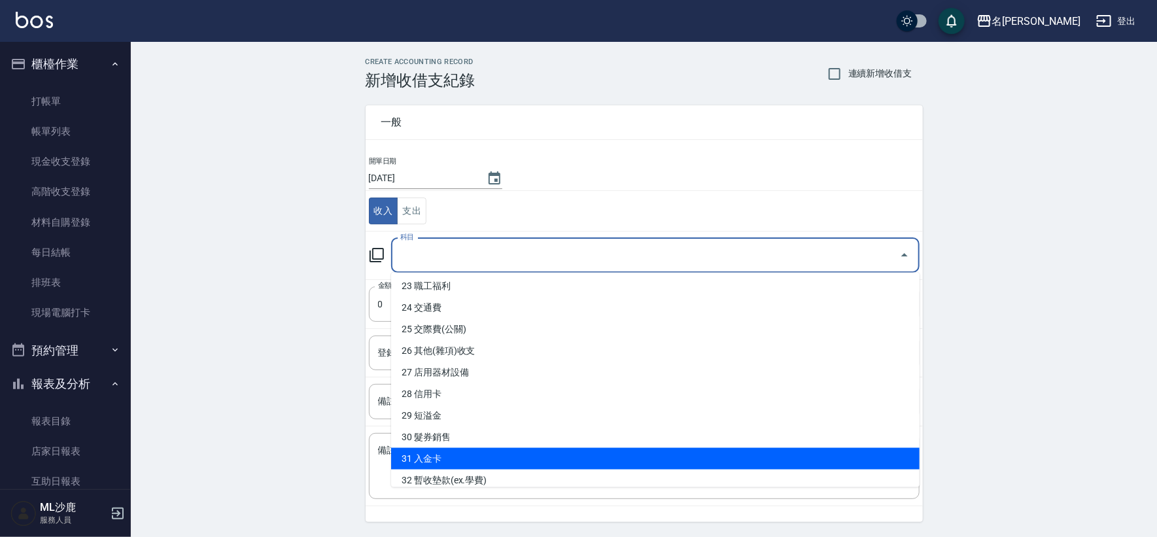
scroll to position [477, 0]
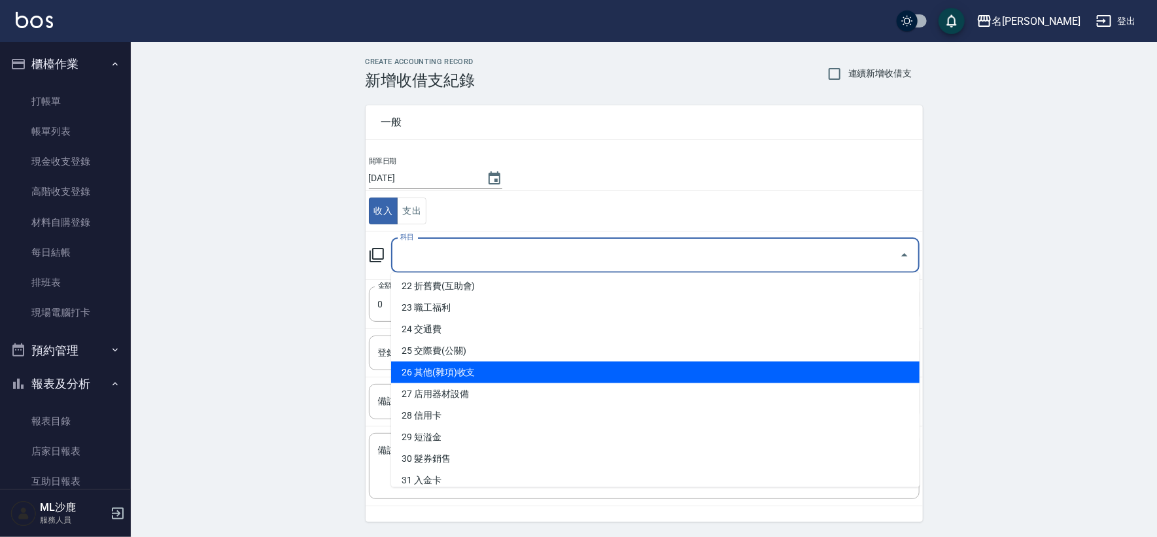
click at [513, 372] on li "26 其他(雜項)收支" at bounding box center [655, 373] width 528 height 22
type input "26 其他(雜項)收支"
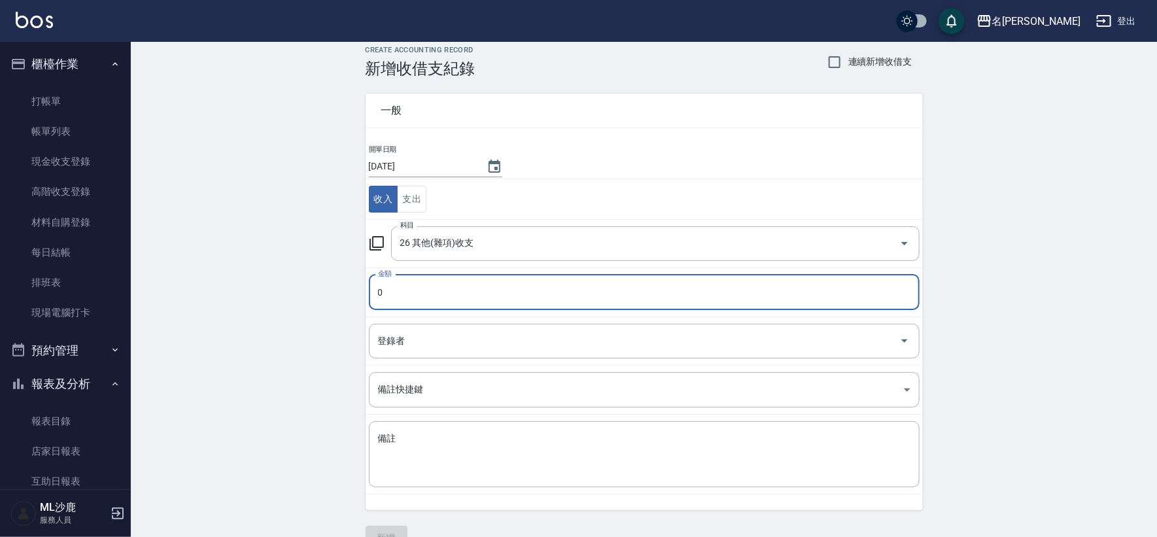
scroll to position [0, 0]
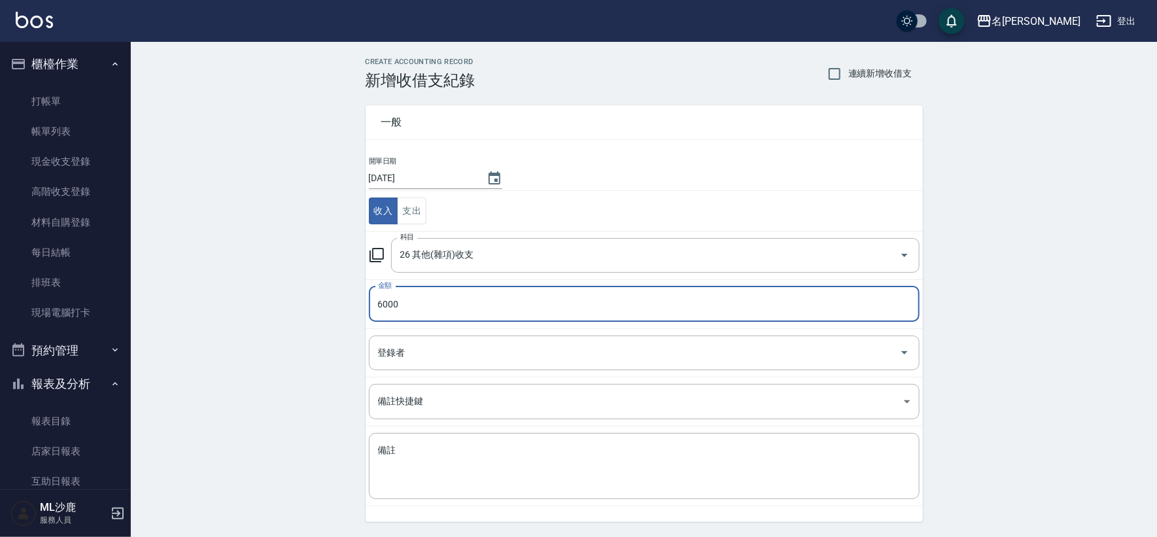
type input "6000"
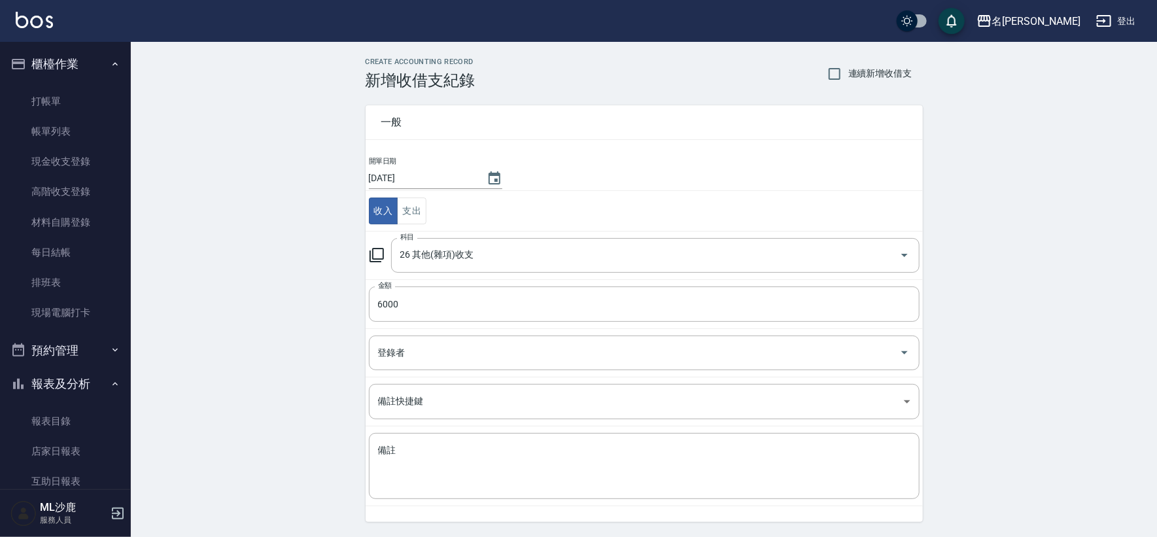
click at [252, 307] on div "CREATE ACCOUNTING RECORD 新增收借支紀錄 連續新增收借支 一般 開單日期 [DATE] 收入 支出 科目 26 其他(雜項)收支 科目…" at bounding box center [644, 310] width 1026 height 536
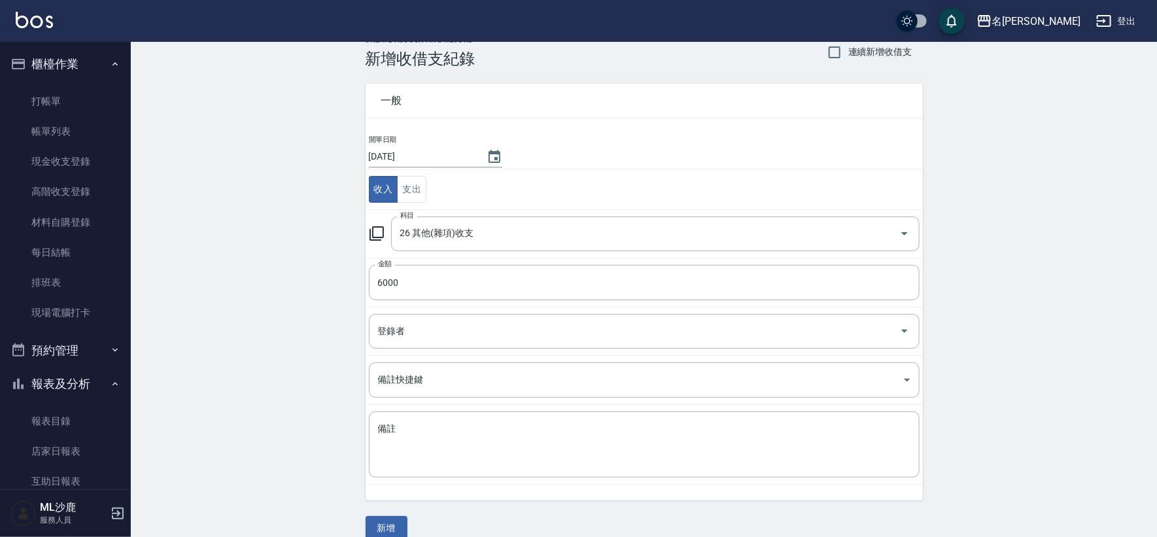
scroll to position [39, 0]
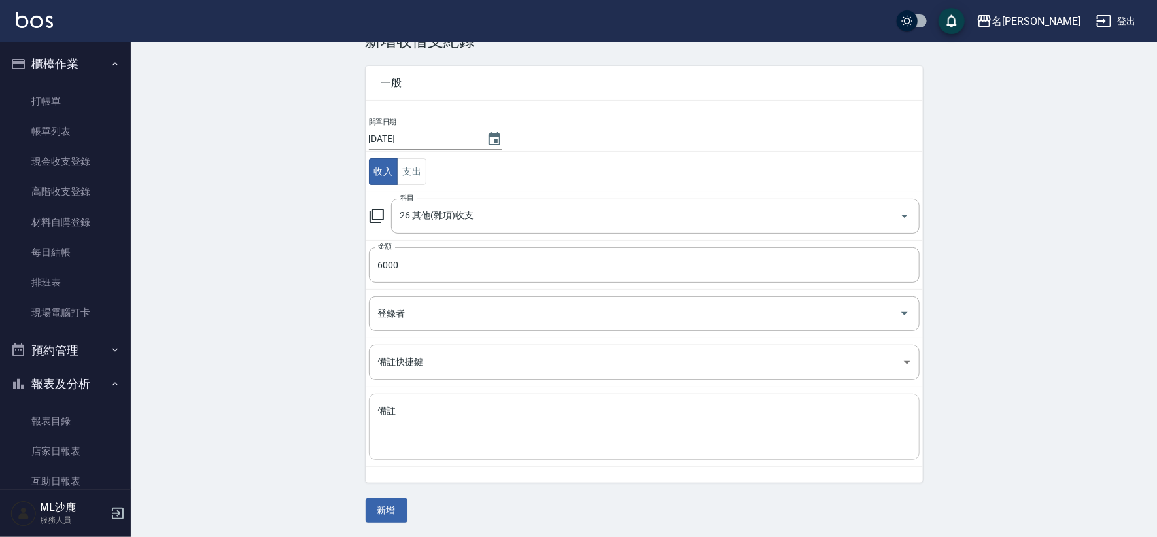
click at [371, 423] on div "x 備註" at bounding box center [644, 427] width 551 height 66
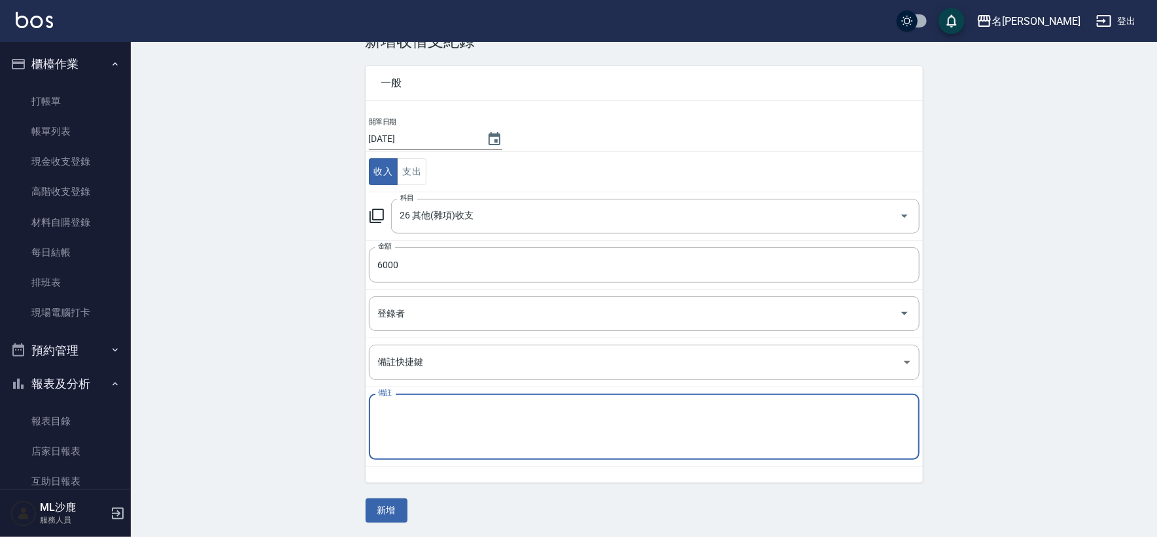
type textarea "f"
type textarea "ㄇ"
type textarea "ㄊ"
type textarea "ㄆ"
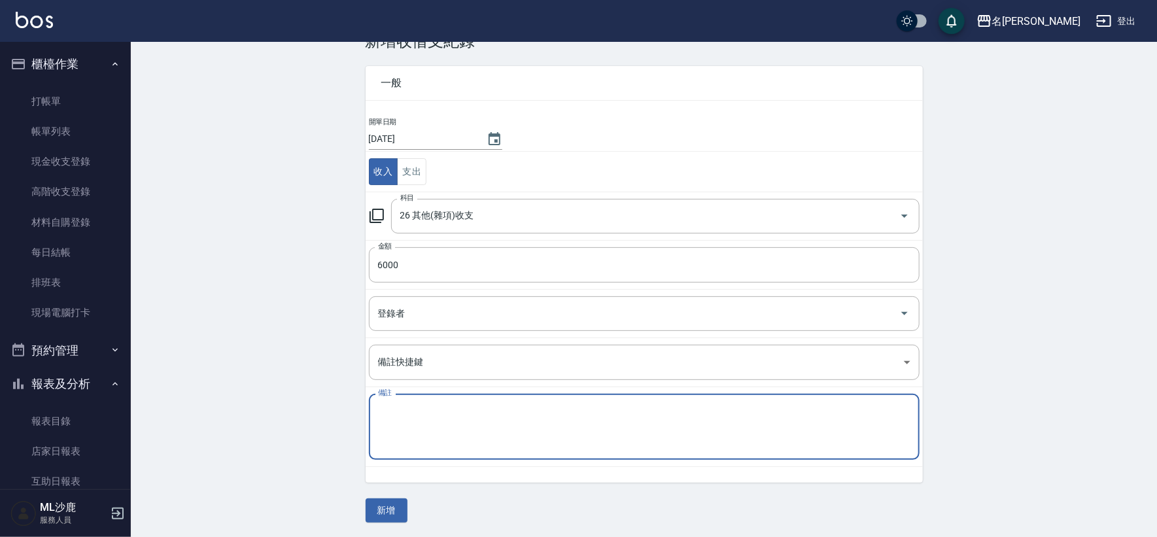
click at [182, 290] on div "CREATE ACCOUNTING RECORD 新增收借支紀錄 連續新增收借支 一般 開單日期 [DATE] 收入 支出 科目 26 其他(雜項)收支 科目…" at bounding box center [644, 271] width 1026 height 536
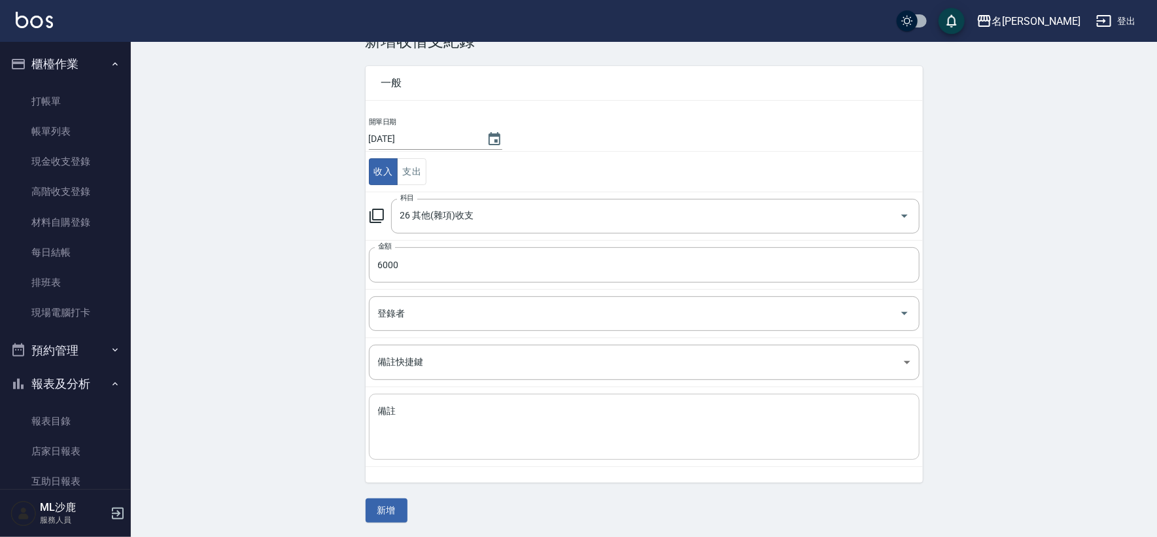
click at [475, 399] on div "x 備註" at bounding box center [644, 427] width 551 height 66
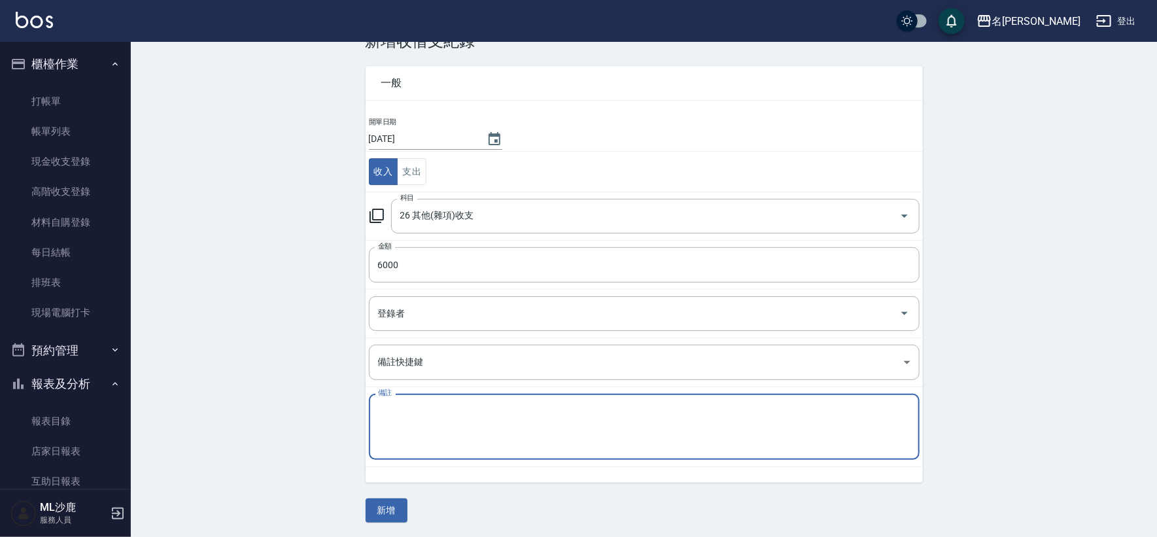
type textarea "ㄍ"
type textarea "ㄐ"
type textarea "借支沒扣6000"
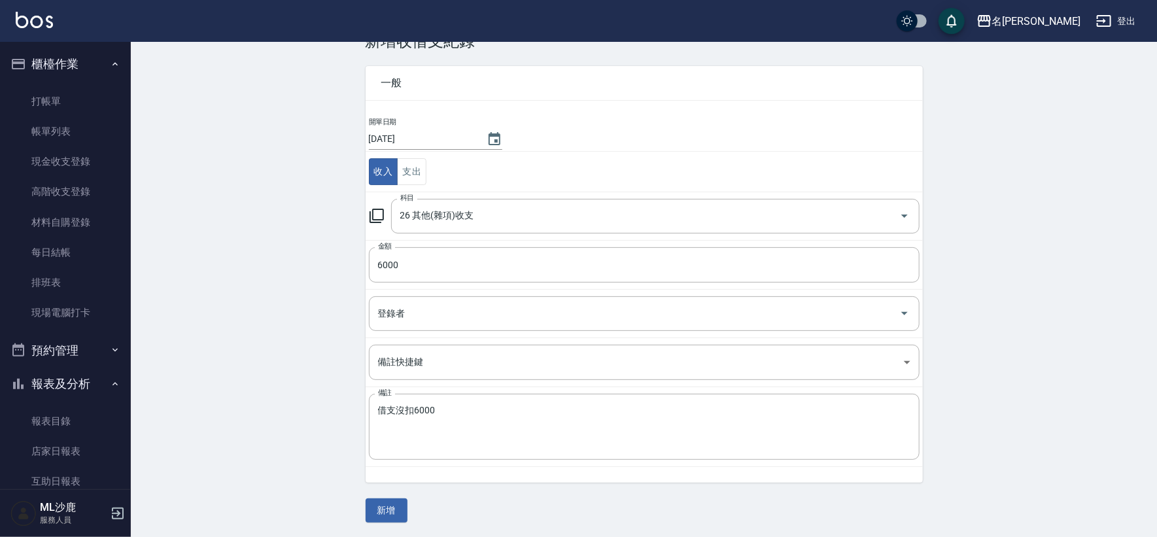
click at [271, 333] on div "CREATE ACCOUNTING RECORD 新增收借支紀錄 連續新增收借支 一般 開單日期 [DATE] 收入 支出 科目 26 其他(雜項)收支 科目…" at bounding box center [644, 271] width 1026 height 536
click at [376, 515] on button "新增" at bounding box center [387, 510] width 42 height 24
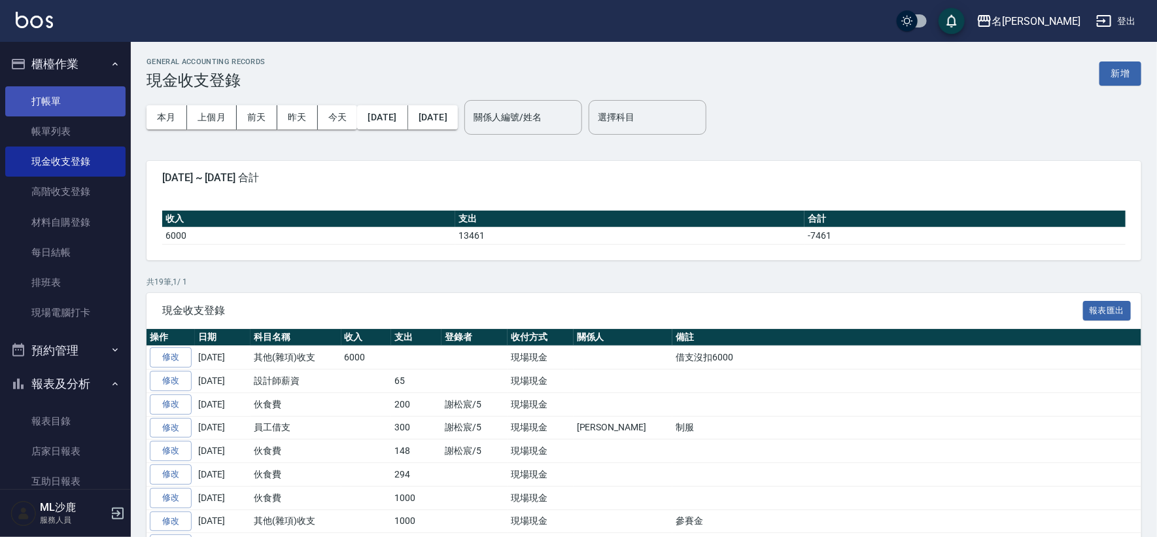
click at [99, 90] on link "打帳單" at bounding box center [65, 101] width 120 height 30
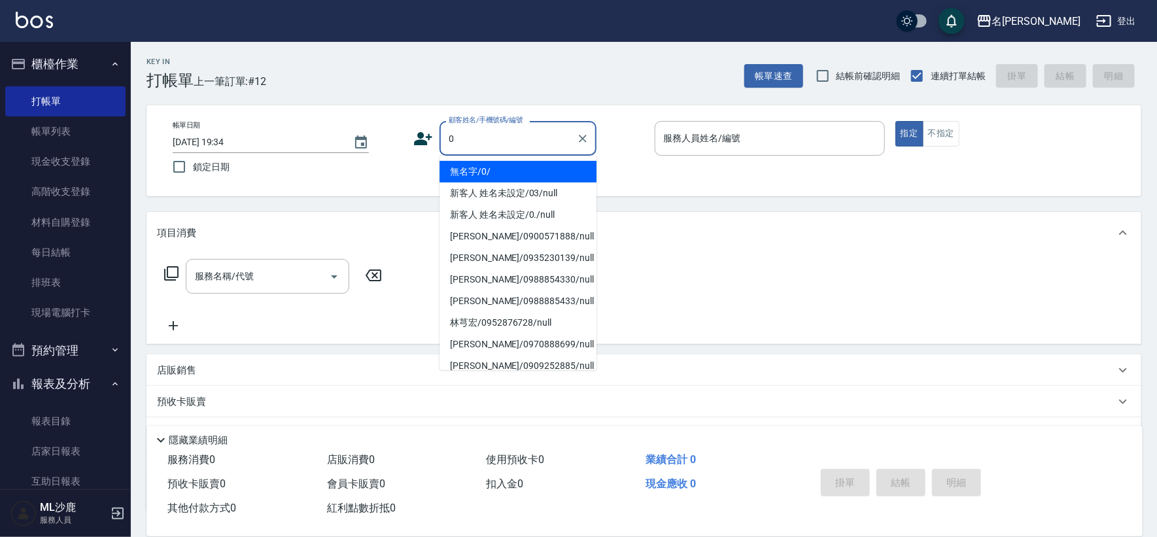
type input "無名字/0/"
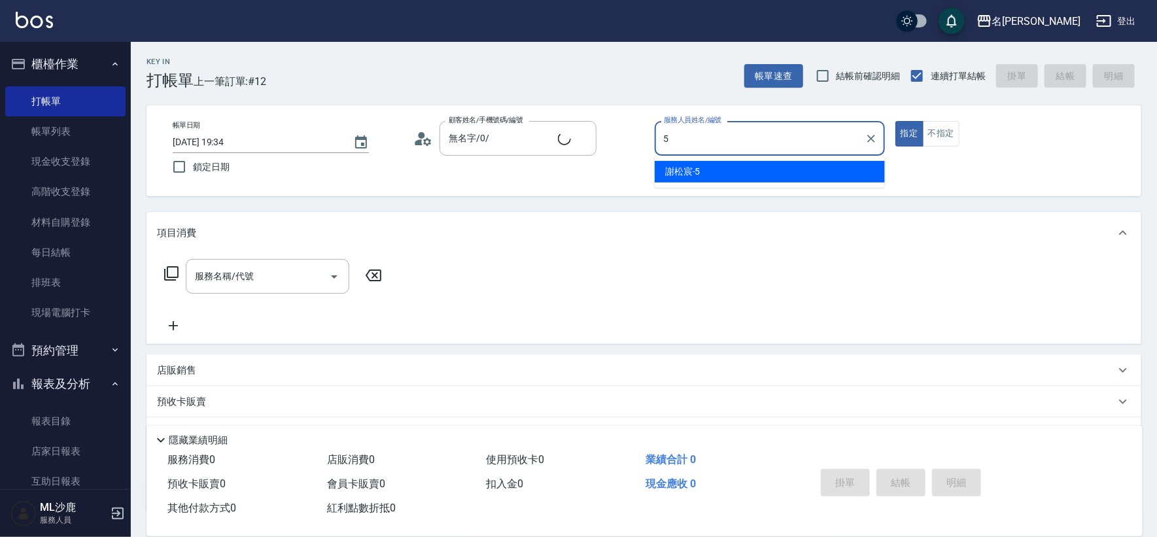
type input "[PERSON_NAME]-5"
type button "true"
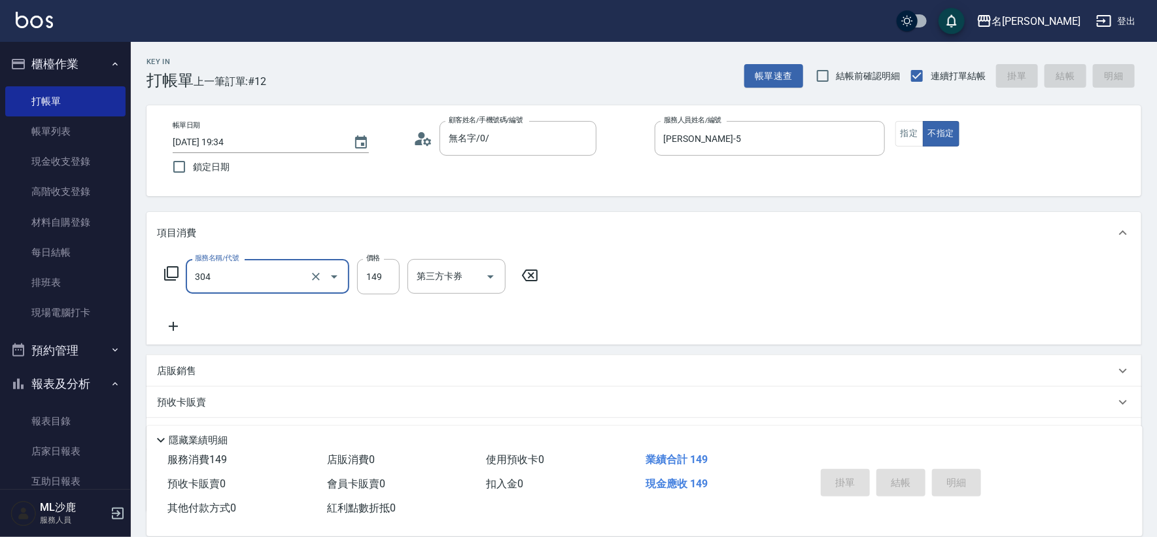
type input "304"
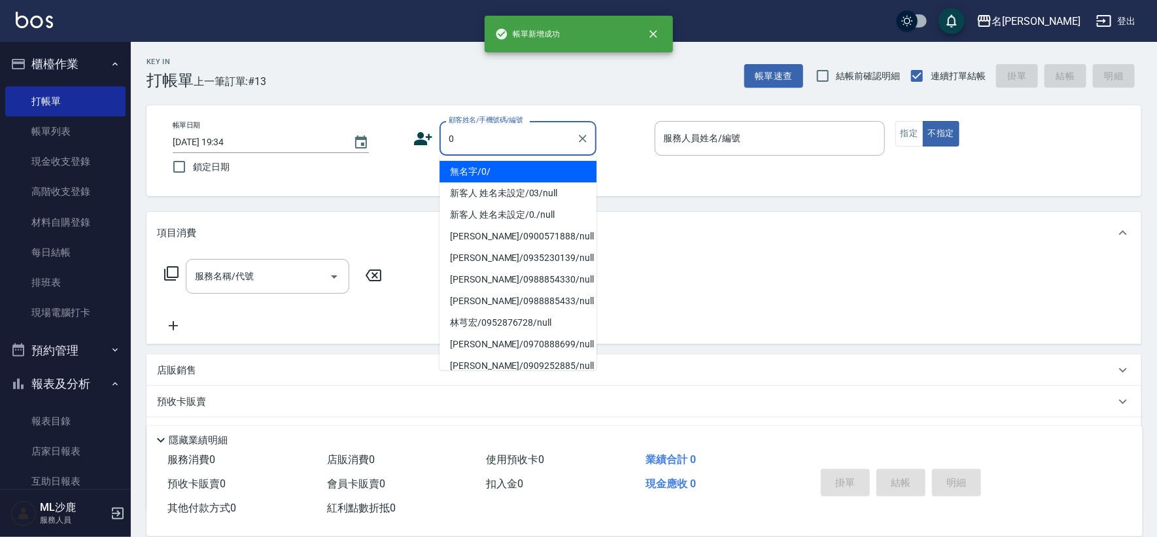
type input "無名字/0/"
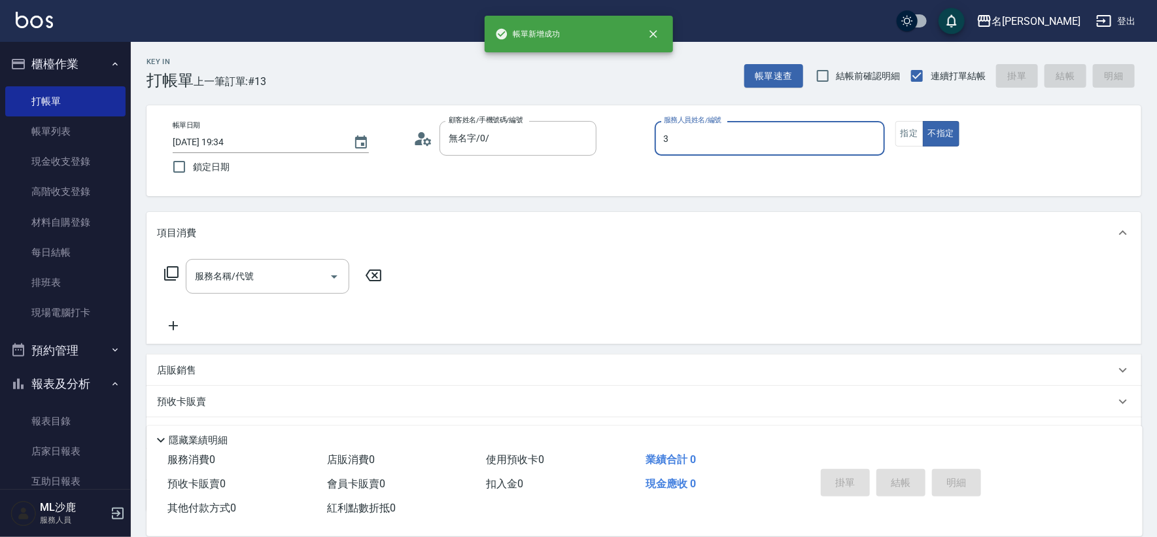
type input "[PERSON_NAME]-3"
type button "false"
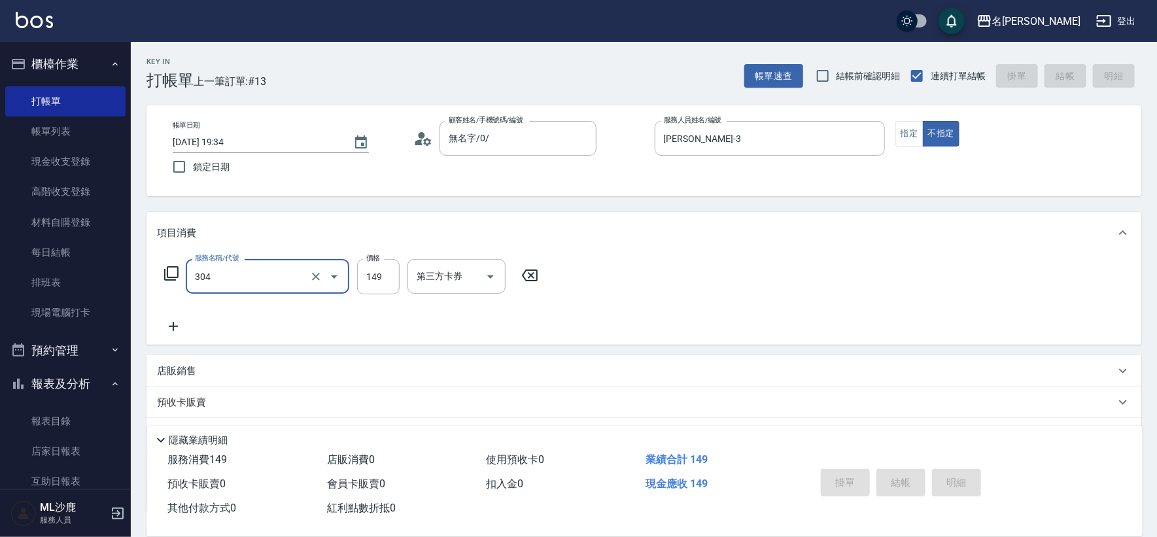
type input "304"
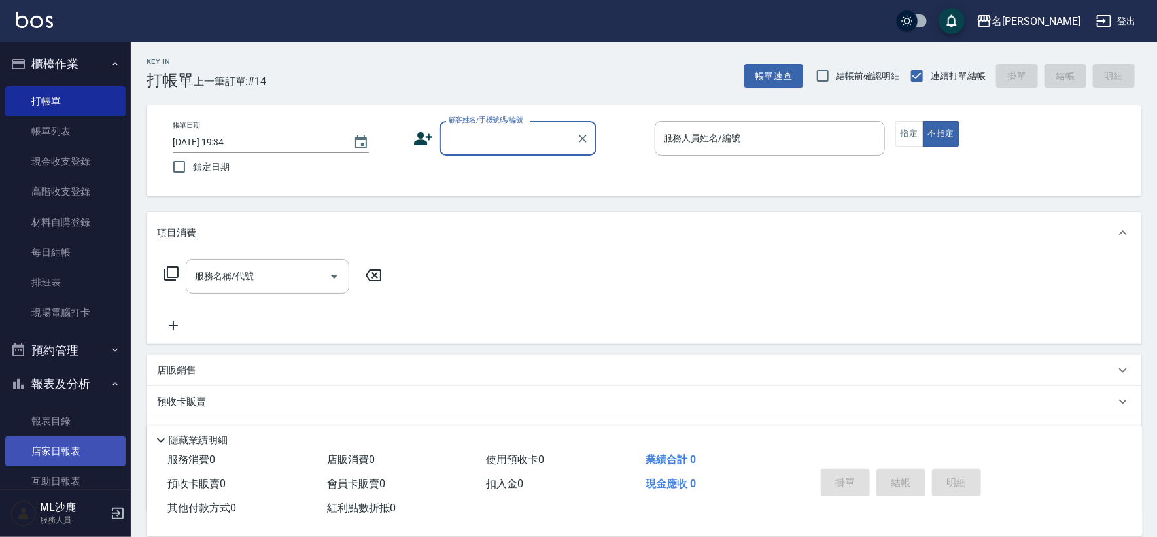
click at [41, 445] on link "店家日報表" at bounding box center [65, 451] width 120 height 30
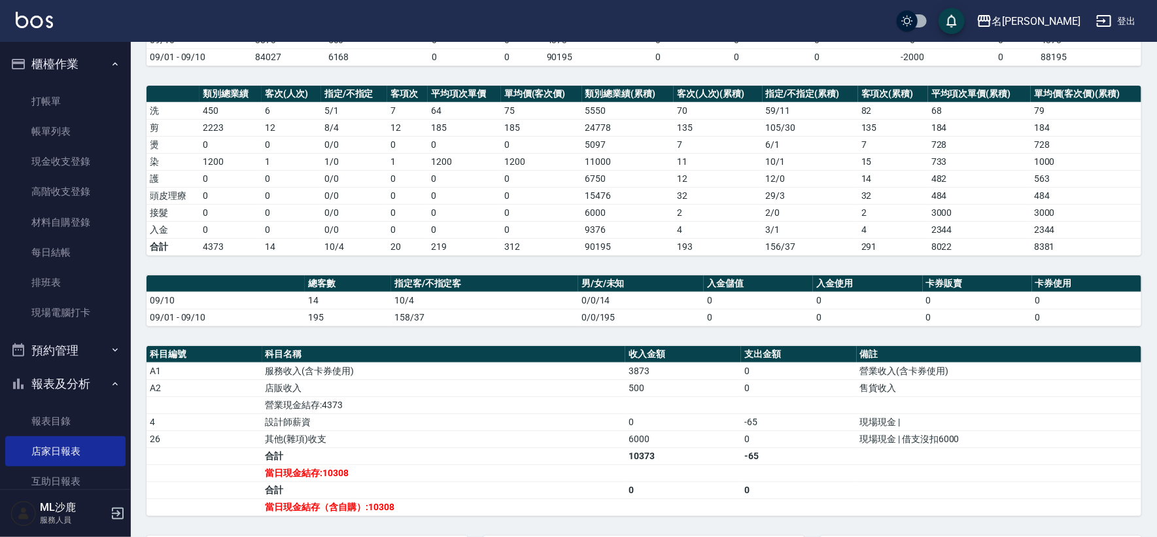
scroll to position [274, 0]
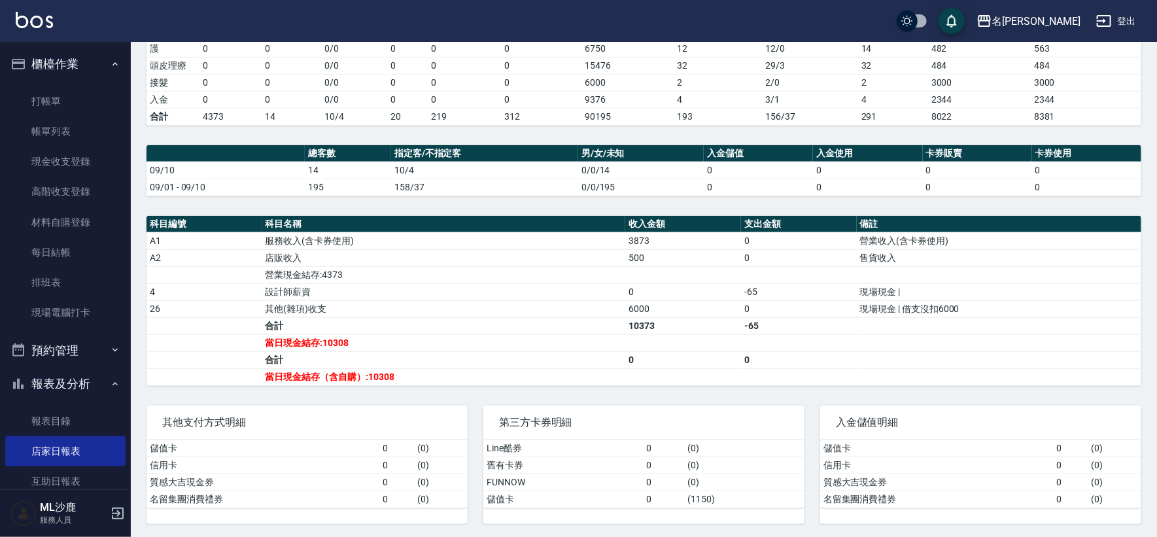
click at [647, 328] on td "10373" at bounding box center [683, 325] width 116 height 17
drag, startPoint x: 647, startPoint y: 328, endPoint x: 646, endPoint y: 339, distance: 11.1
click at [647, 328] on td "10373" at bounding box center [683, 325] width 116 height 17
click at [646, 339] on td "a dense table" at bounding box center [683, 342] width 116 height 17
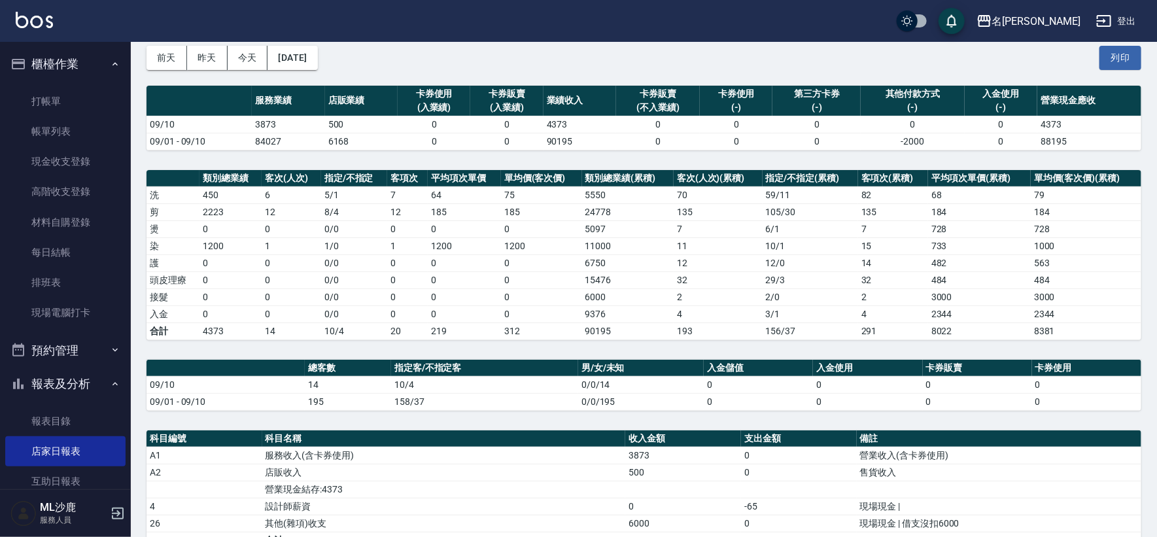
scroll to position [0, 0]
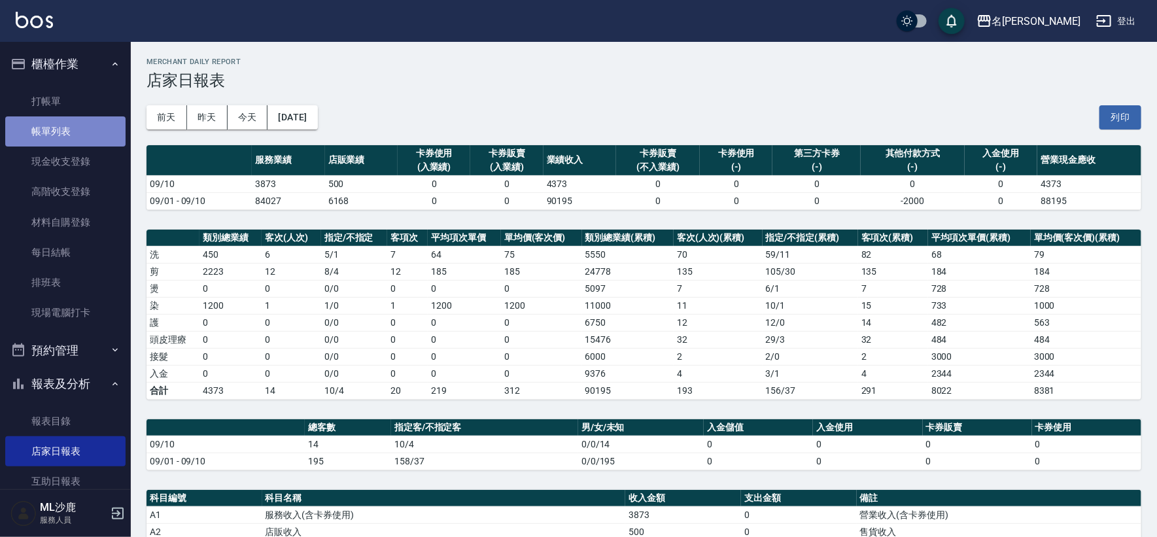
click at [73, 136] on link "帳單列表" at bounding box center [65, 131] width 120 height 30
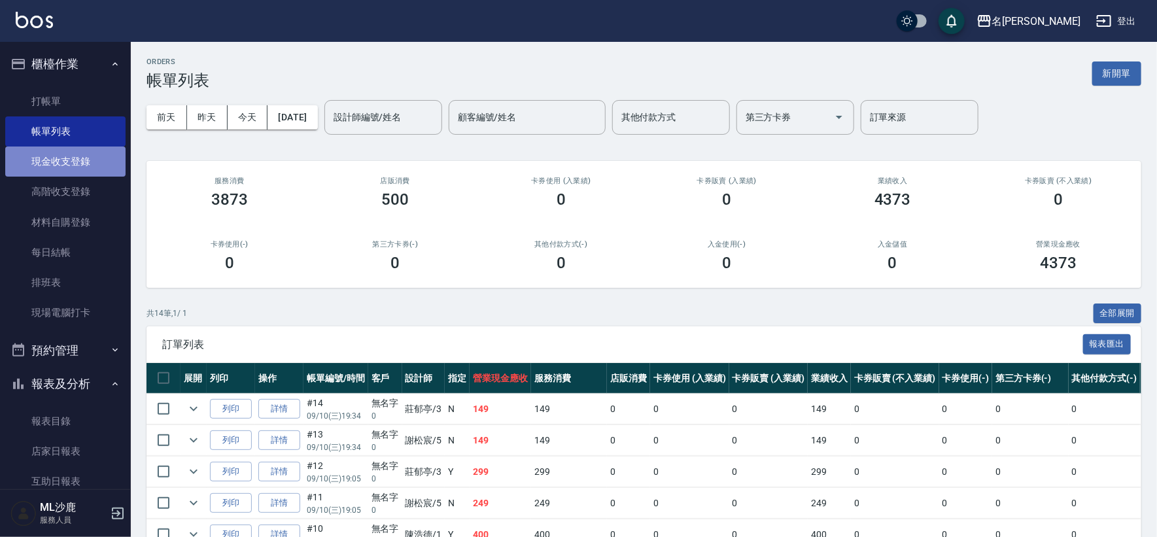
click at [81, 166] on link "現金收支登錄" at bounding box center [65, 161] width 120 height 30
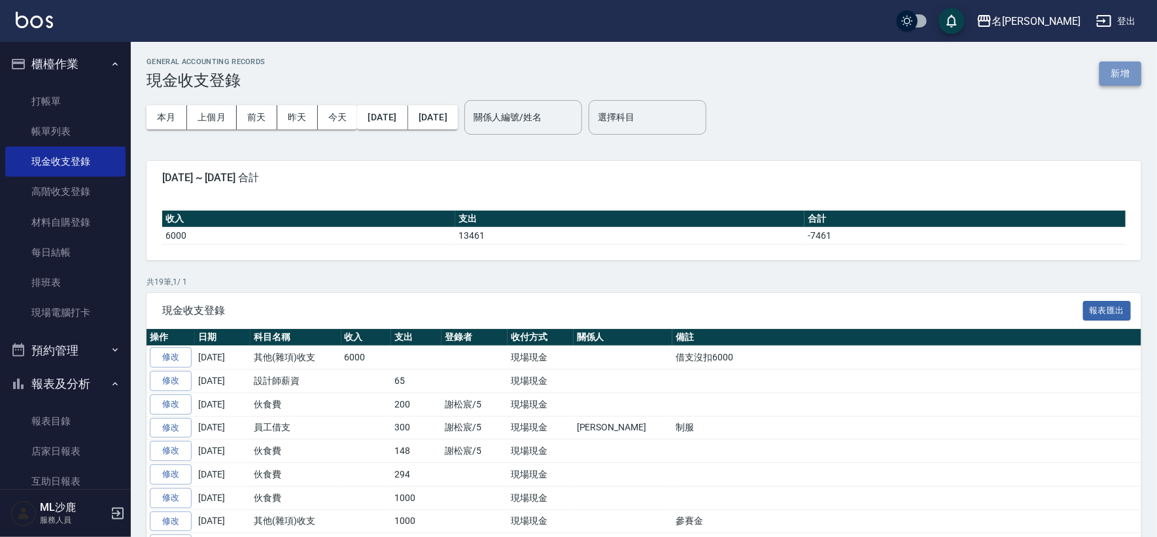
click at [1109, 84] on button "新增" at bounding box center [1120, 73] width 42 height 24
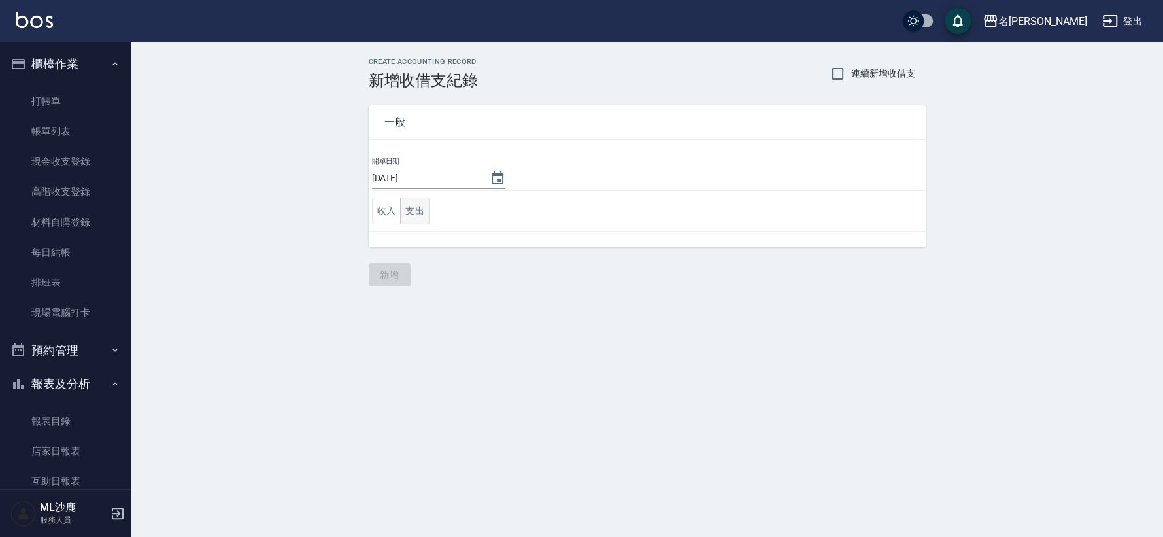
click at [429, 205] on td "收入 支出" at bounding box center [647, 211] width 557 height 41
click at [422, 209] on button "支出" at bounding box center [414, 210] width 29 height 27
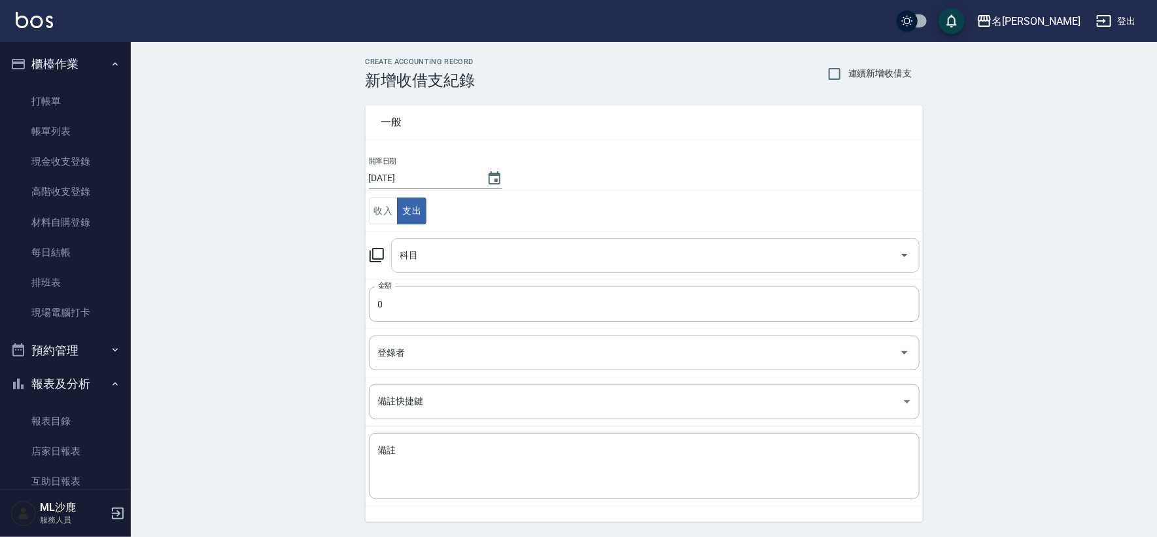
click at [418, 264] on input "科目" at bounding box center [645, 255] width 497 height 23
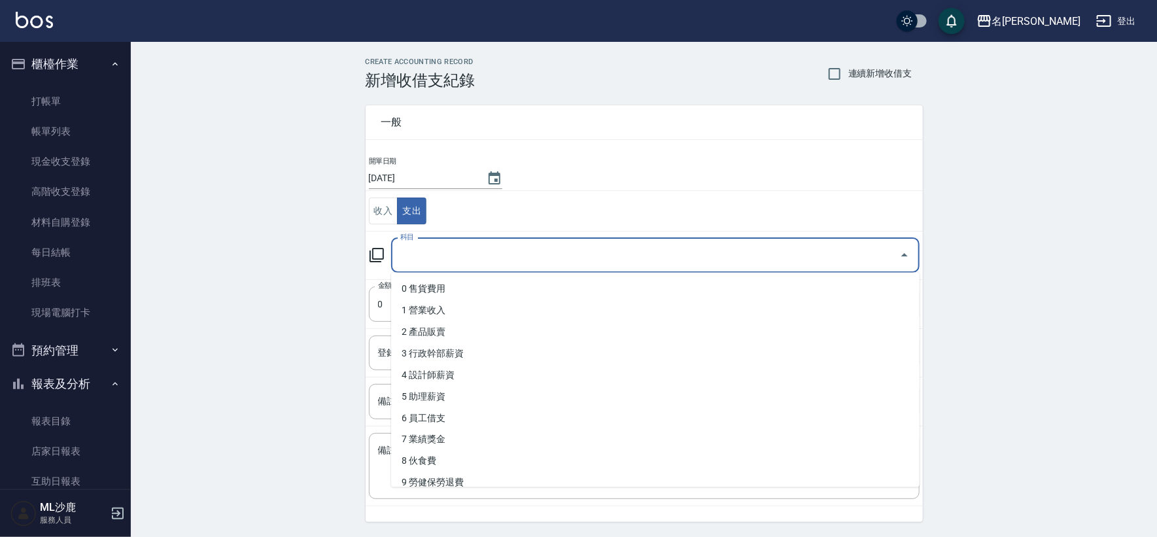
click at [269, 267] on div "CREATE ACCOUNTING RECORD 新增收借支紀錄 連續新增收借支 一般 開單日期 [DATE] 收入 支出 科目 科目 金額 0 金額 登錄者…" at bounding box center [644, 310] width 1026 height 536
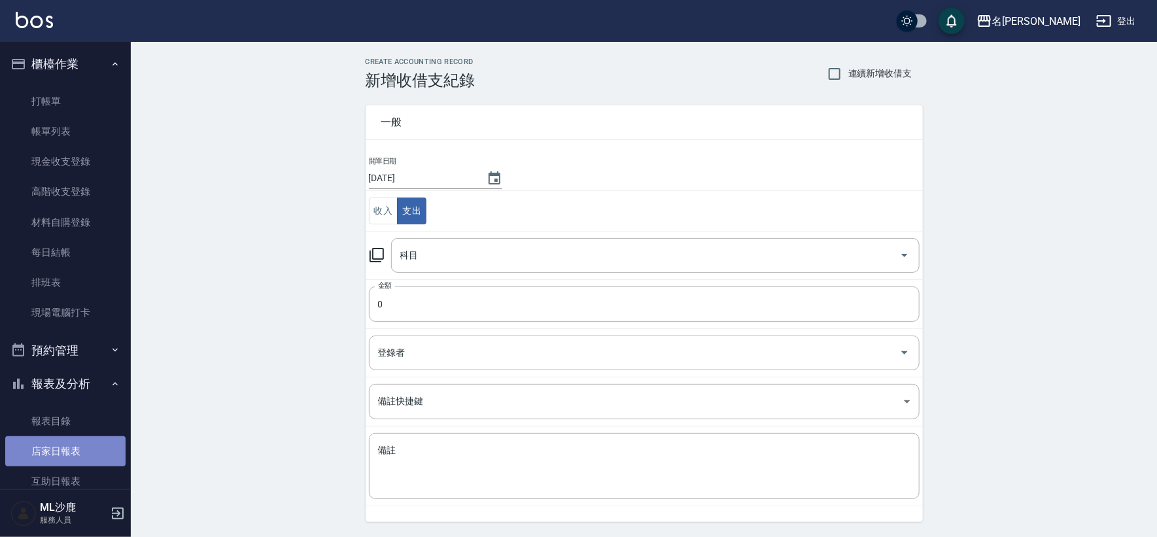
click at [74, 452] on link "店家日報表" at bounding box center [65, 451] width 120 height 30
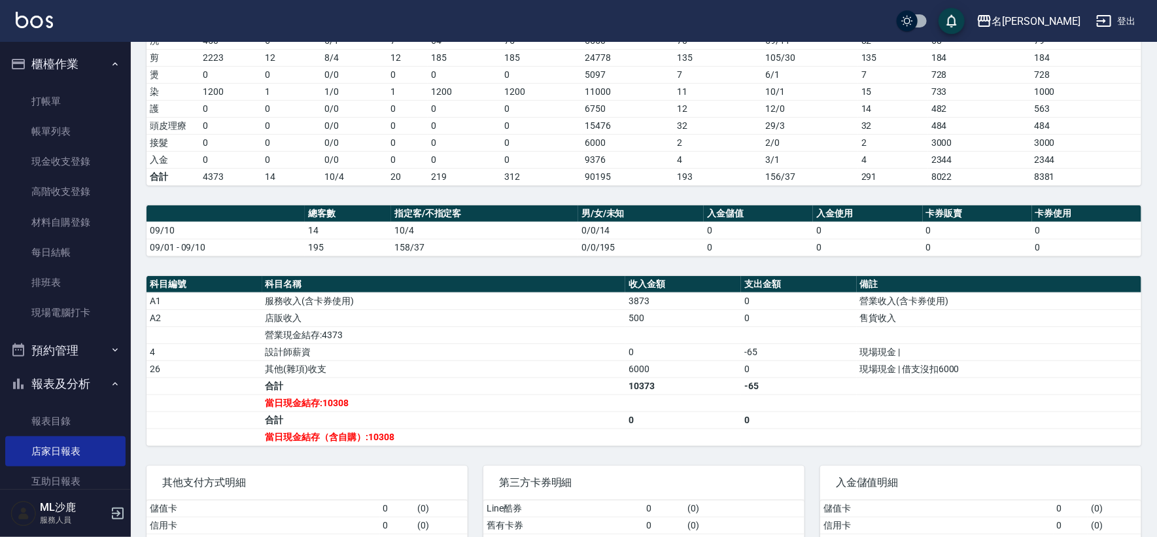
scroll to position [274, 0]
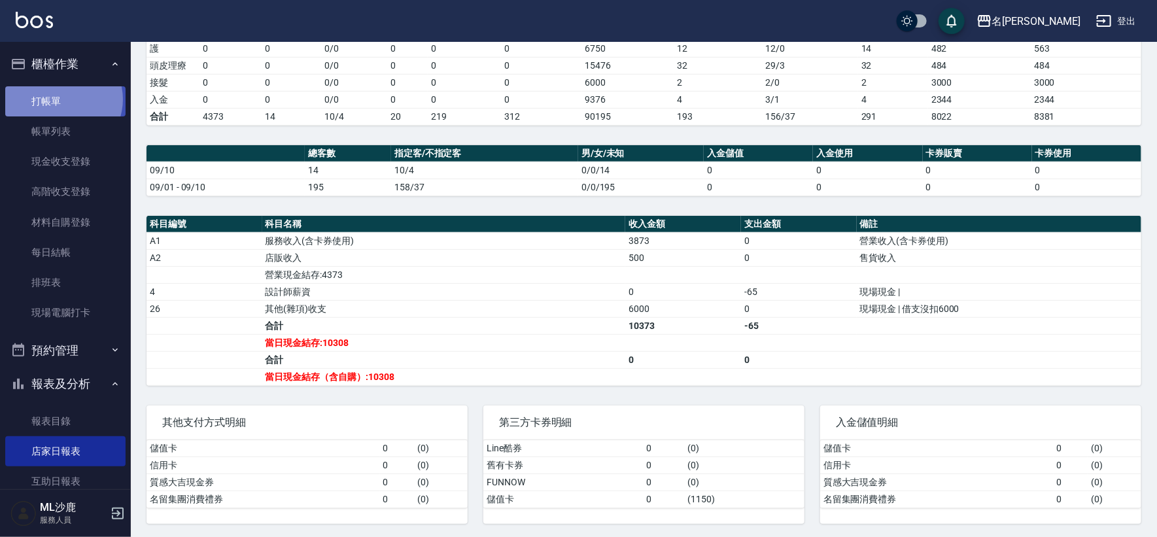
click at [62, 99] on link "打帳單" at bounding box center [65, 101] width 120 height 30
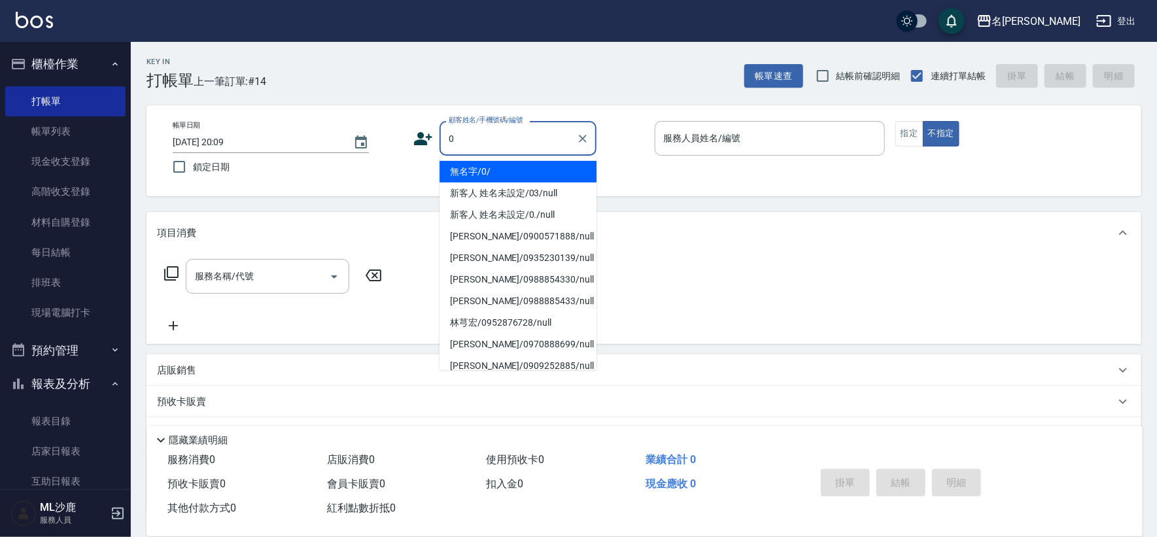
type input "無名字/0/"
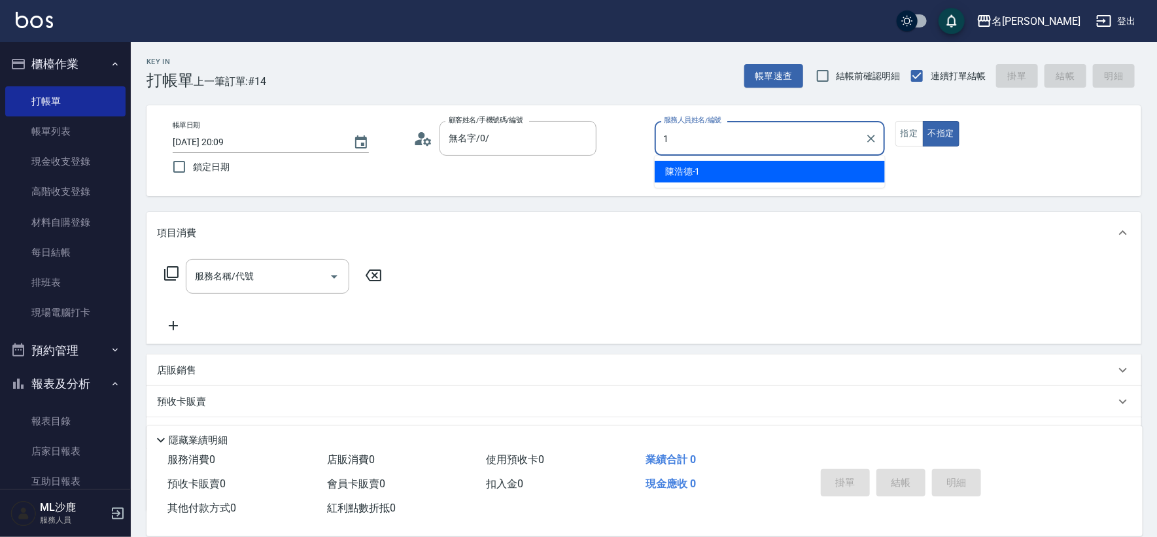
type input "[PERSON_NAME]1"
type button "false"
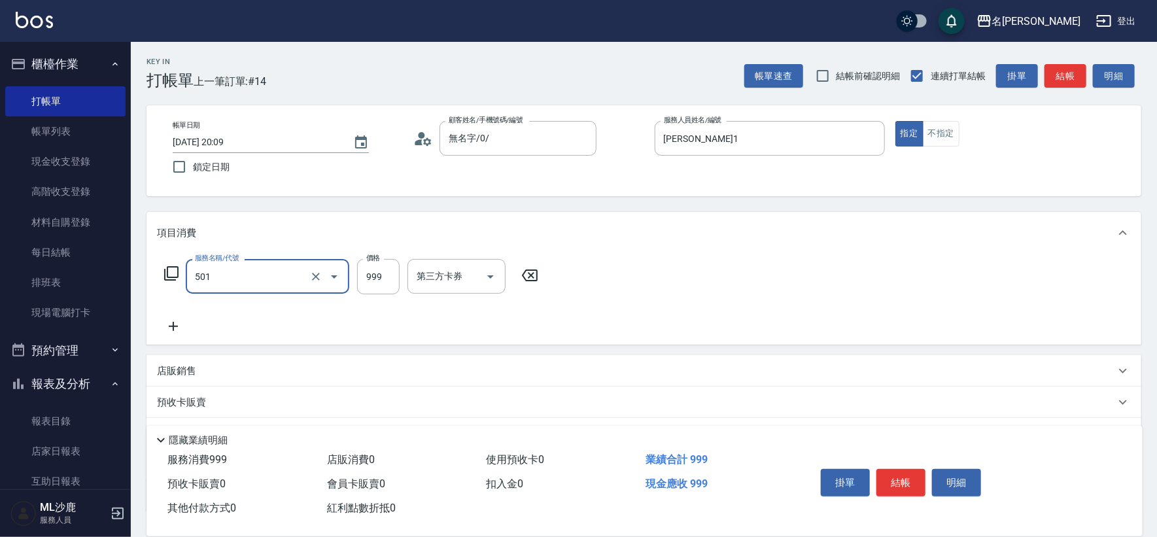
type input "染髮(501)"
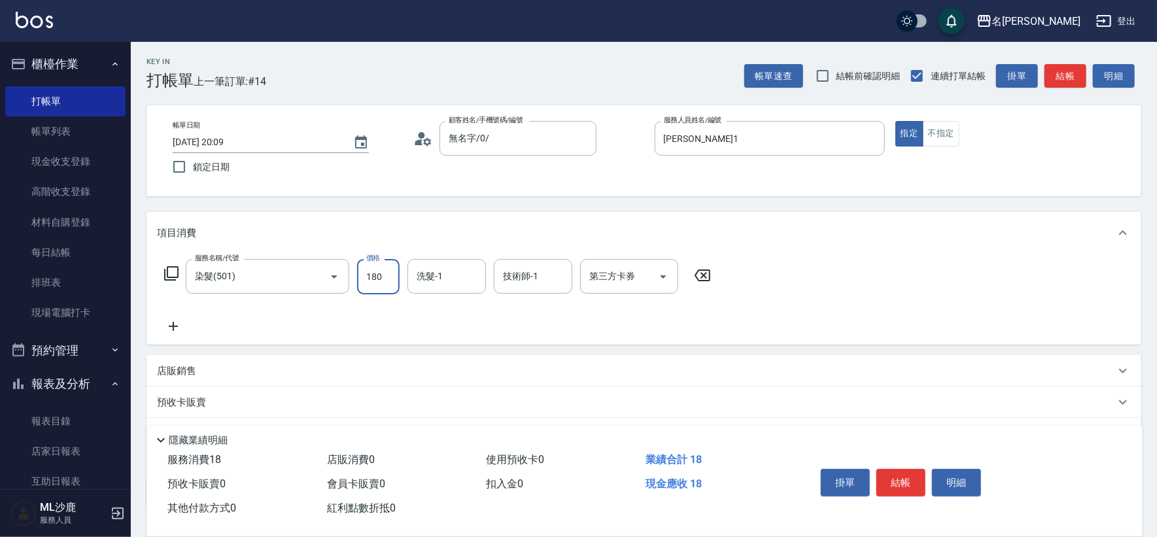
type input "1800"
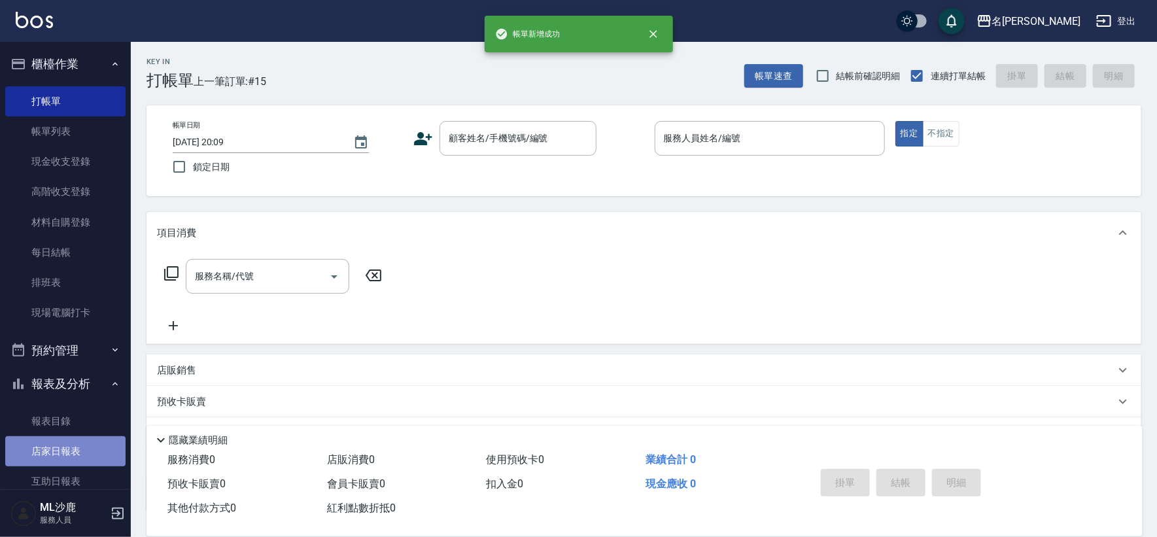
click at [65, 458] on link "店家日報表" at bounding box center [65, 451] width 120 height 30
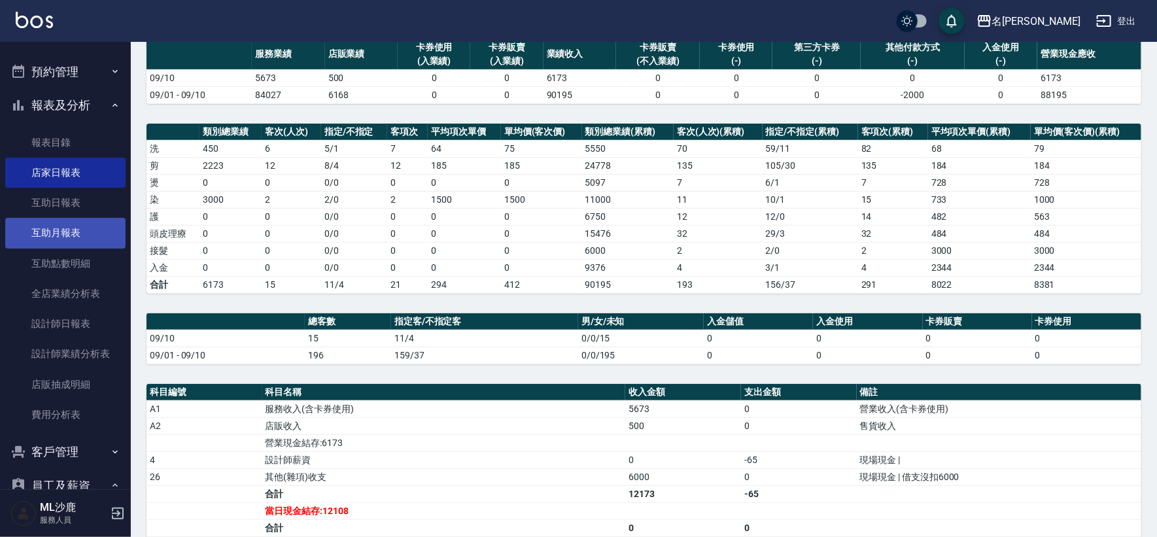
scroll to position [290, 0]
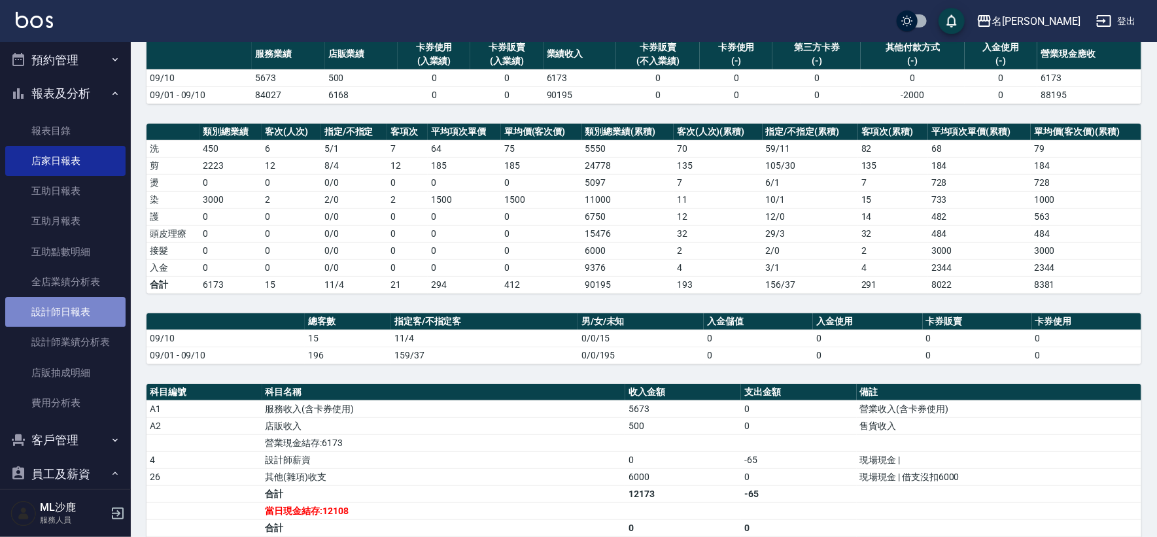
click at [75, 309] on link "設計師日報表" at bounding box center [65, 312] width 120 height 30
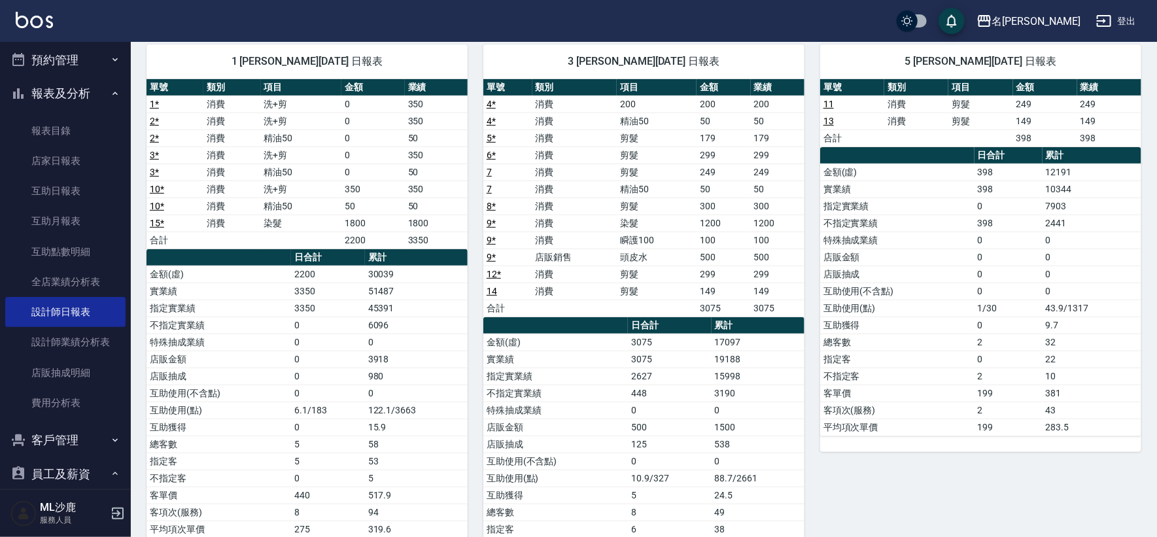
scroll to position [101, 0]
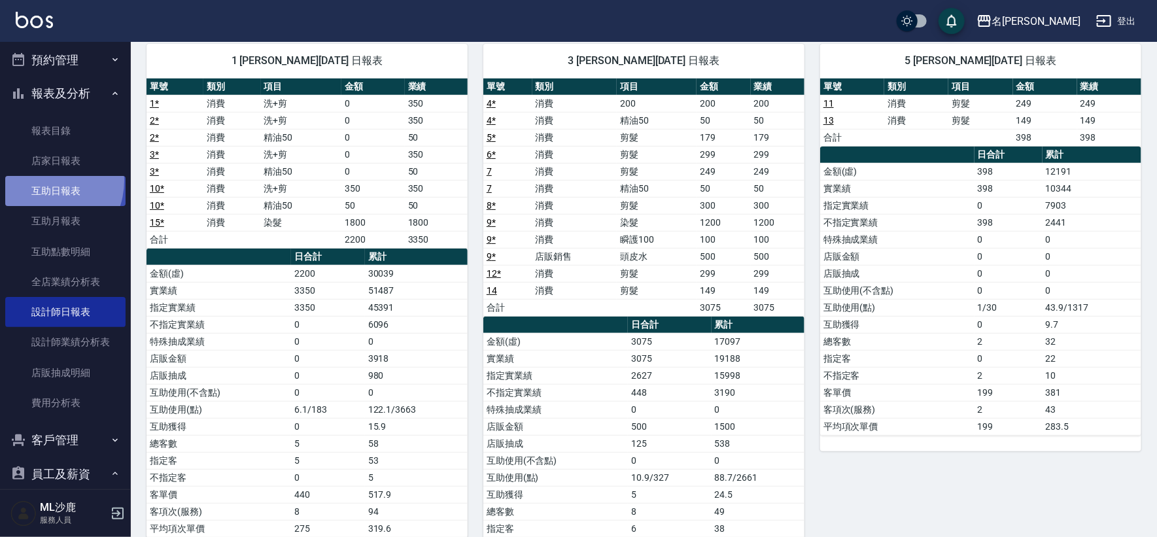
click at [41, 180] on link "互助日報表" at bounding box center [65, 191] width 120 height 30
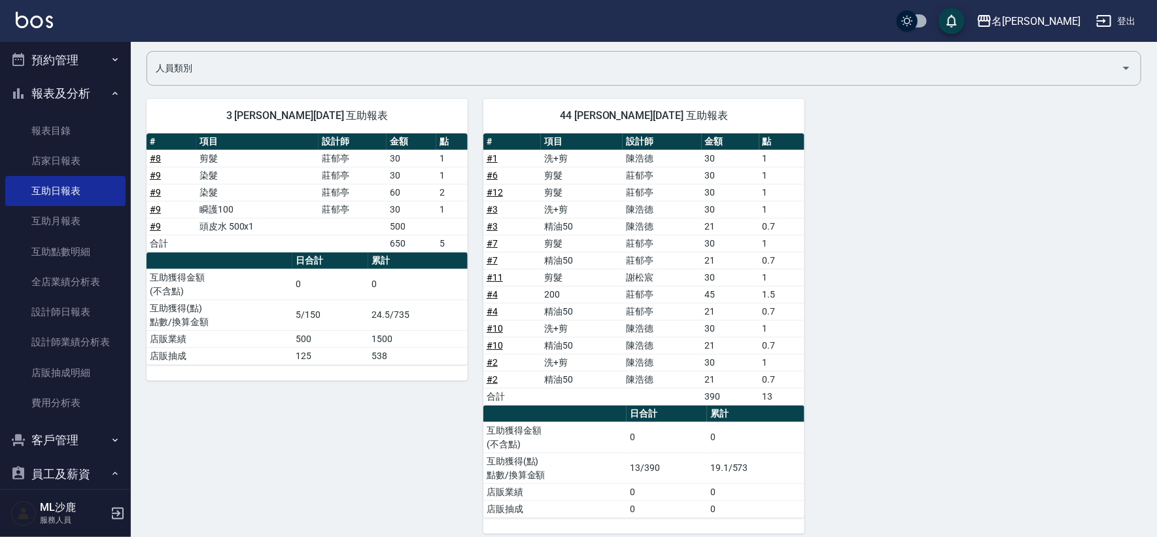
scroll to position [105, 0]
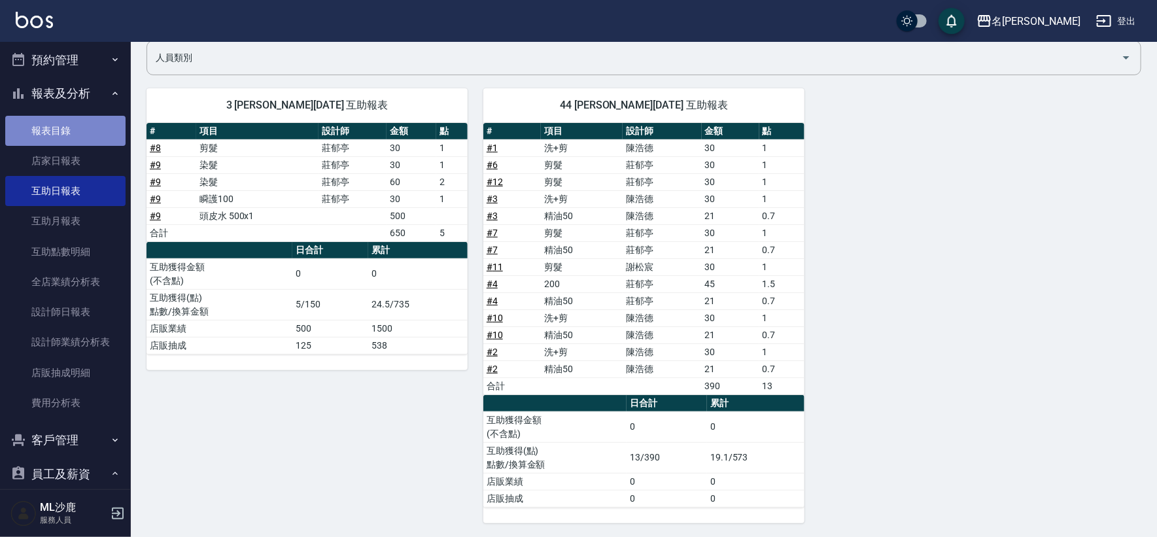
click at [92, 143] on link "報表目錄" at bounding box center [65, 131] width 120 height 30
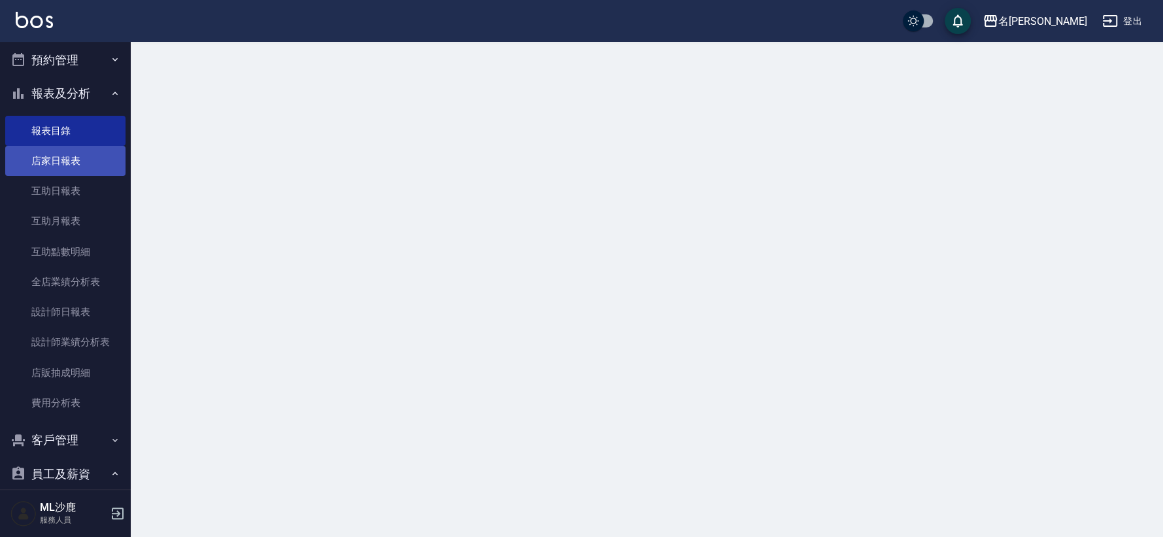
click at [90, 152] on link "店家日報表" at bounding box center [65, 161] width 120 height 30
